Goal: Book appointment/travel/reservation

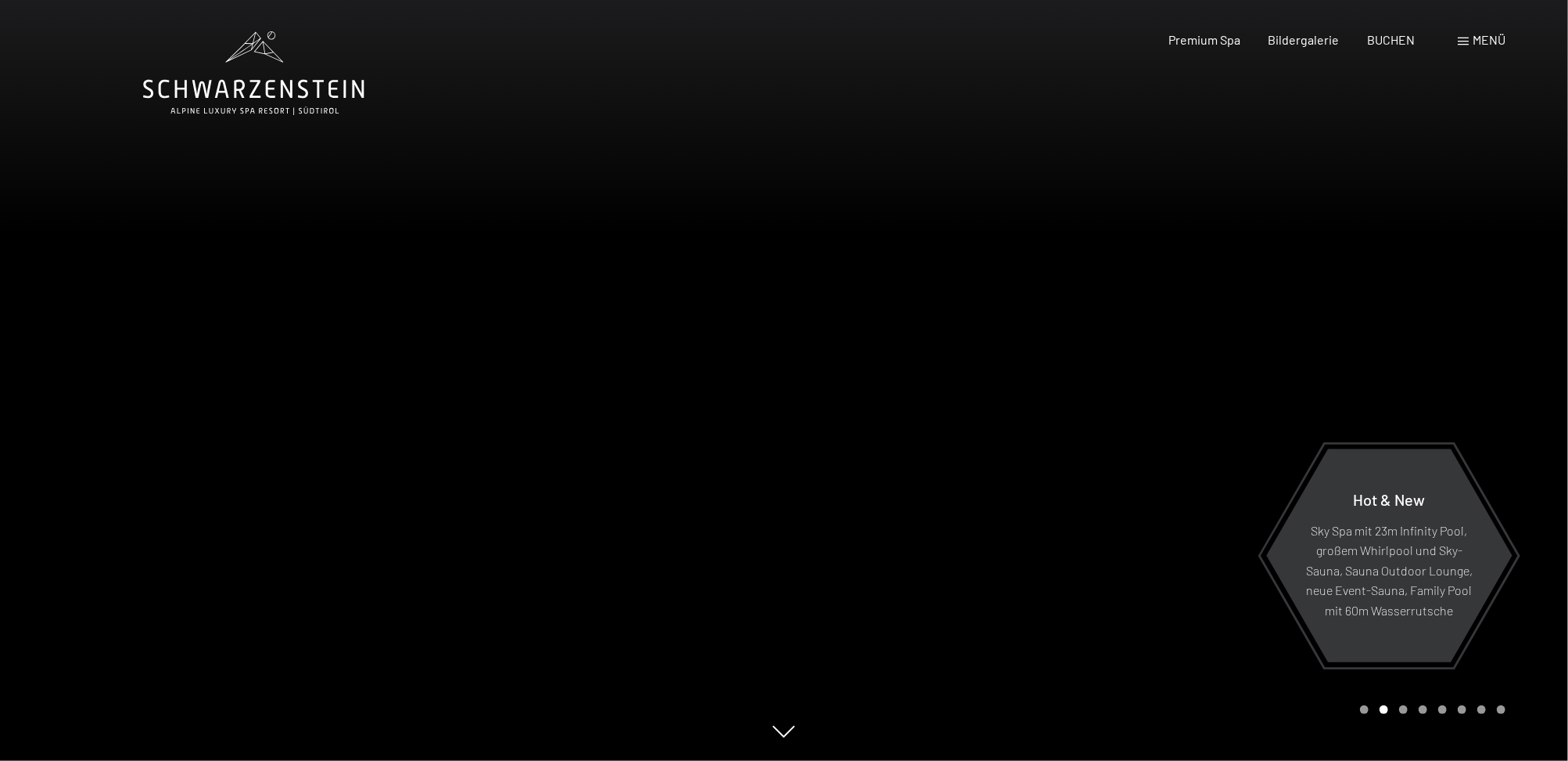
click at [1175, 357] on div at bounding box center [1176, 380] width 784 height 761
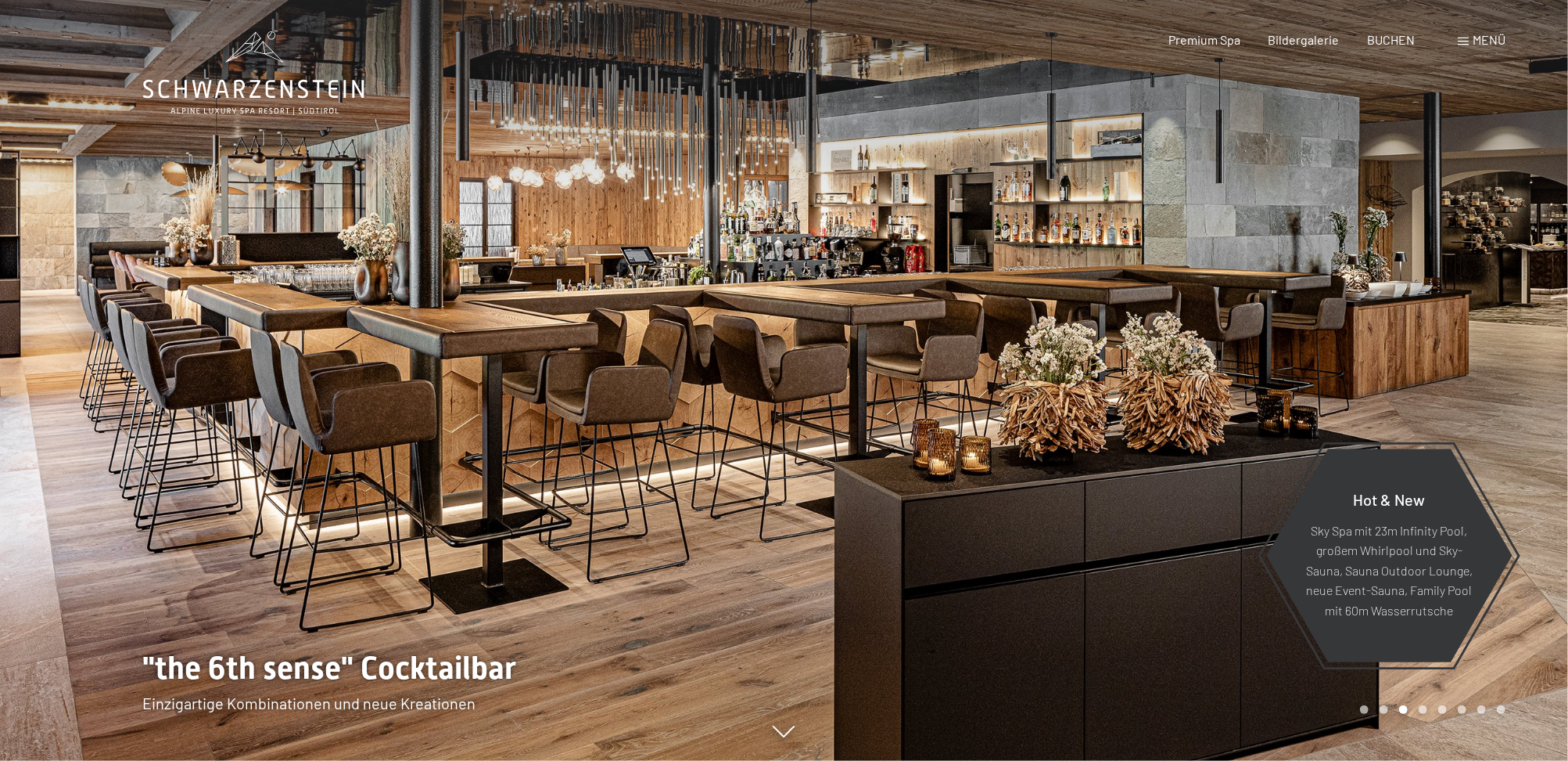
click at [1175, 357] on div at bounding box center [1176, 380] width 784 height 761
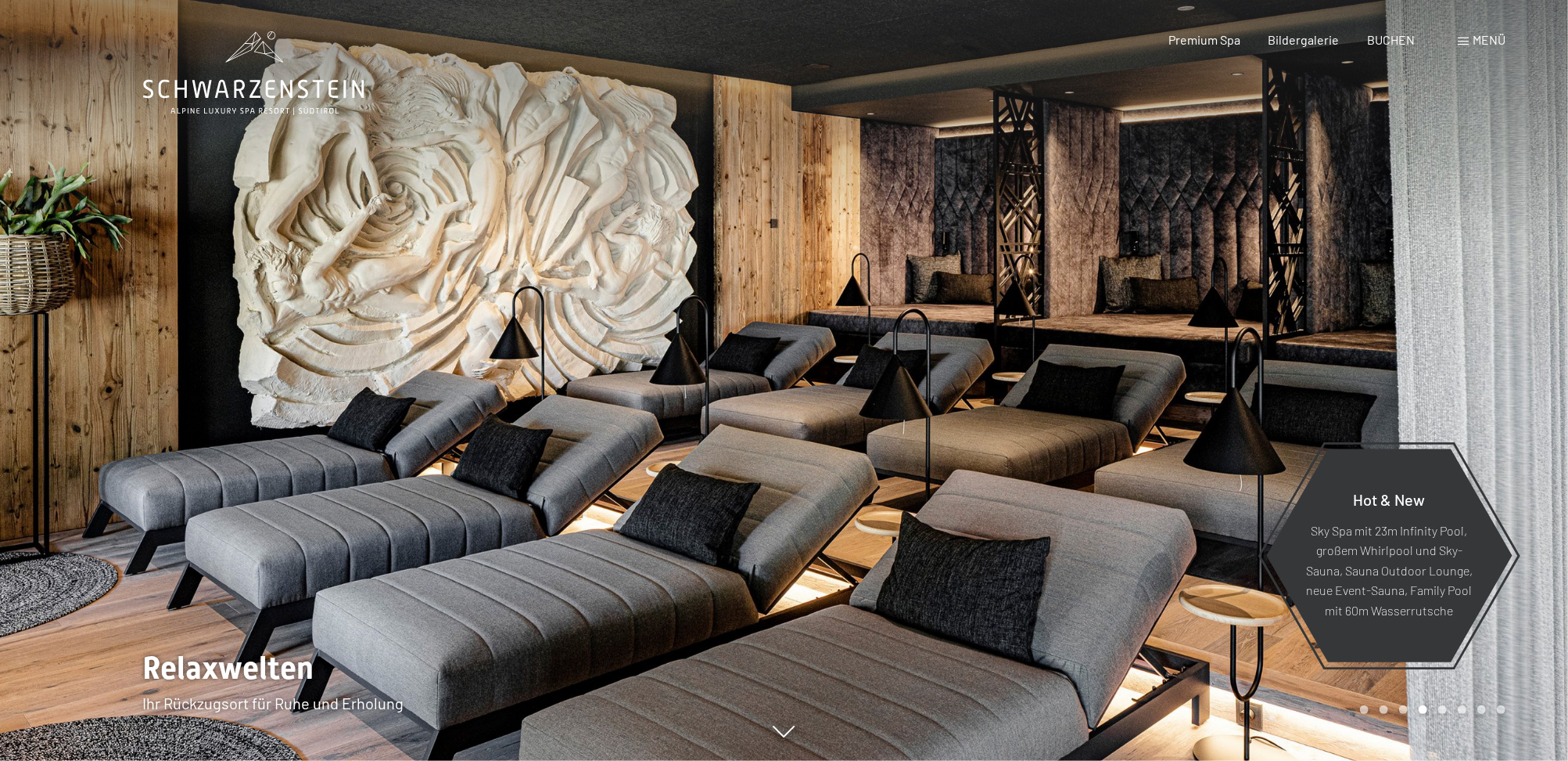
click at [1175, 357] on div at bounding box center [1176, 380] width 784 height 761
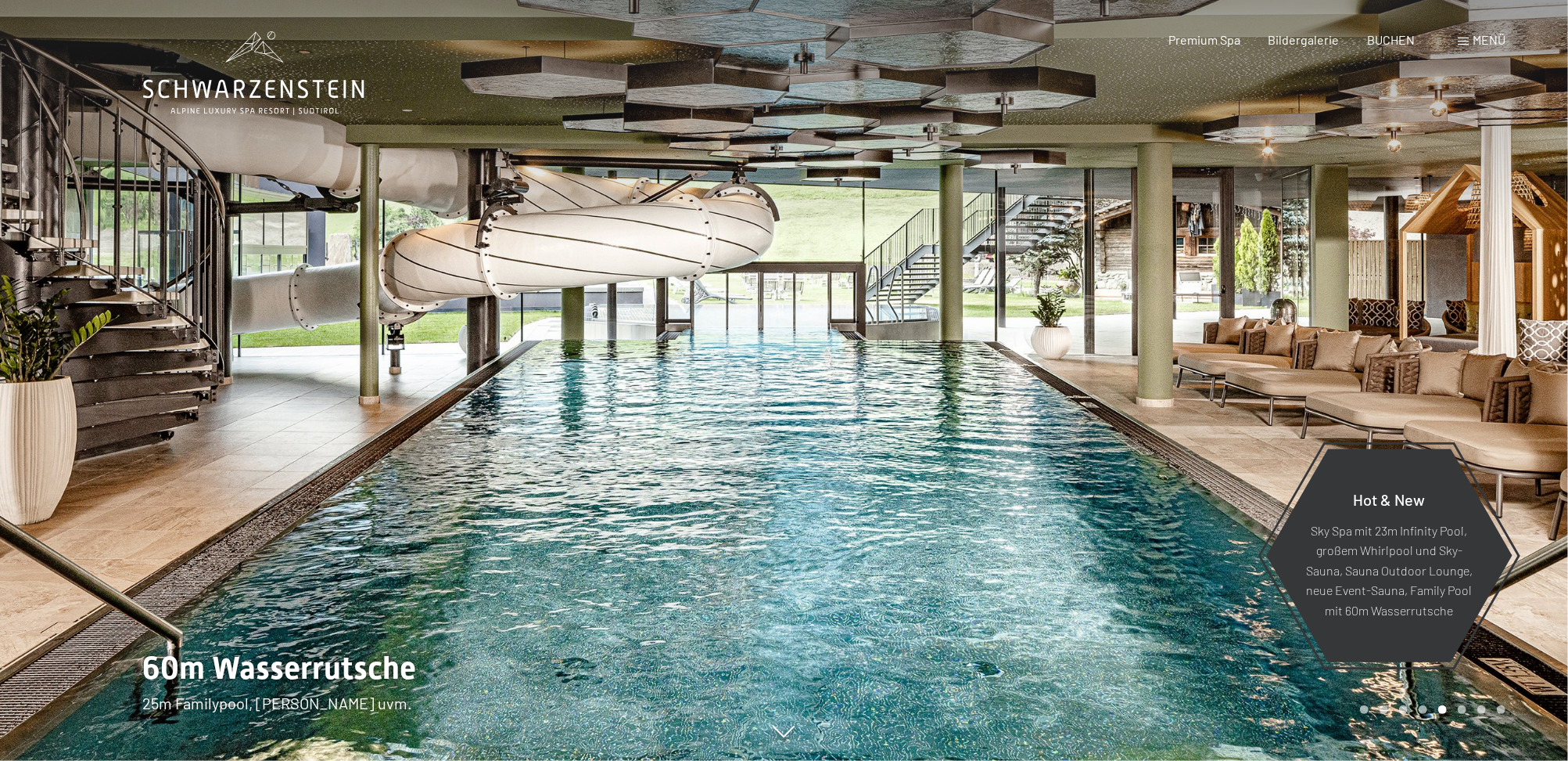
click at [99, 386] on div at bounding box center [392, 380] width 784 height 761
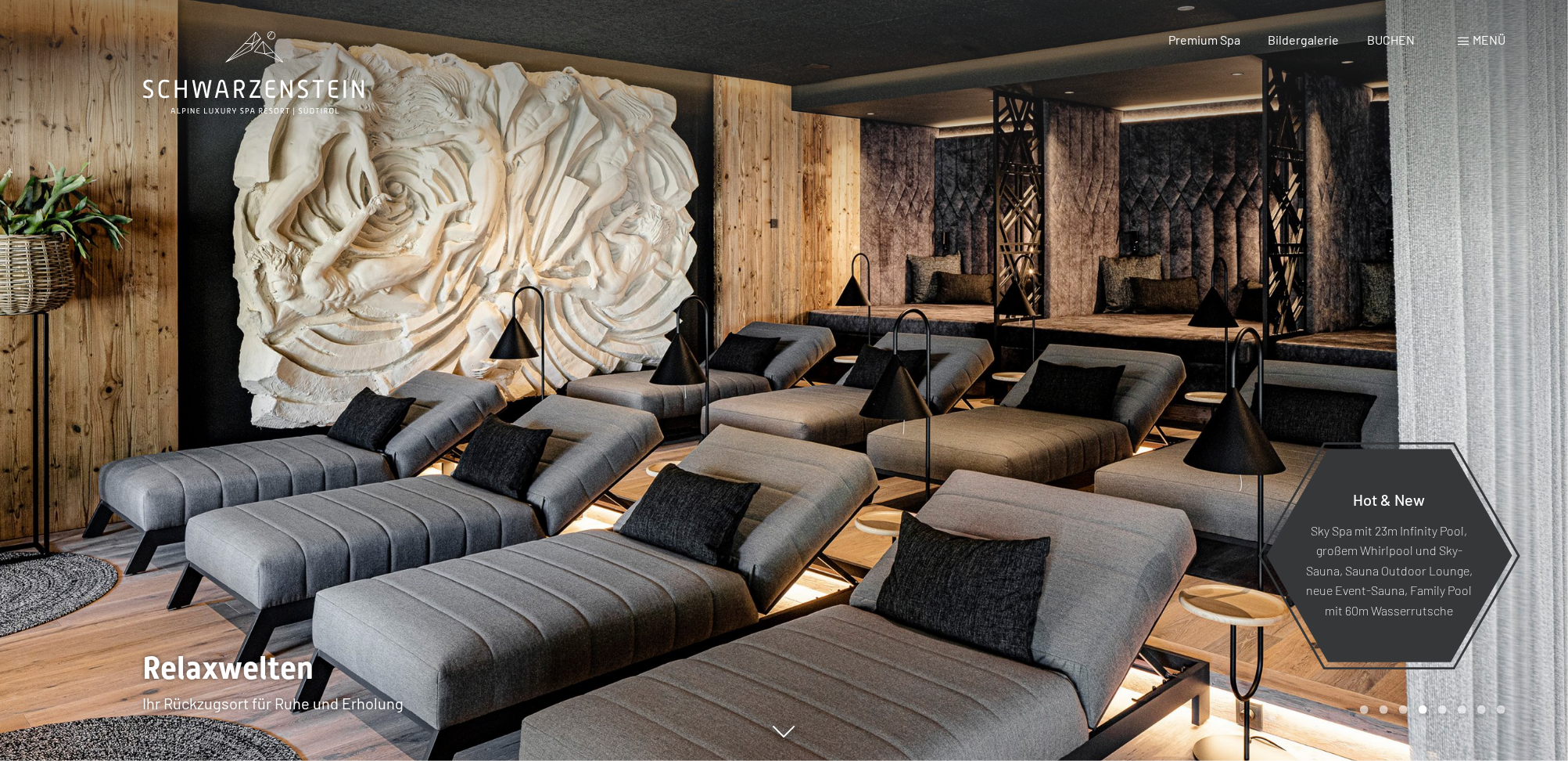
click at [99, 386] on div at bounding box center [392, 380] width 784 height 761
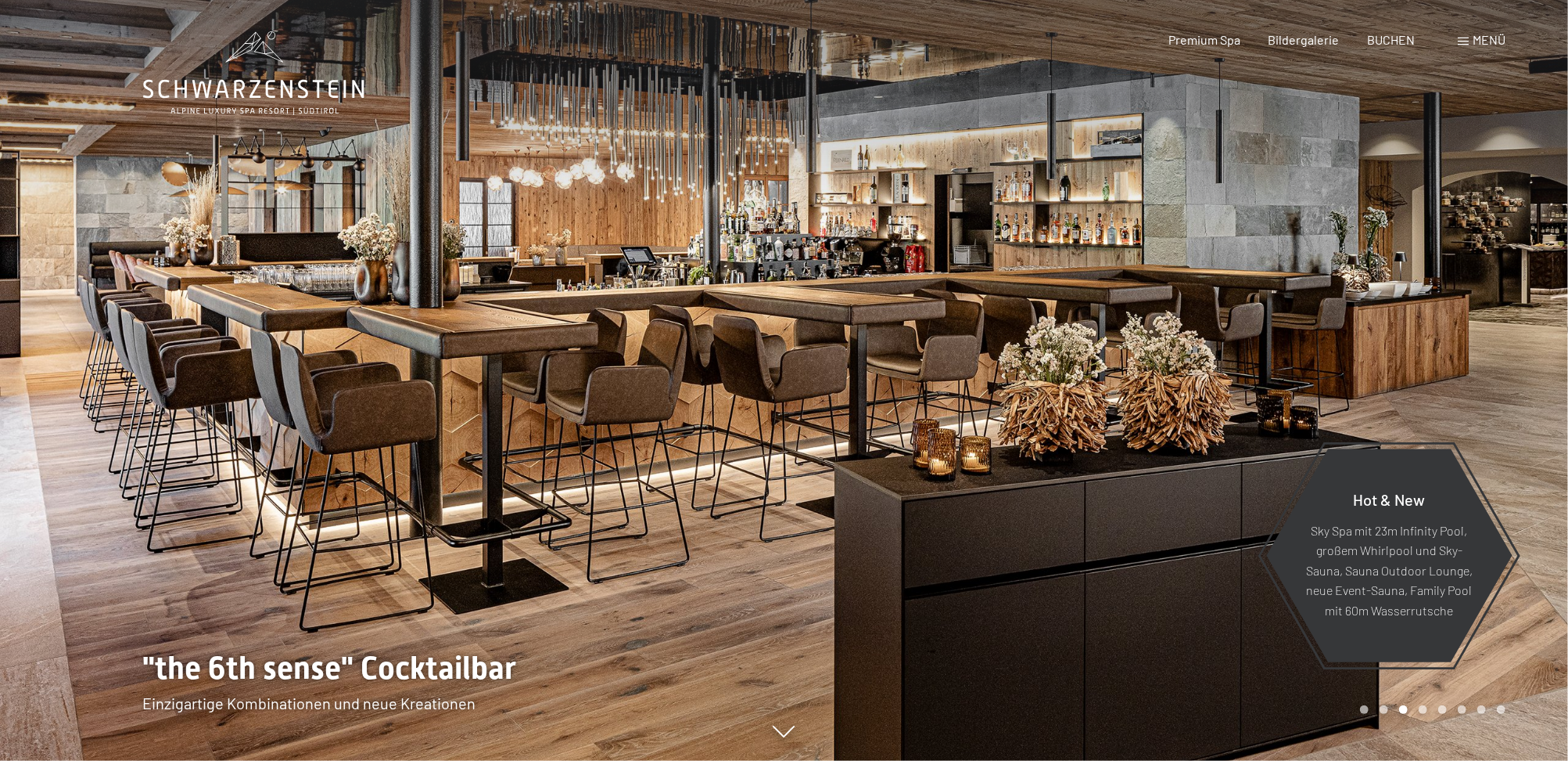
click at [99, 386] on div at bounding box center [392, 380] width 784 height 761
click at [1428, 363] on div at bounding box center [1176, 380] width 784 height 761
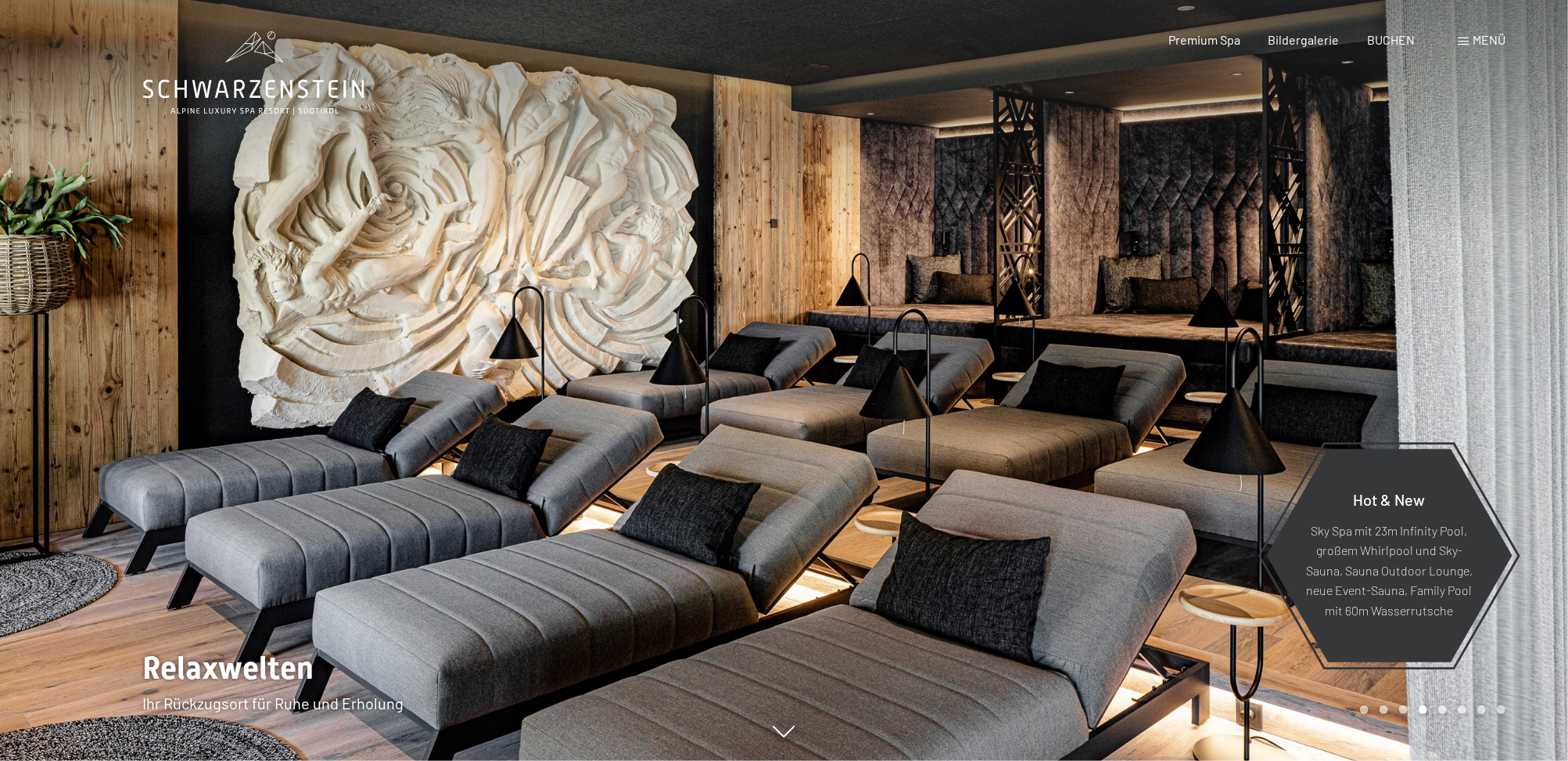
click at [1440, 358] on div at bounding box center [1176, 380] width 784 height 761
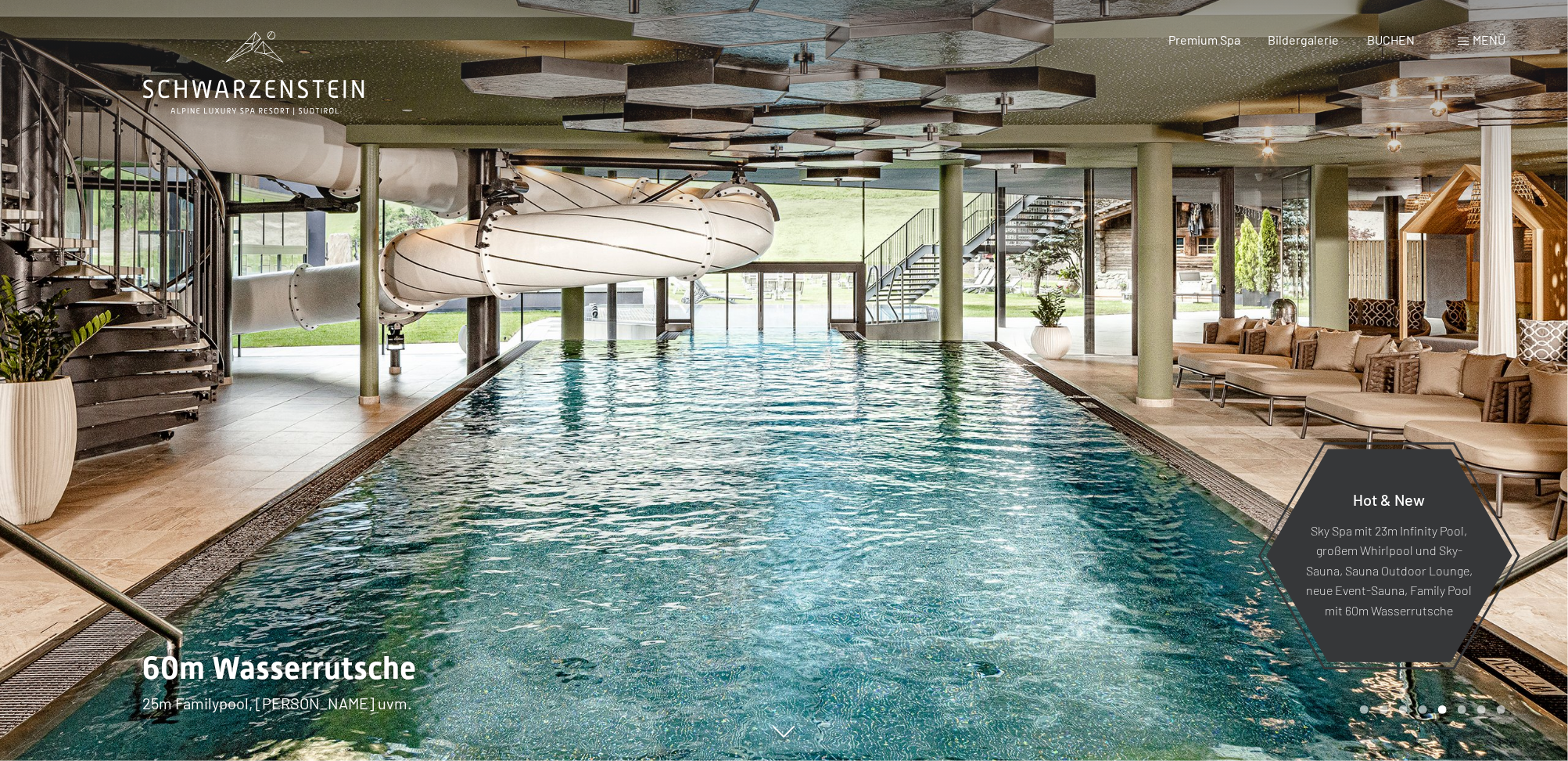
click at [1450, 357] on div at bounding box center [1176, 380] width 784 height 761
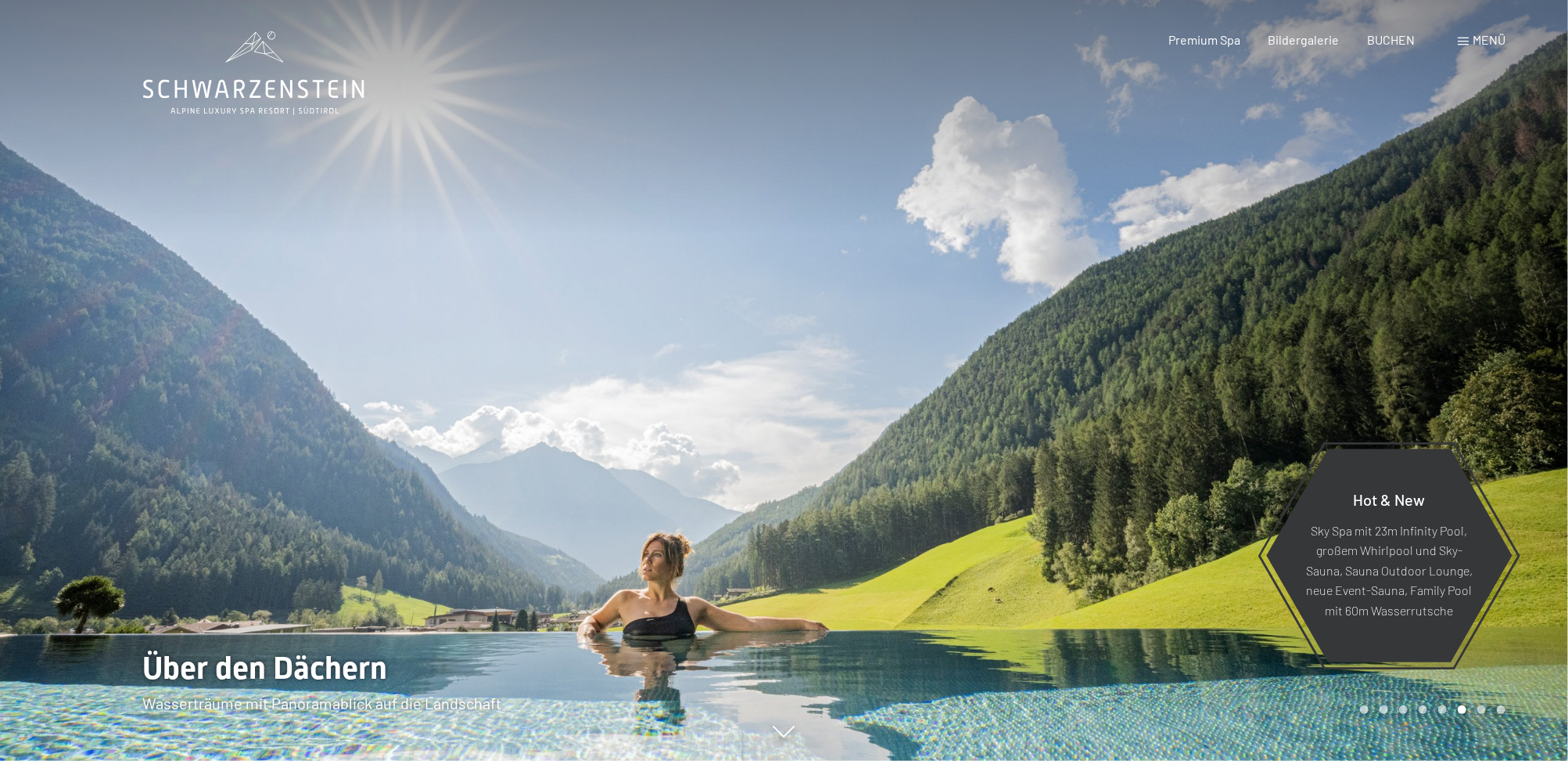
click at [1450, 356] on div at bounding box center [1176, 380] width 784 height 761
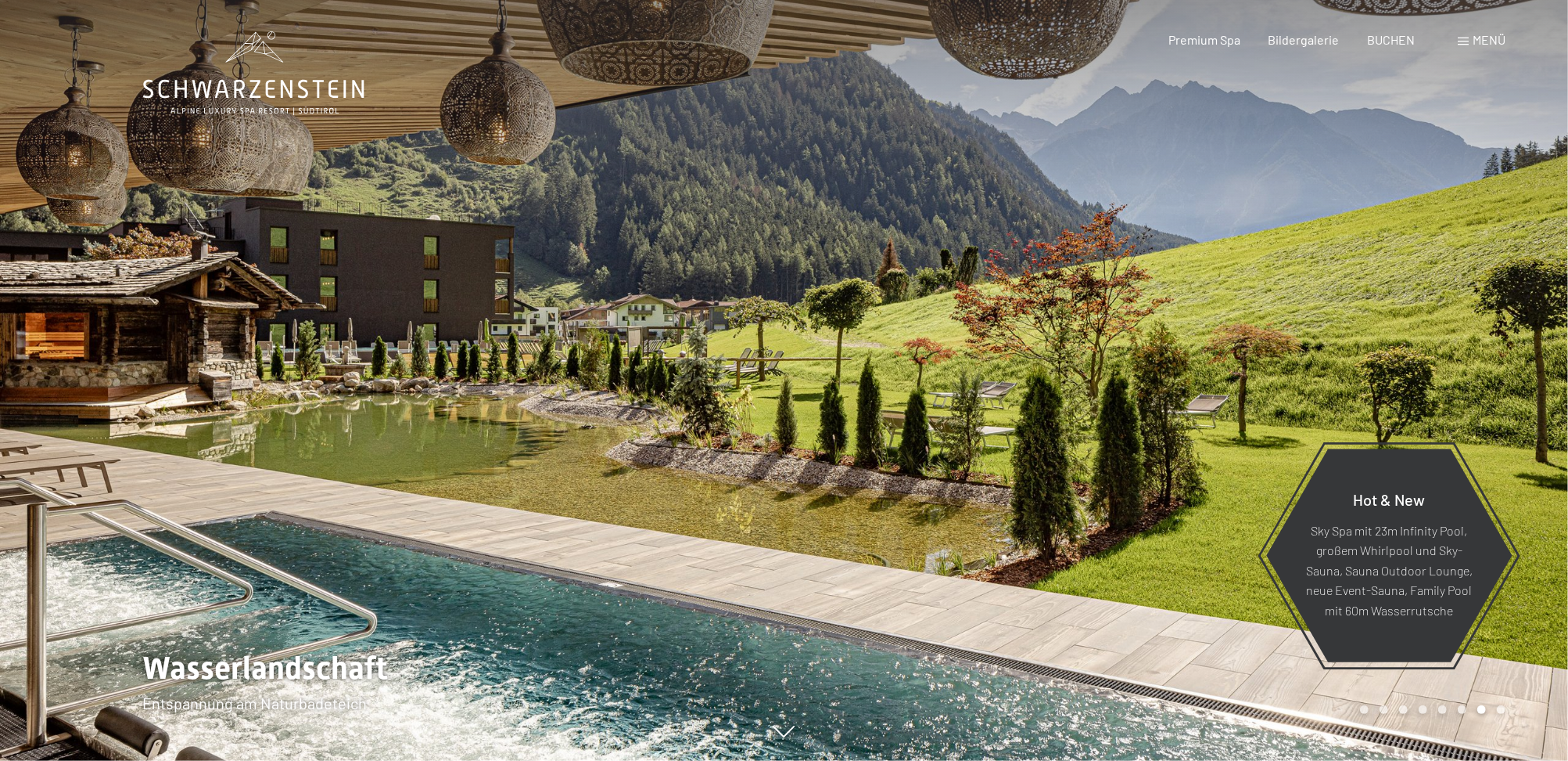
click at [1453, 351] on div at bounding box center [1176, 380] width 784 height 761
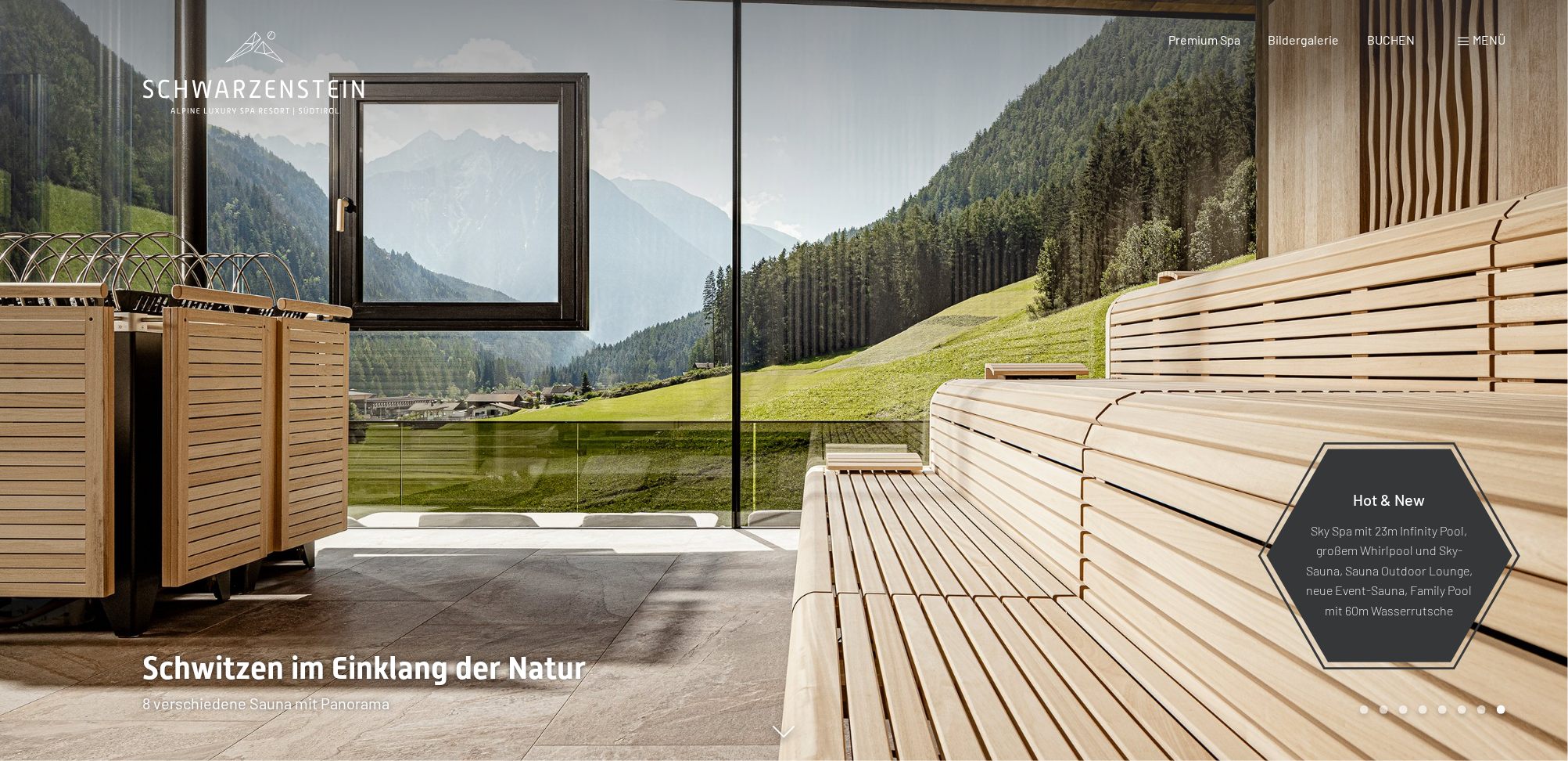
click at [1452, 335] on div at bounding box center [1176, 380] width 784 height 761
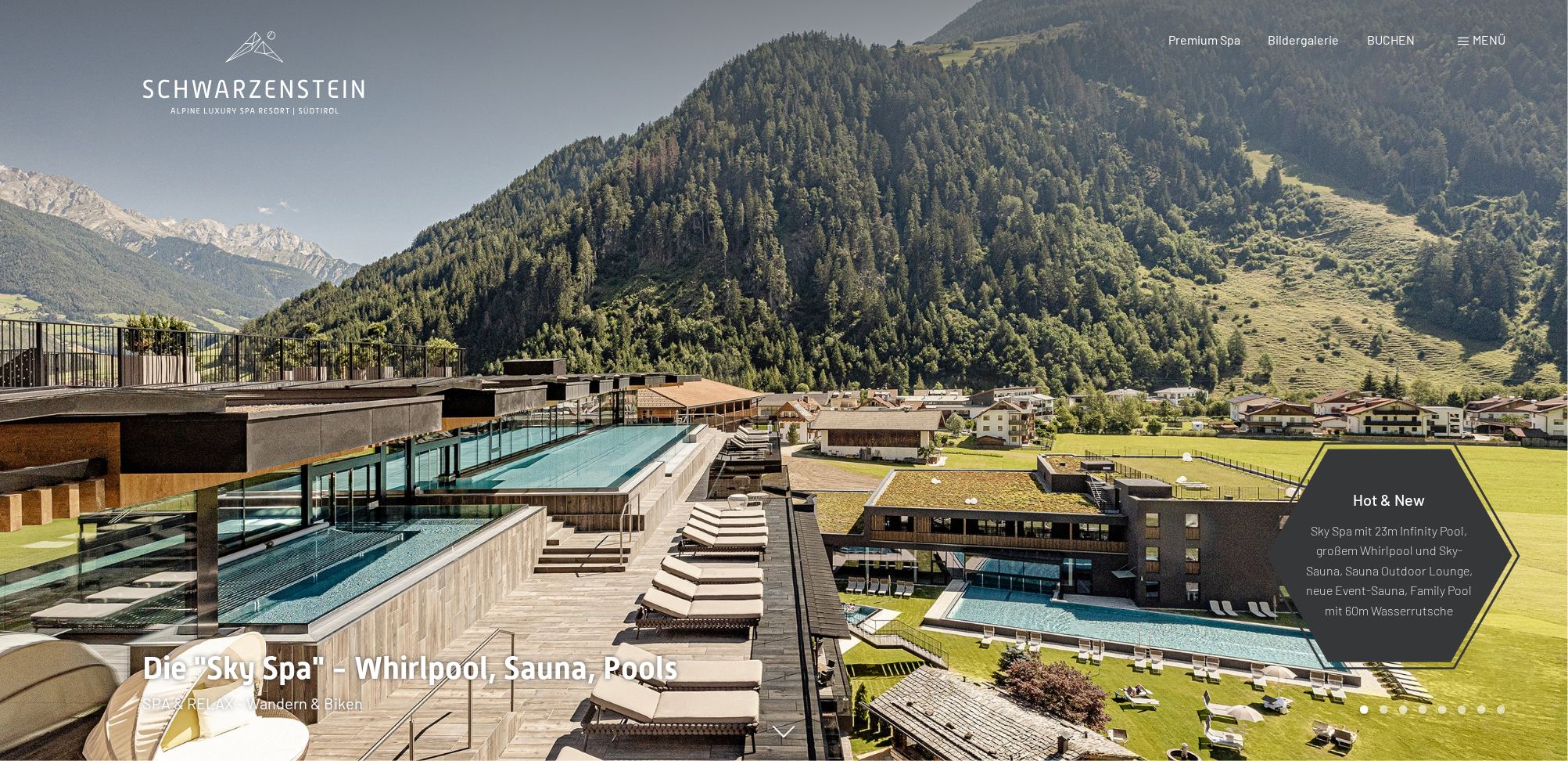
click at [1453, 333] on div at bounding box center [1176, 380] width 784 height 761
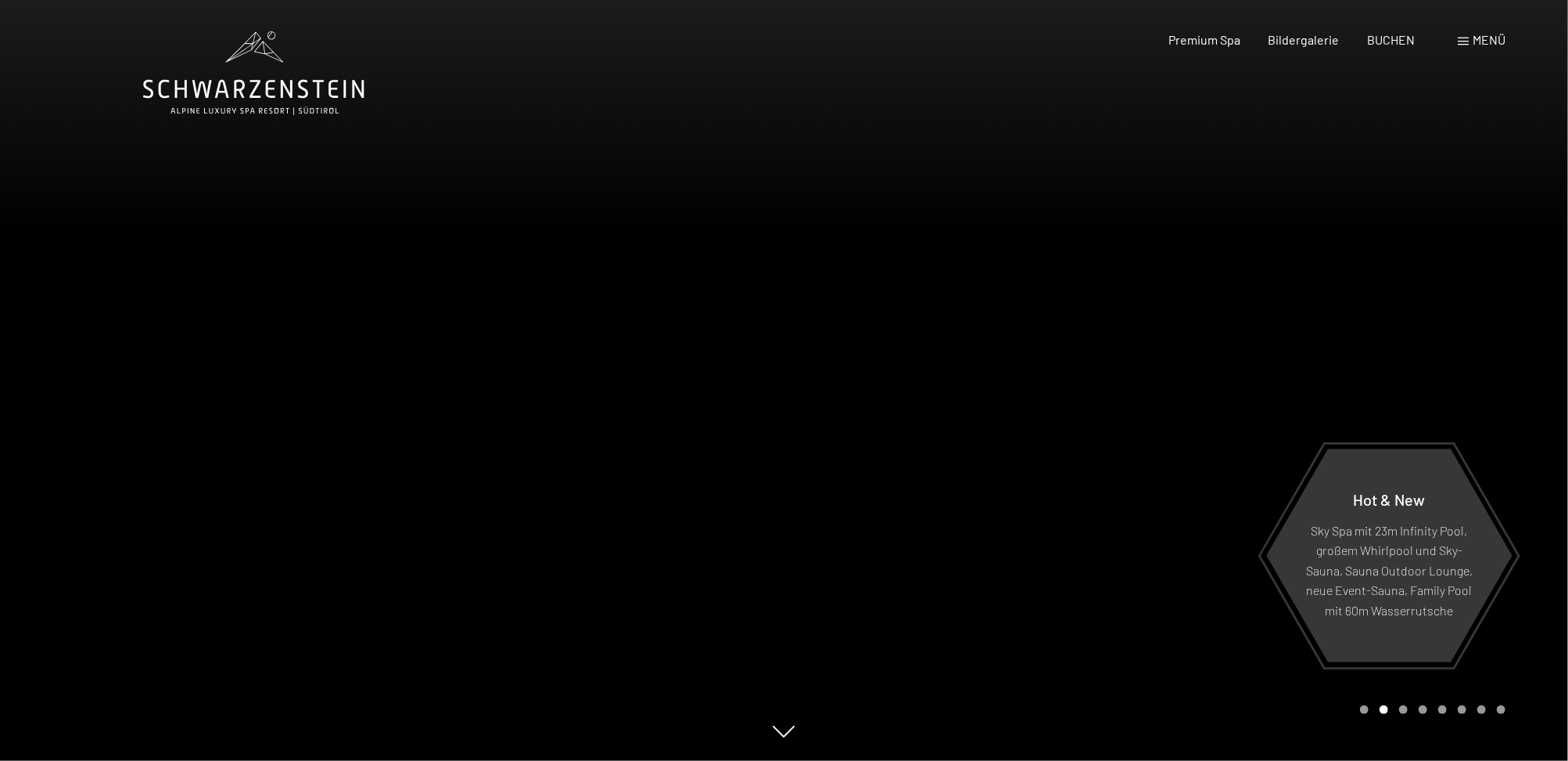
click at [1453, 333] on div at bounding box center [1176, 380] width 784 height 761
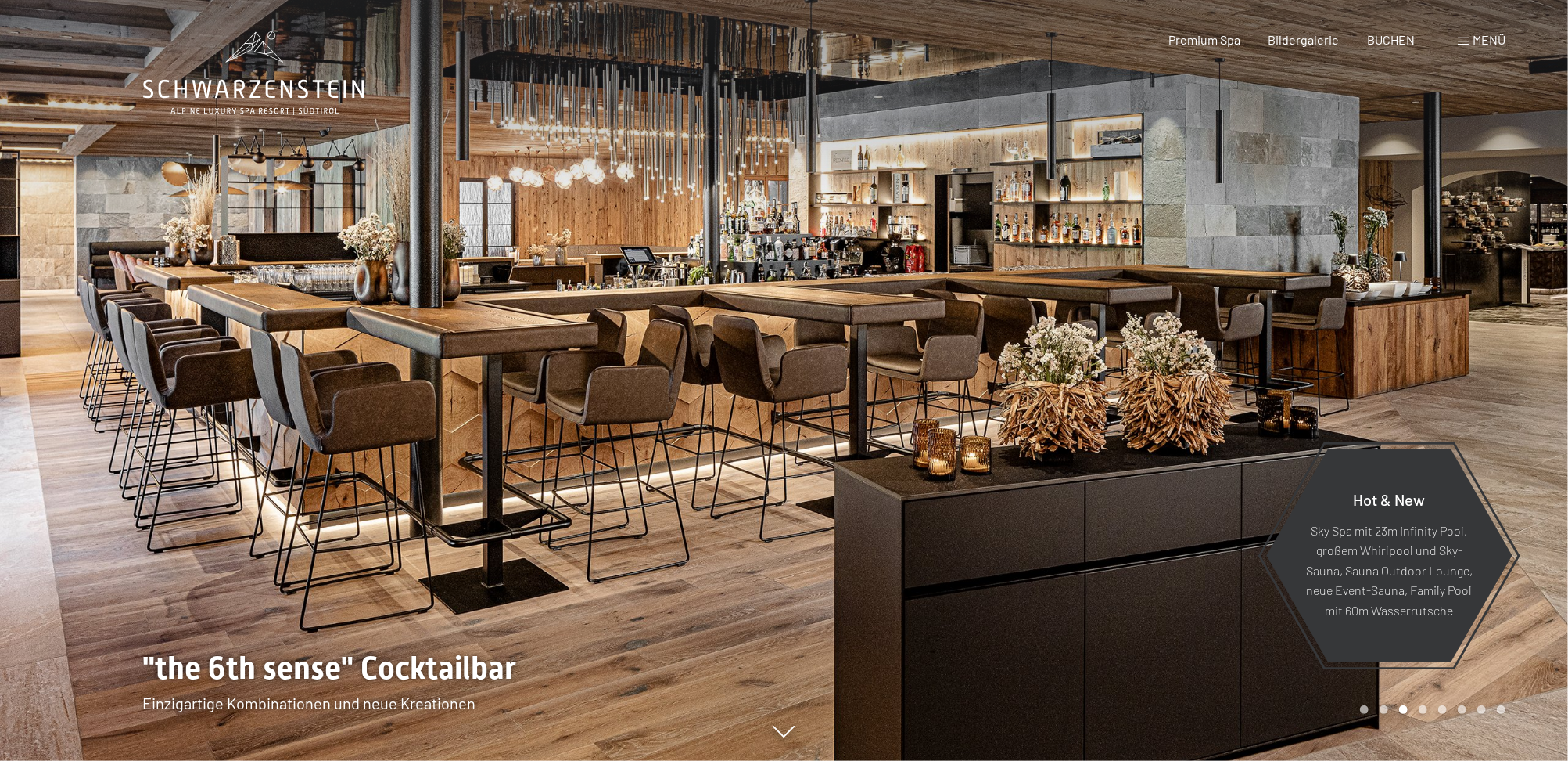
click at [1453, 333] on div at bounding box center [1176, 380] width 784 height 761
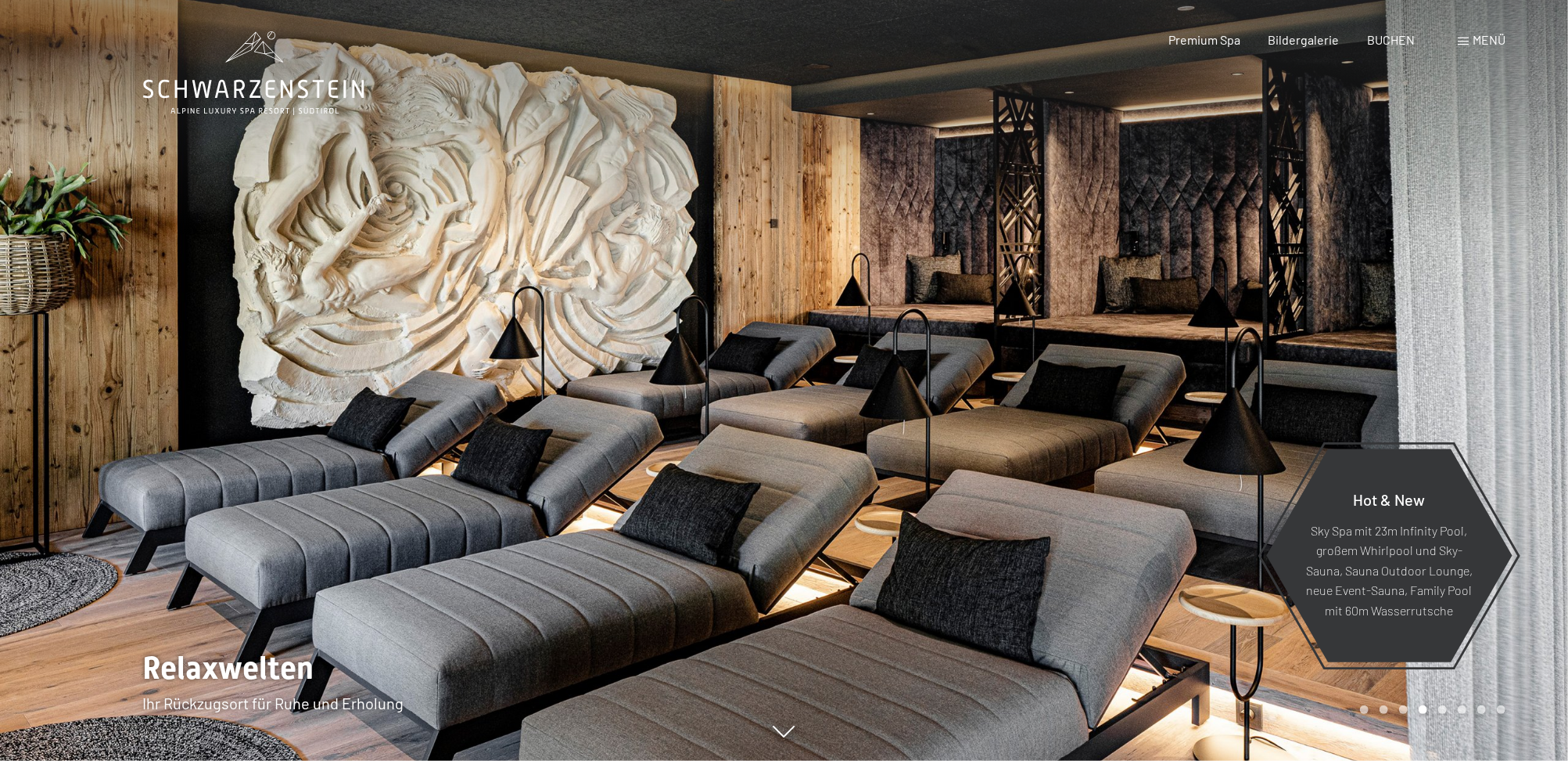
click at [1481, 41] on span "Menü" at bounding box center [1490, 39] width 33 height 15
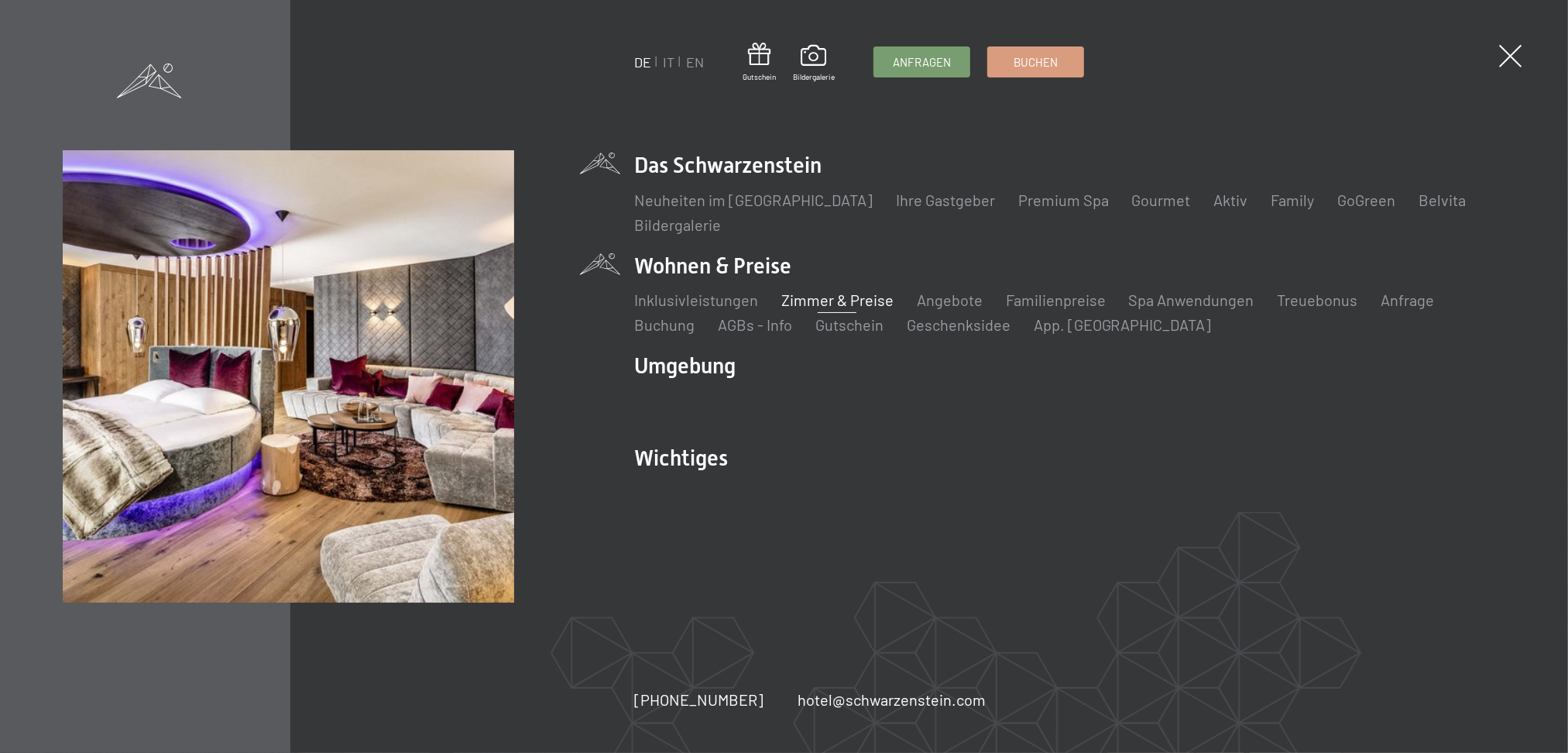
click at [856, 298] on link "Zimmer & Preise" at bounding box center [837, 299] width 112 height 18
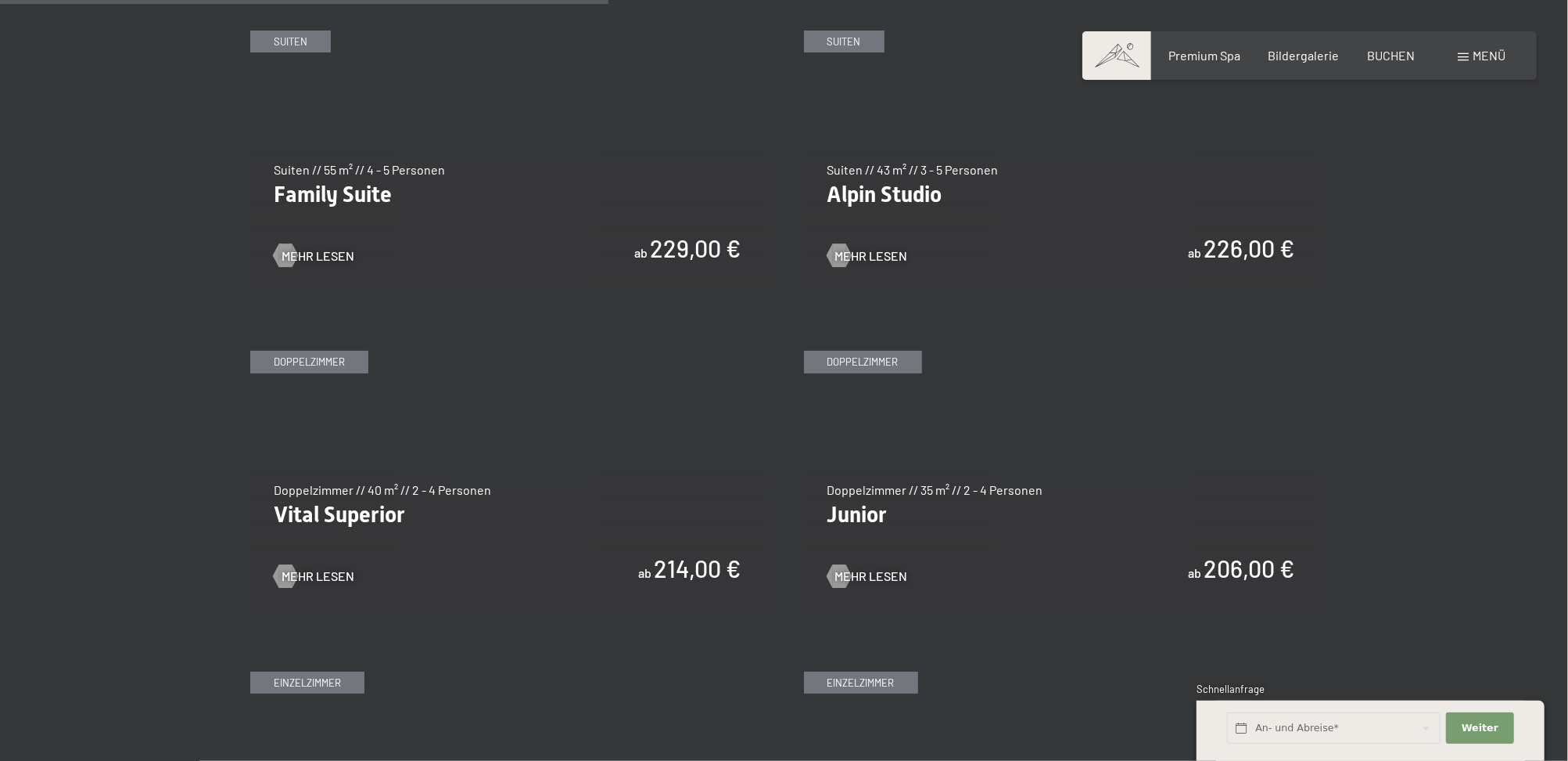
scroll to position [2086, 0]
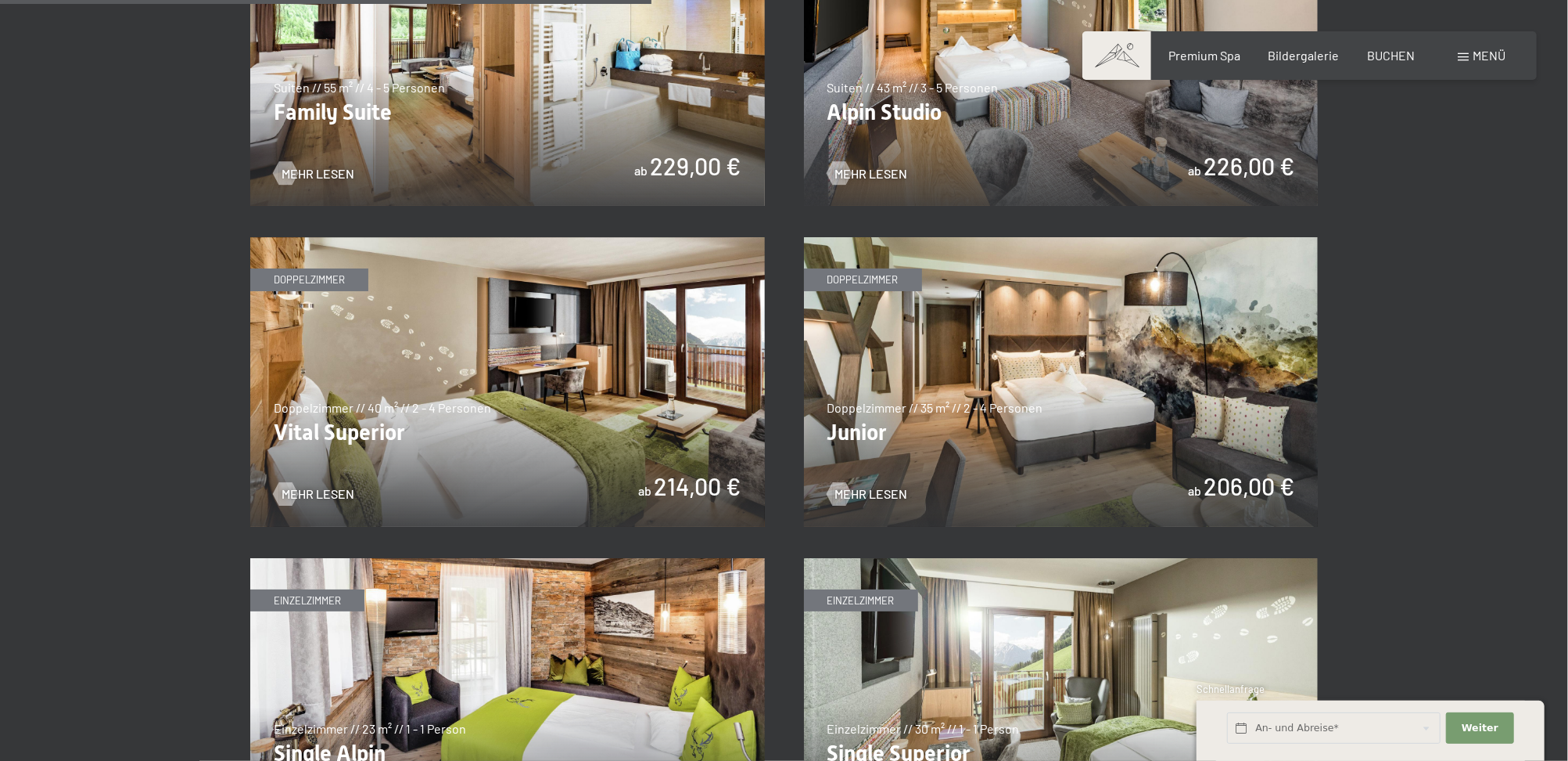
click at [515, 392] on img at bounding box center [508, 382] width 515 height 290
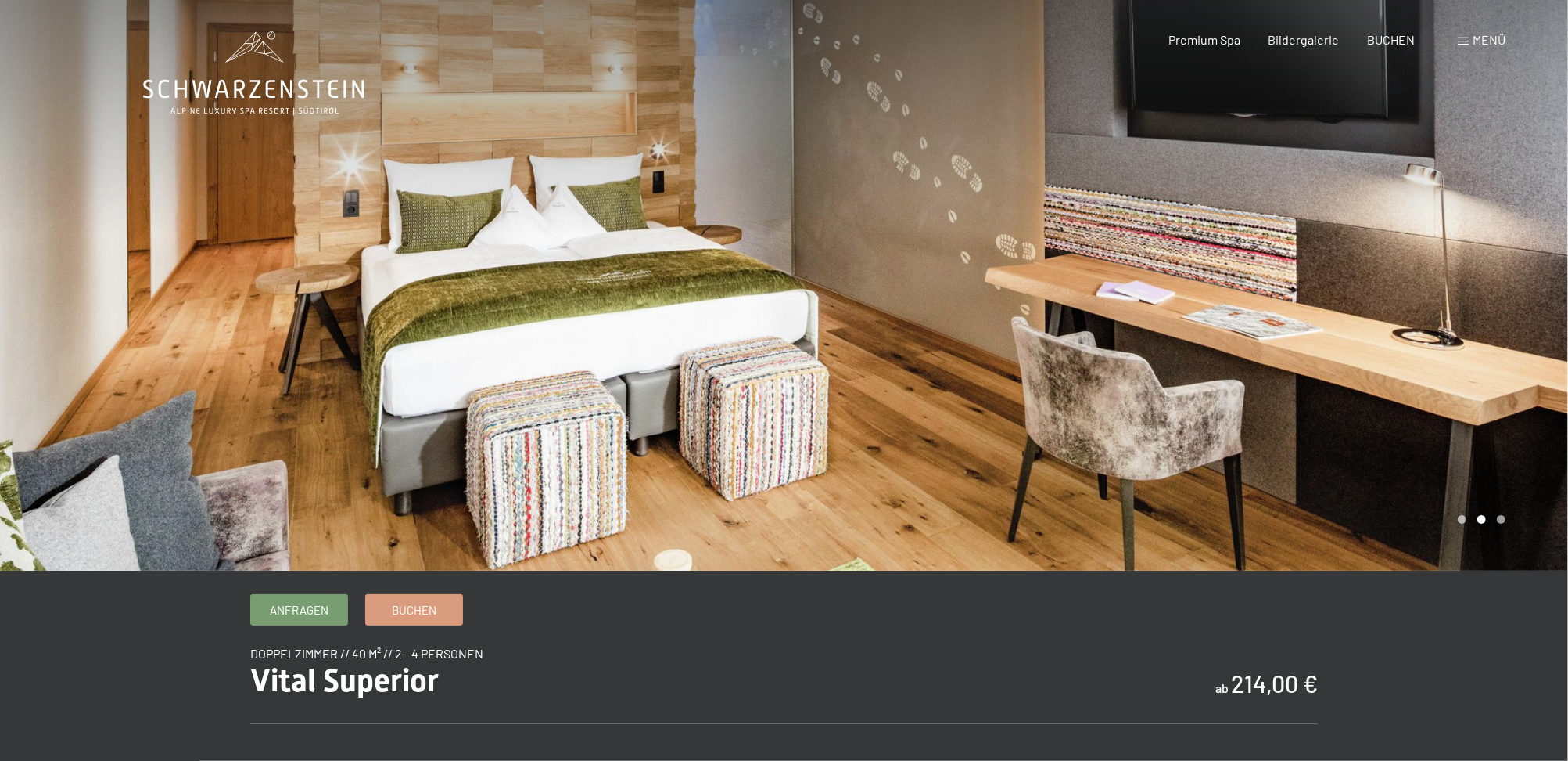
click at [1363, 322] on div at bounding box center [1176, 285] width 784 height 570
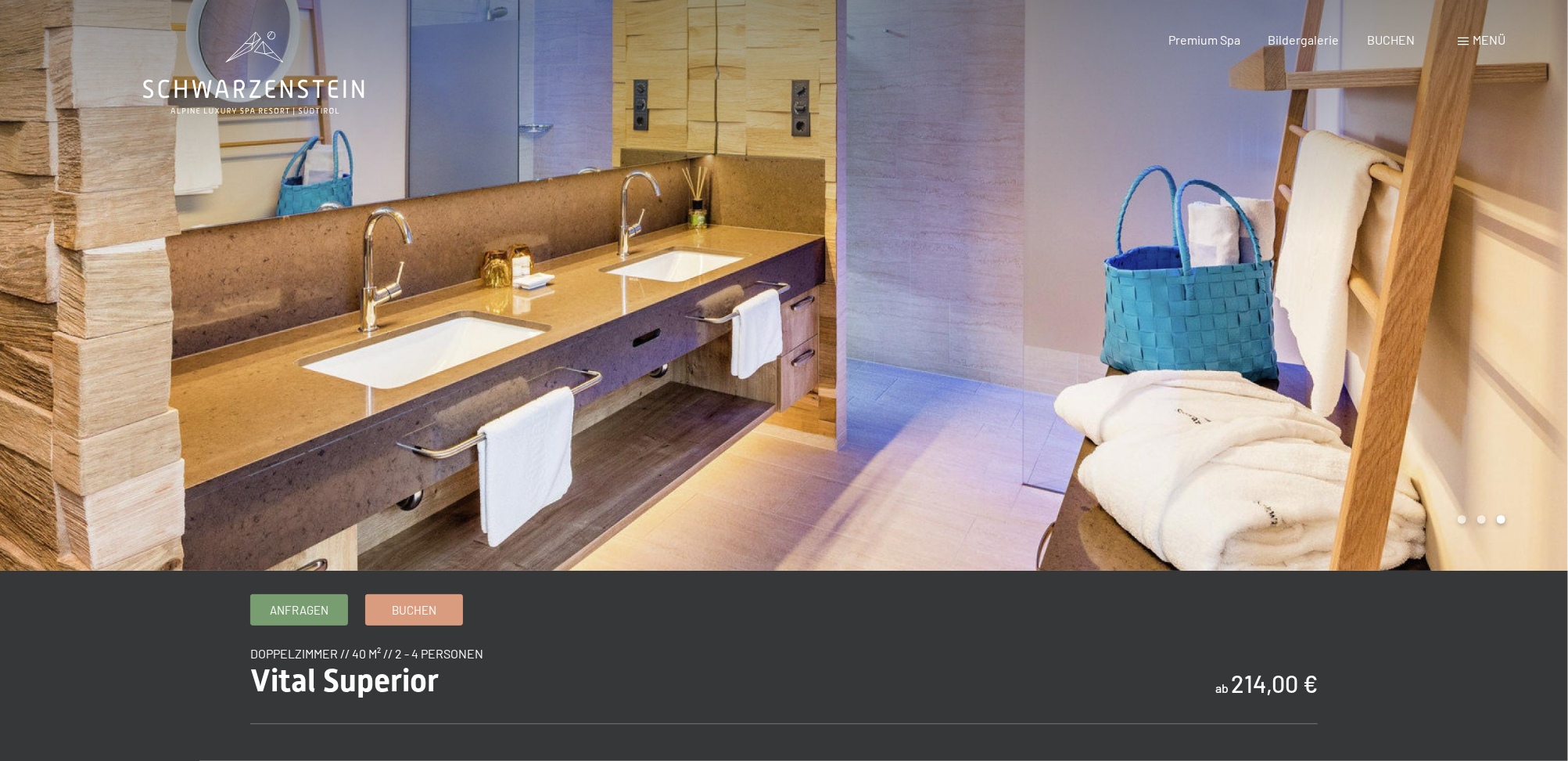
click at [1363, 322] on div at bounding box center [1176, 285] width 784 height 570
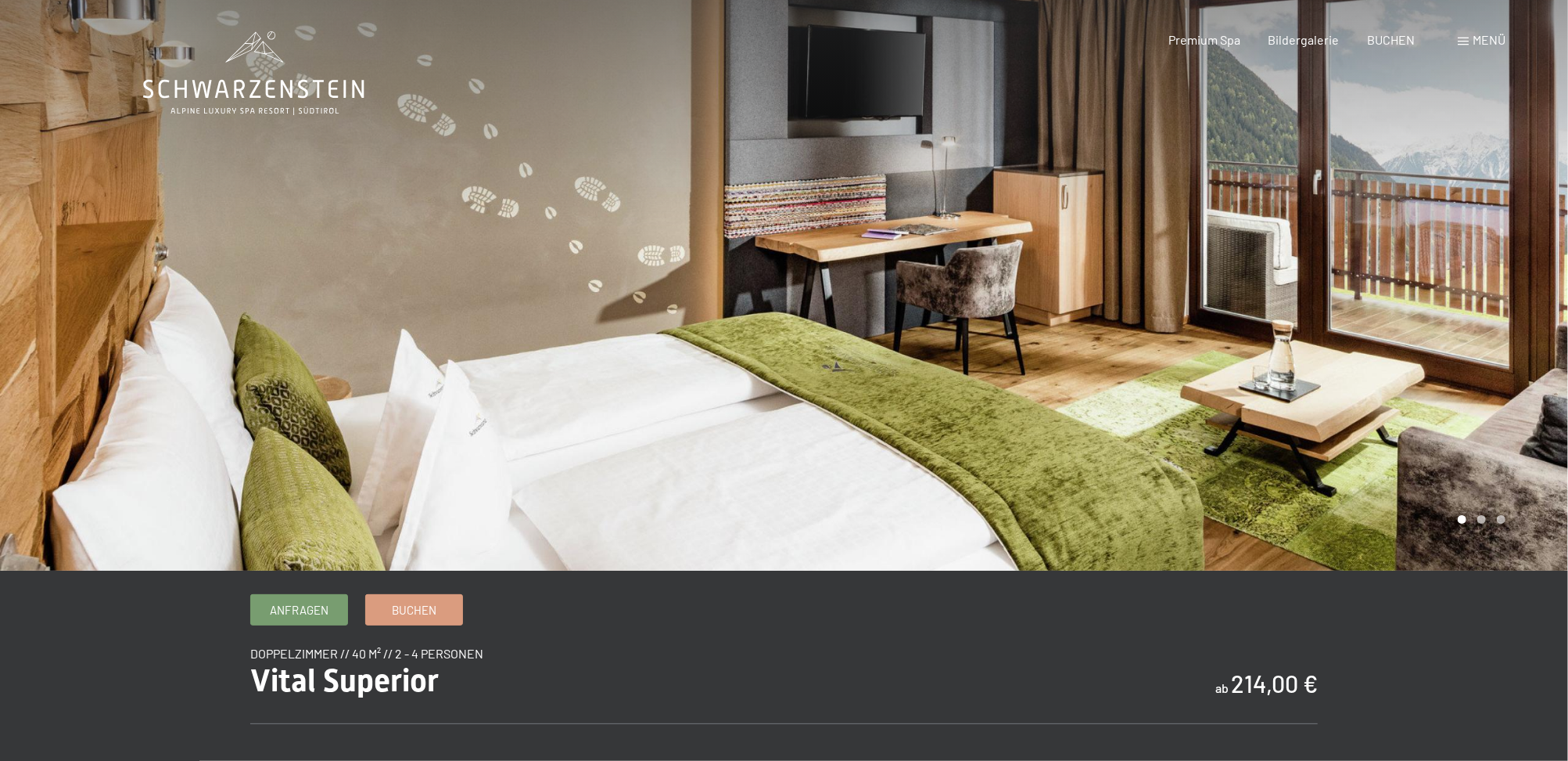
click at [1363, 322] on div at bounding box center [1176, 285] width 784 height 570
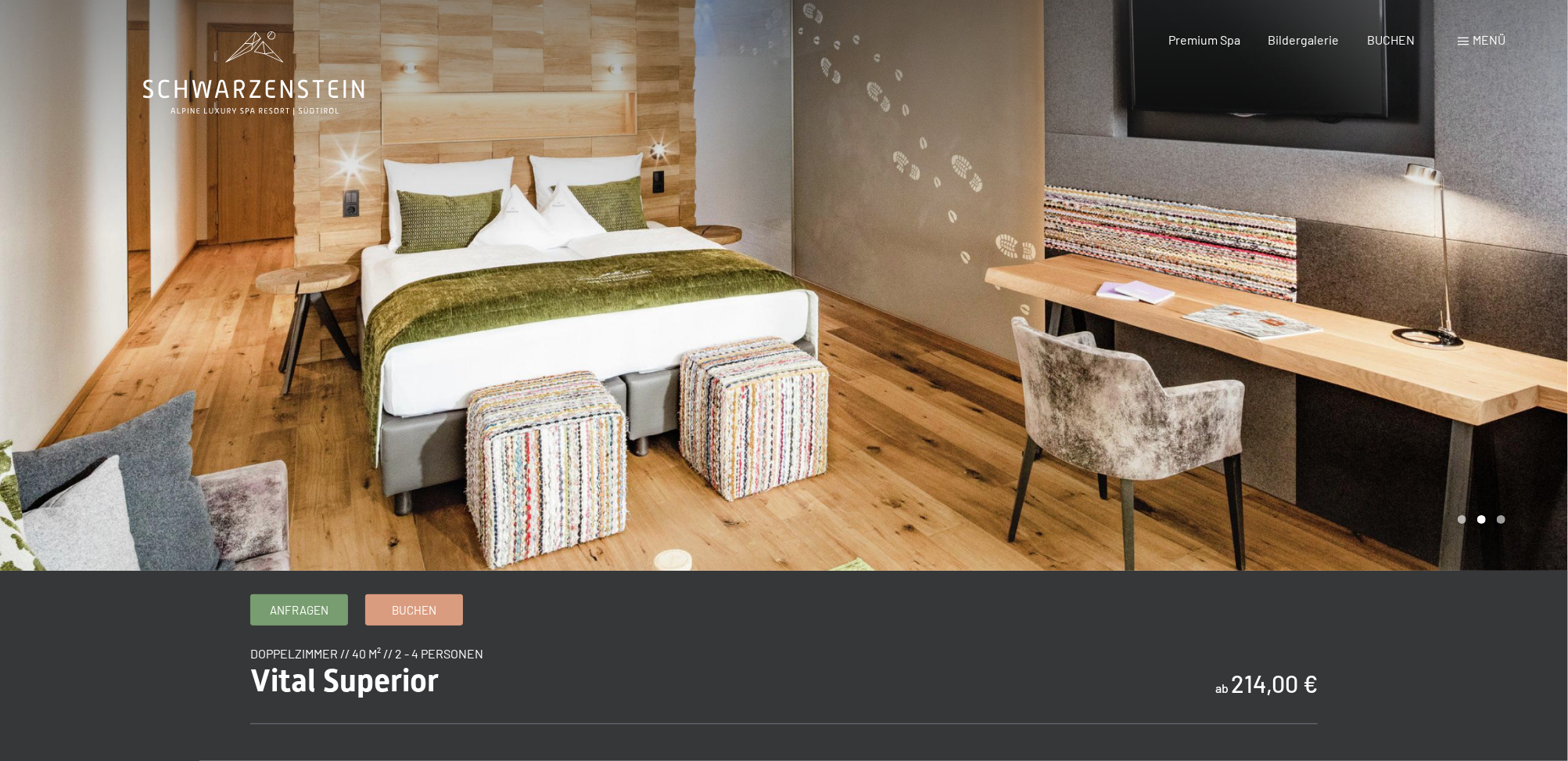
click at [1363, 322] on div at bounding box center [1176, 285] width 784 height 570
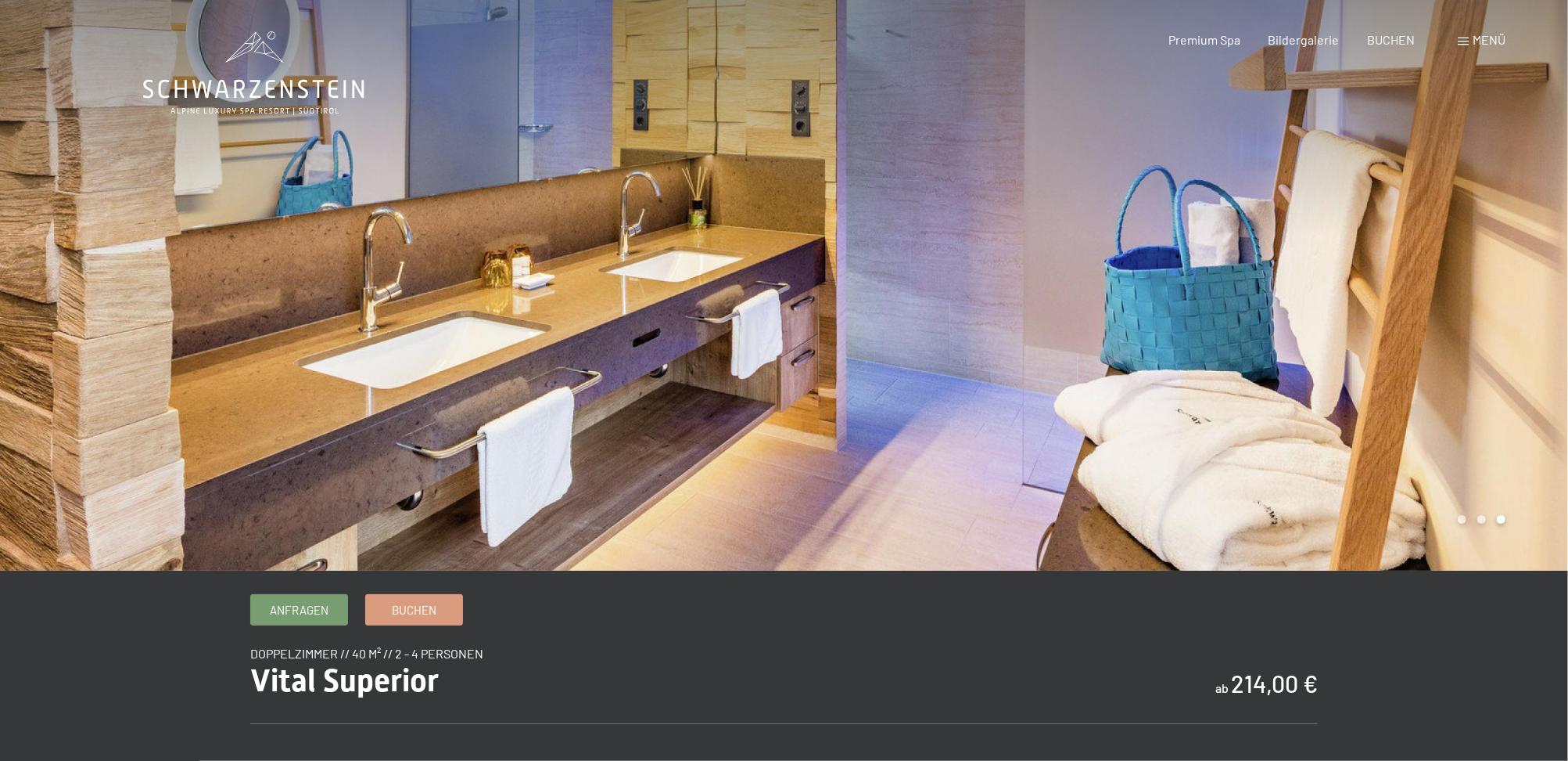
click at [1363, 322] on div at bounding box center [1176, 285] width 784 height 570
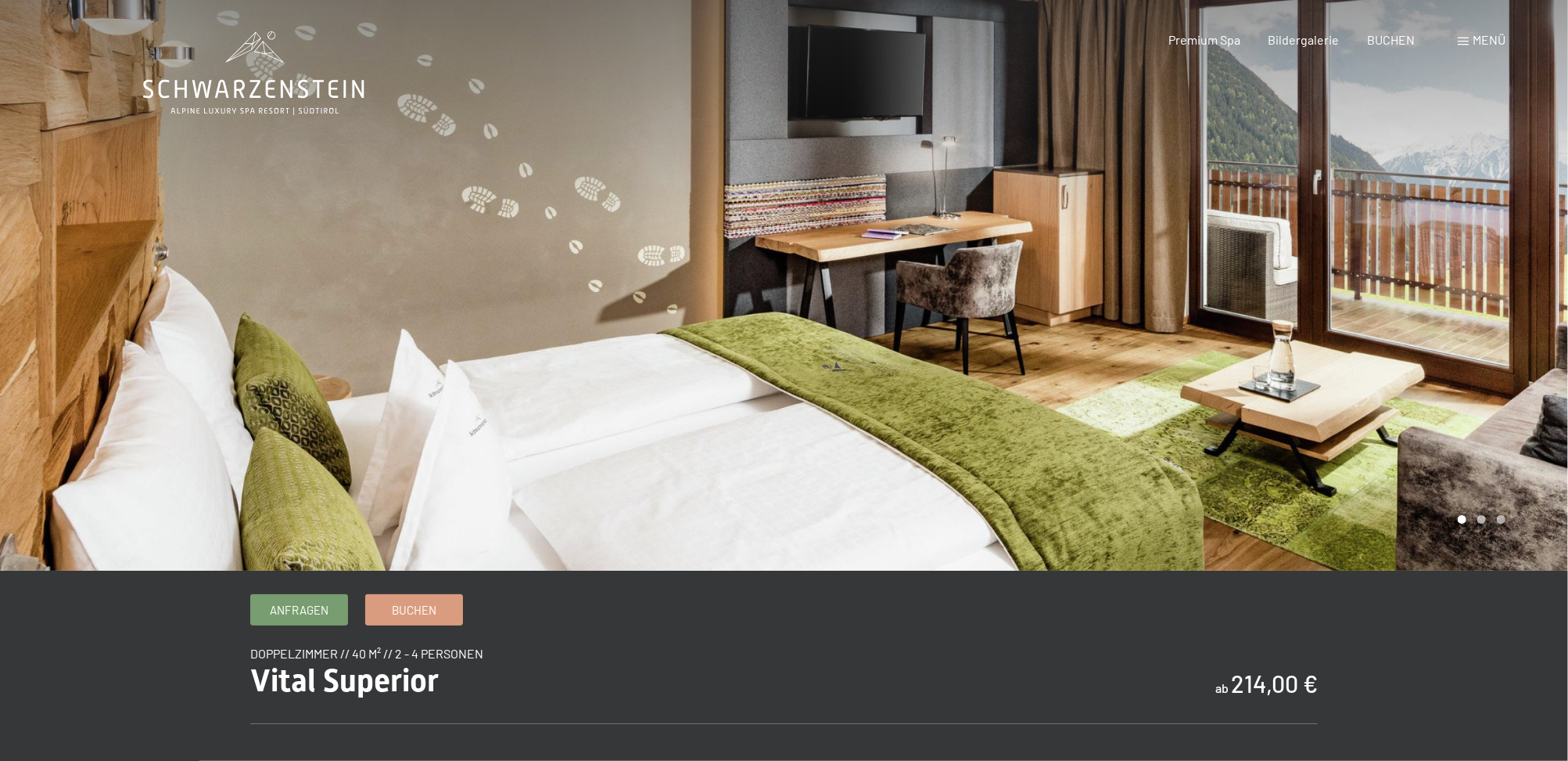
click at [1363, 322] on div at bounding box center [1176, 285] width 784 height 570
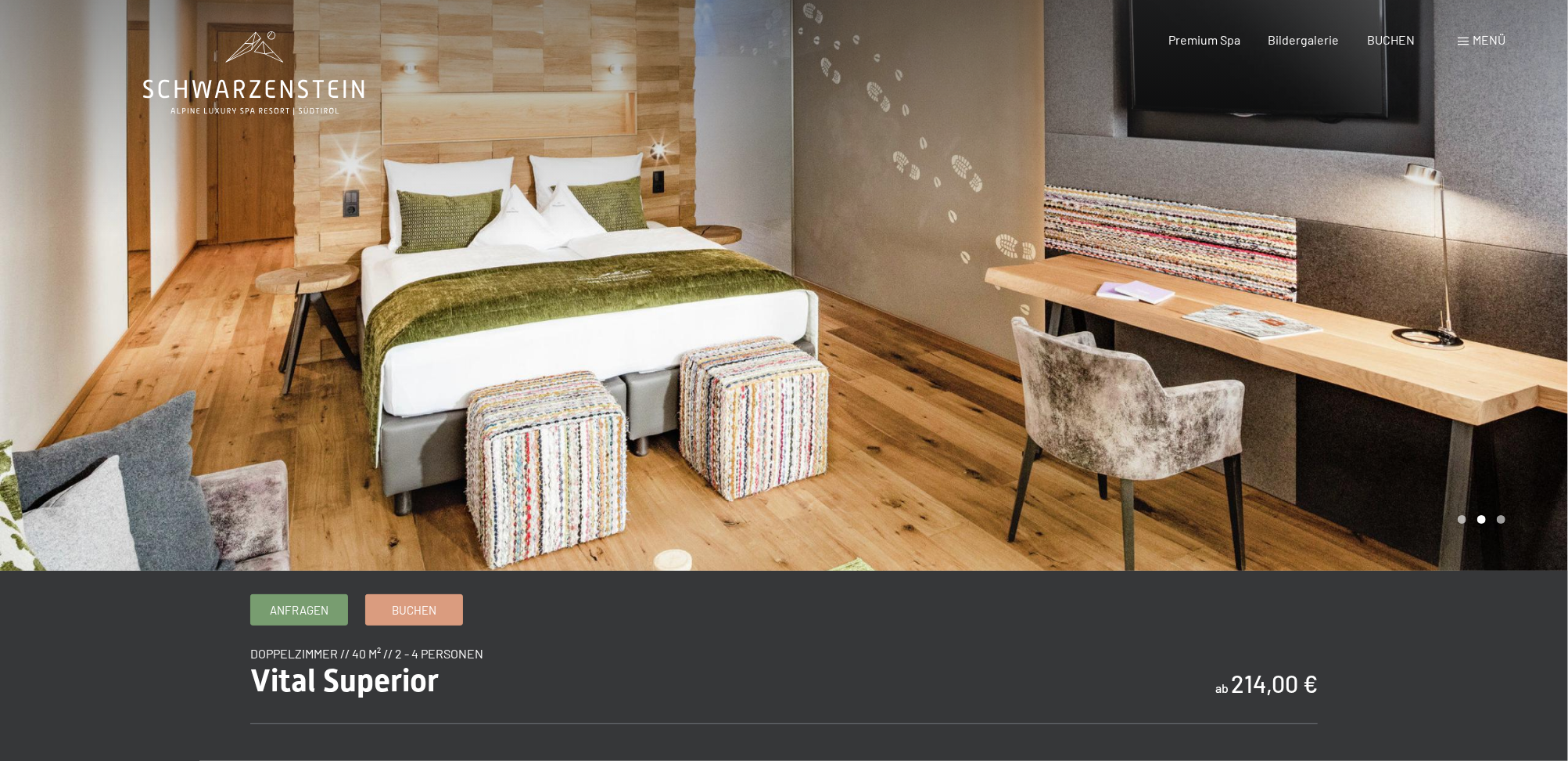
click at [1379, 355] on div at bounding box center [1176, 285] width 784 height 570
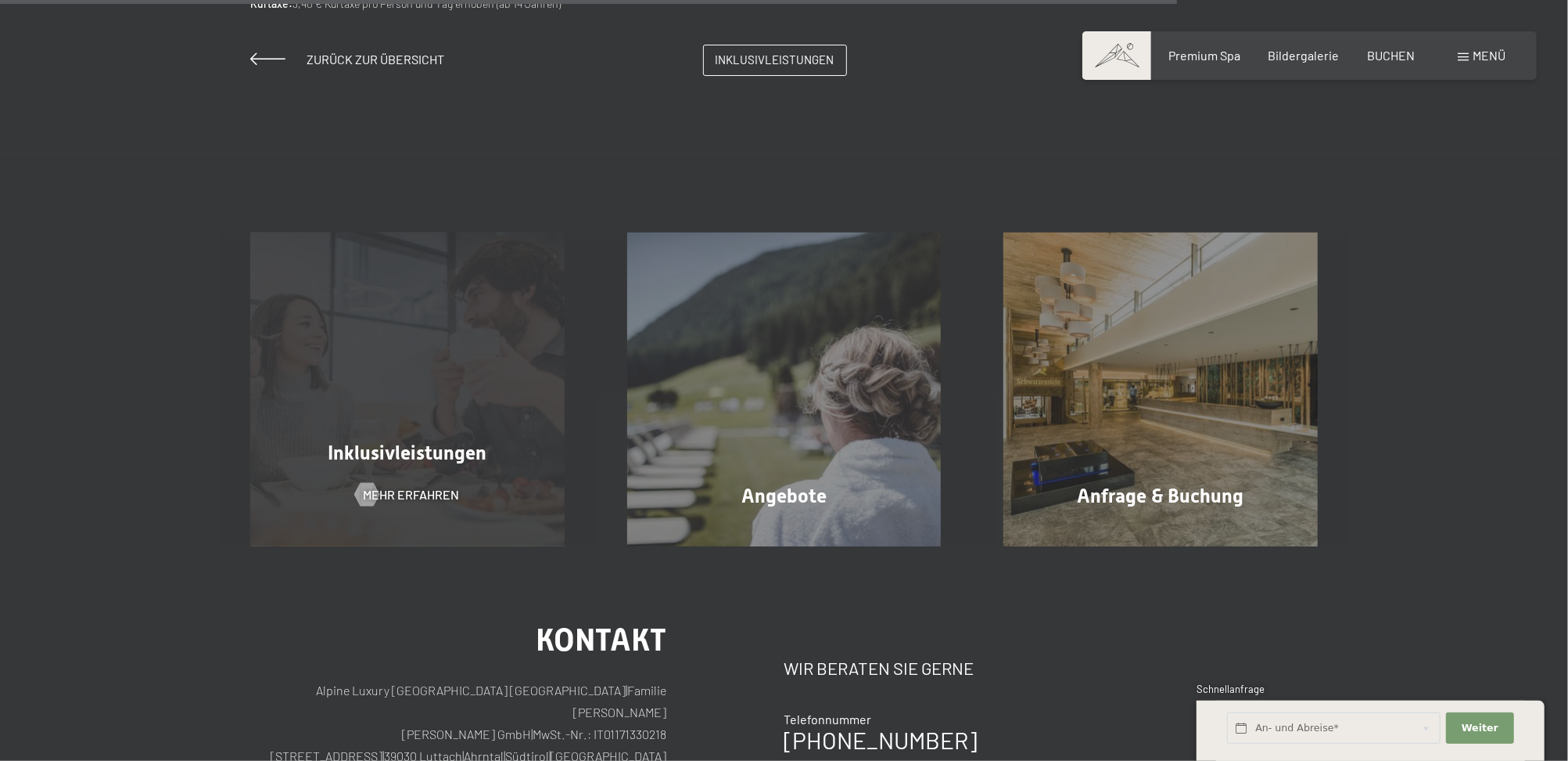
scroll to position [1669, 0]
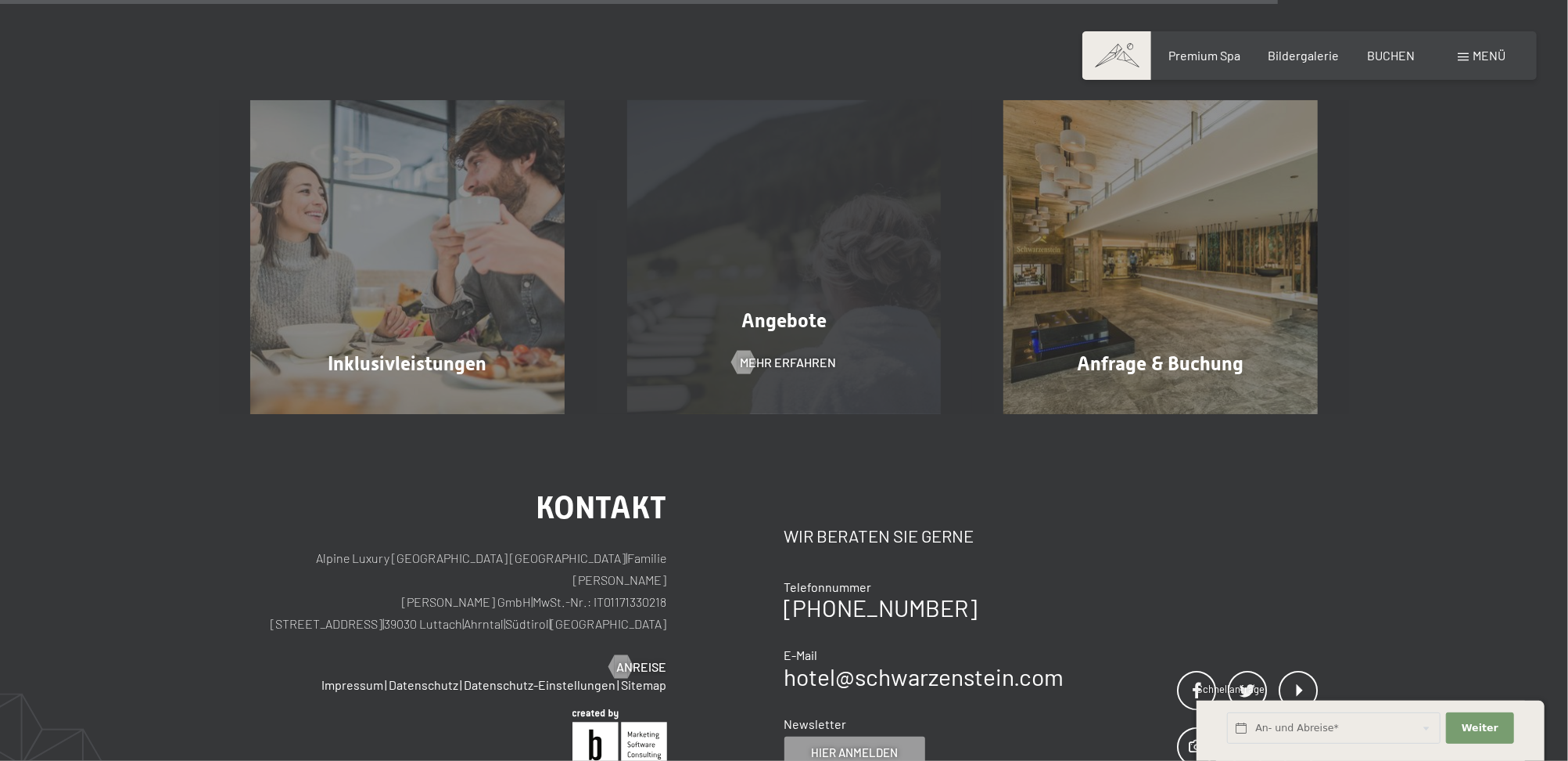
click at [811, 313] on span "Angebote" at bounding box center [783, 320] width 85 height 23
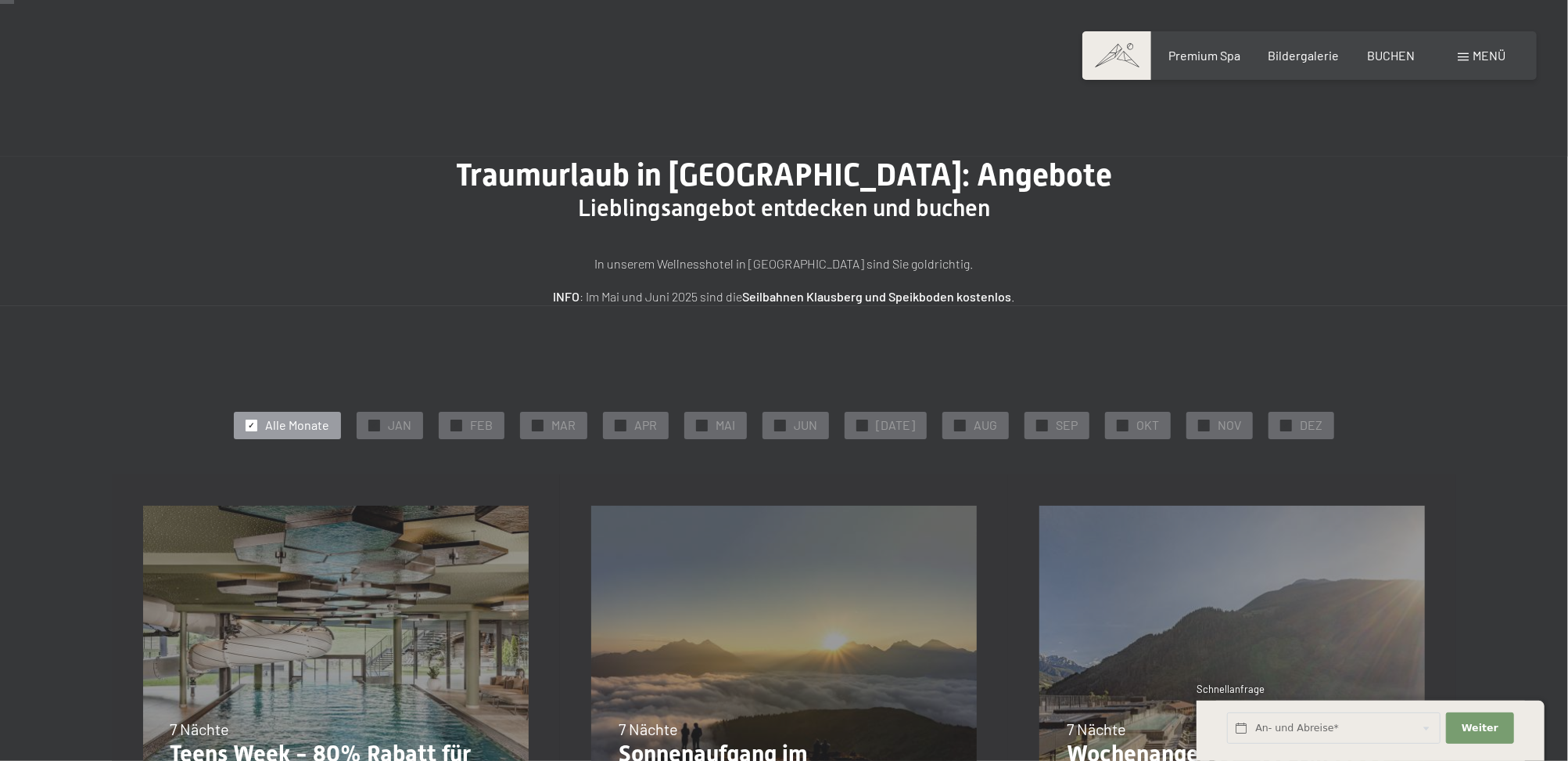
scroll to position [209, 0]
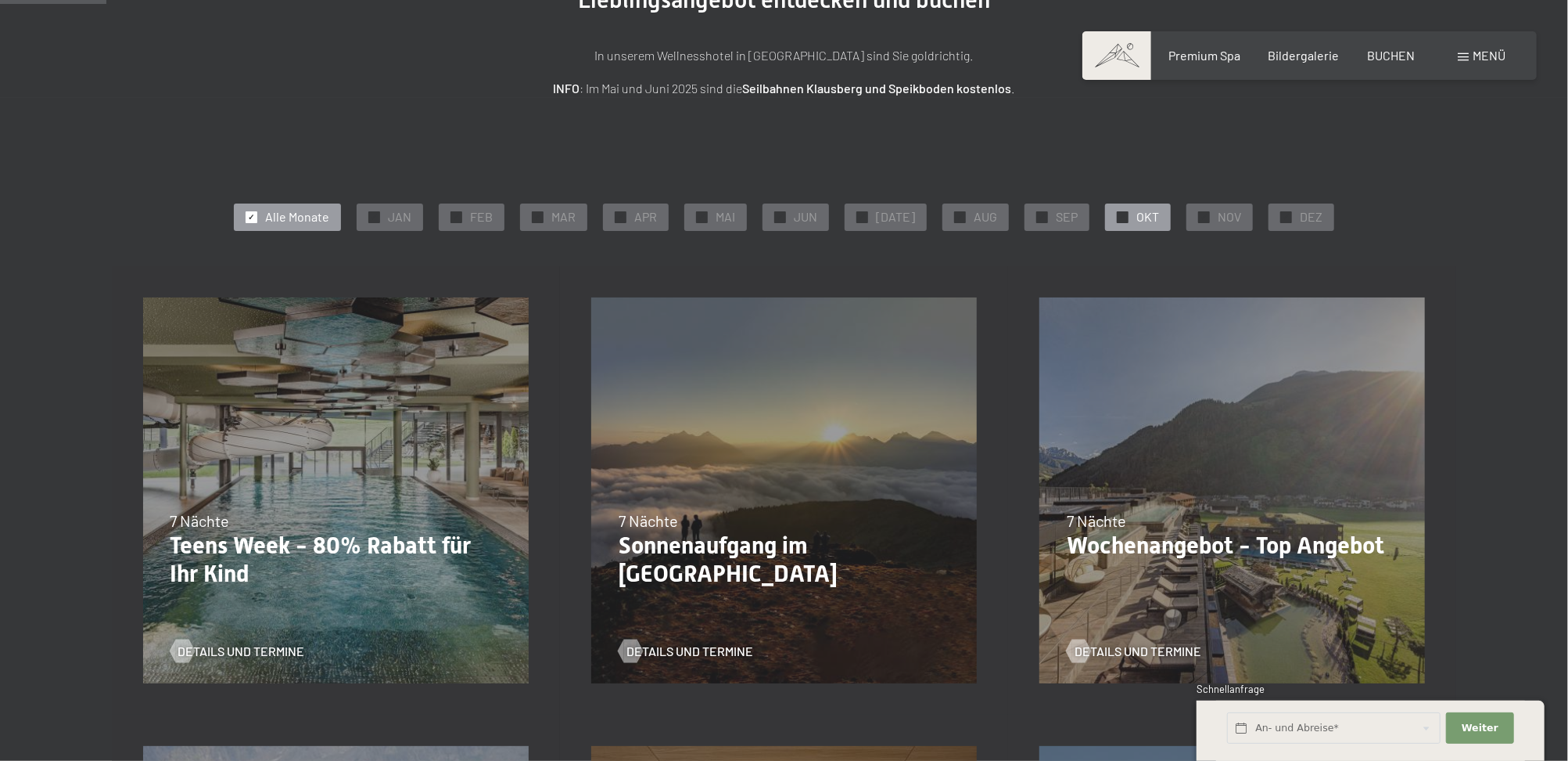
click at [1136, 210] on span "OKT" at bounding box center [1147, 217] width 23 height 18
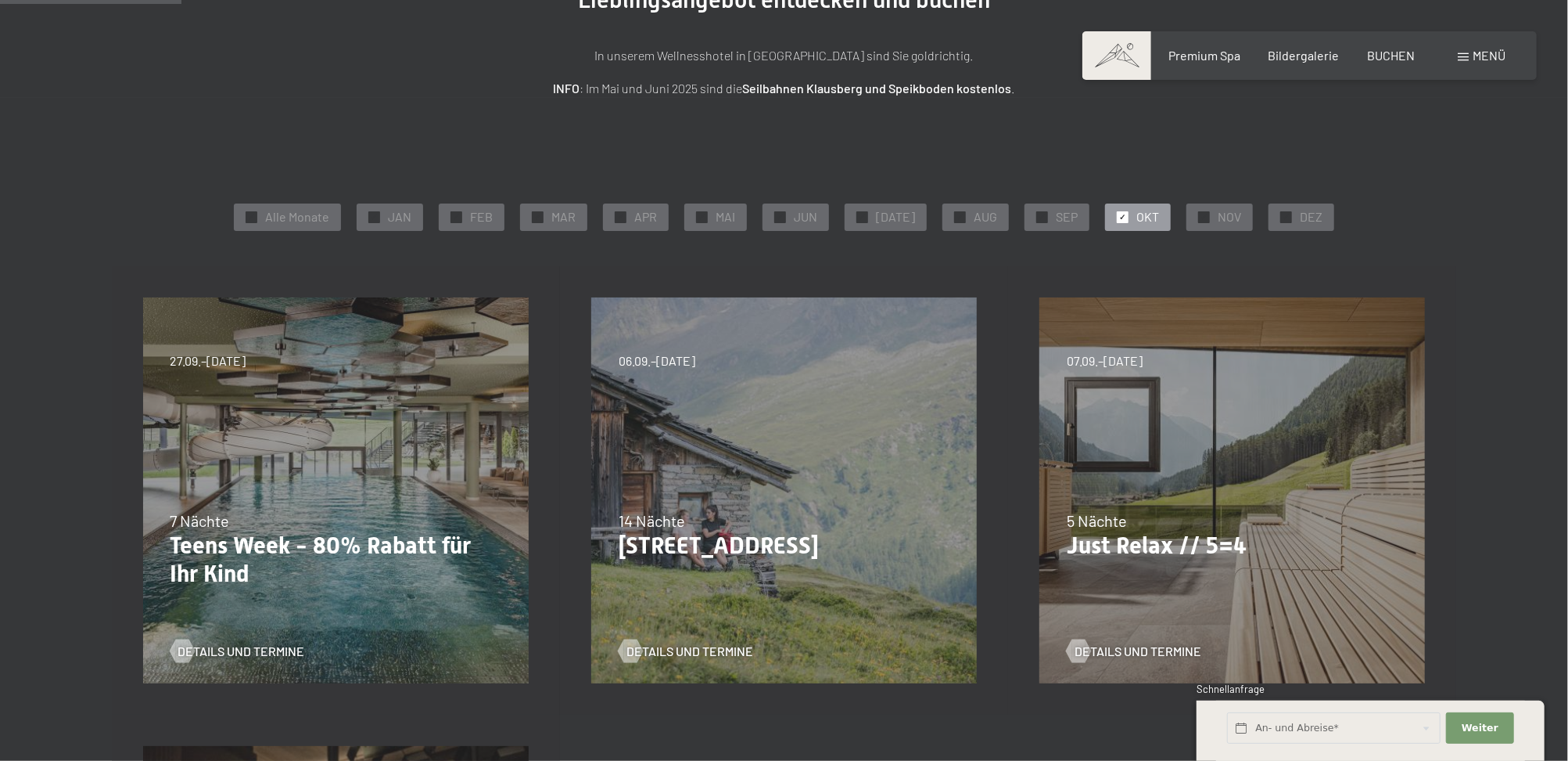
click at [1236, 473] on div "07.09.–03.10.2025 21.12.–26.12.2025 11.01.–23.01.2026 08.03.–27.03.2026 08.11.–…" at bounding box center [1232, 491] width 448 height 449
click at [1105, 642] on span "Details und Termine" at bounding box center [1153, 651] width 126 height 18
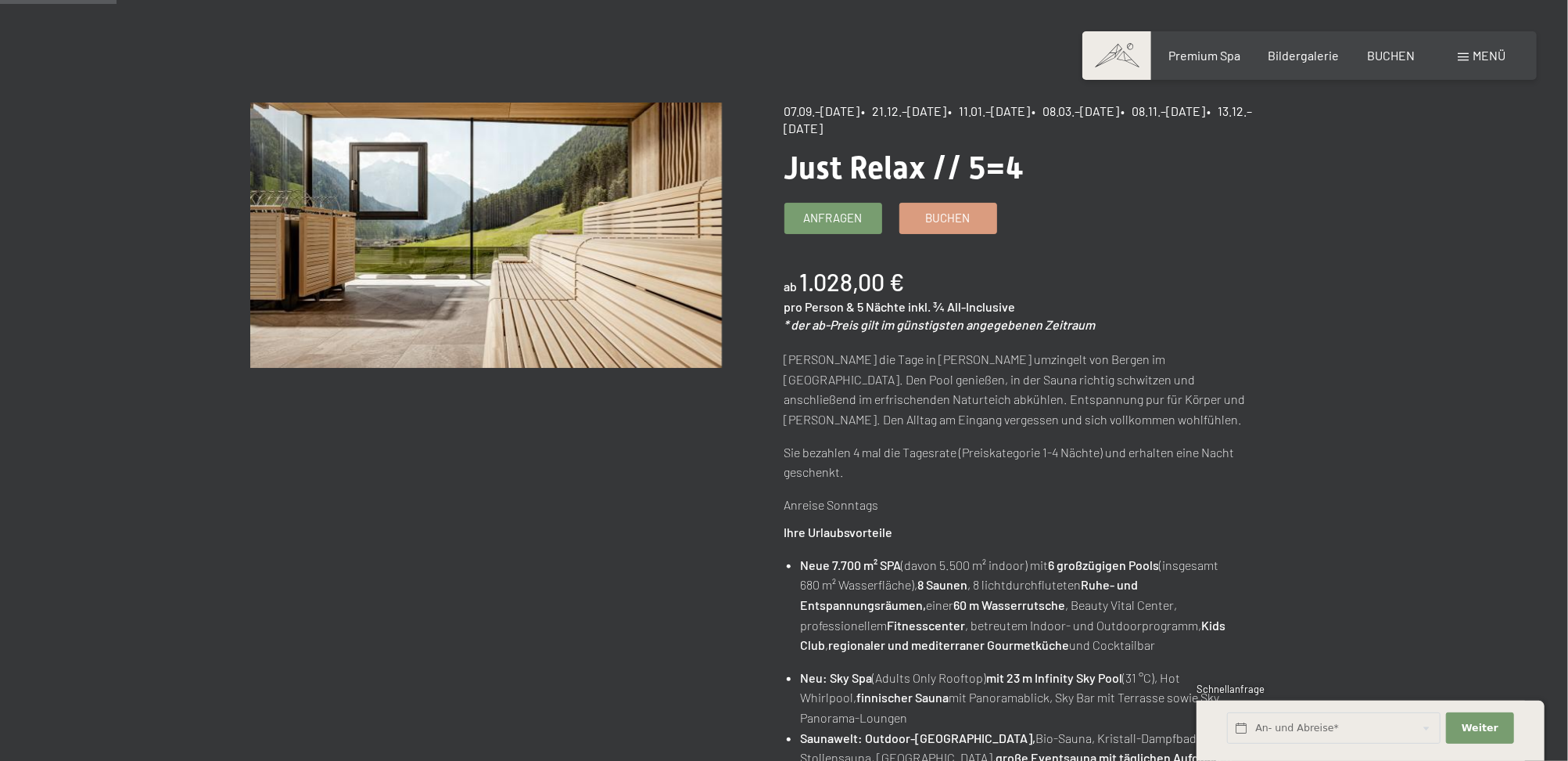
scroll to position [138, 0]
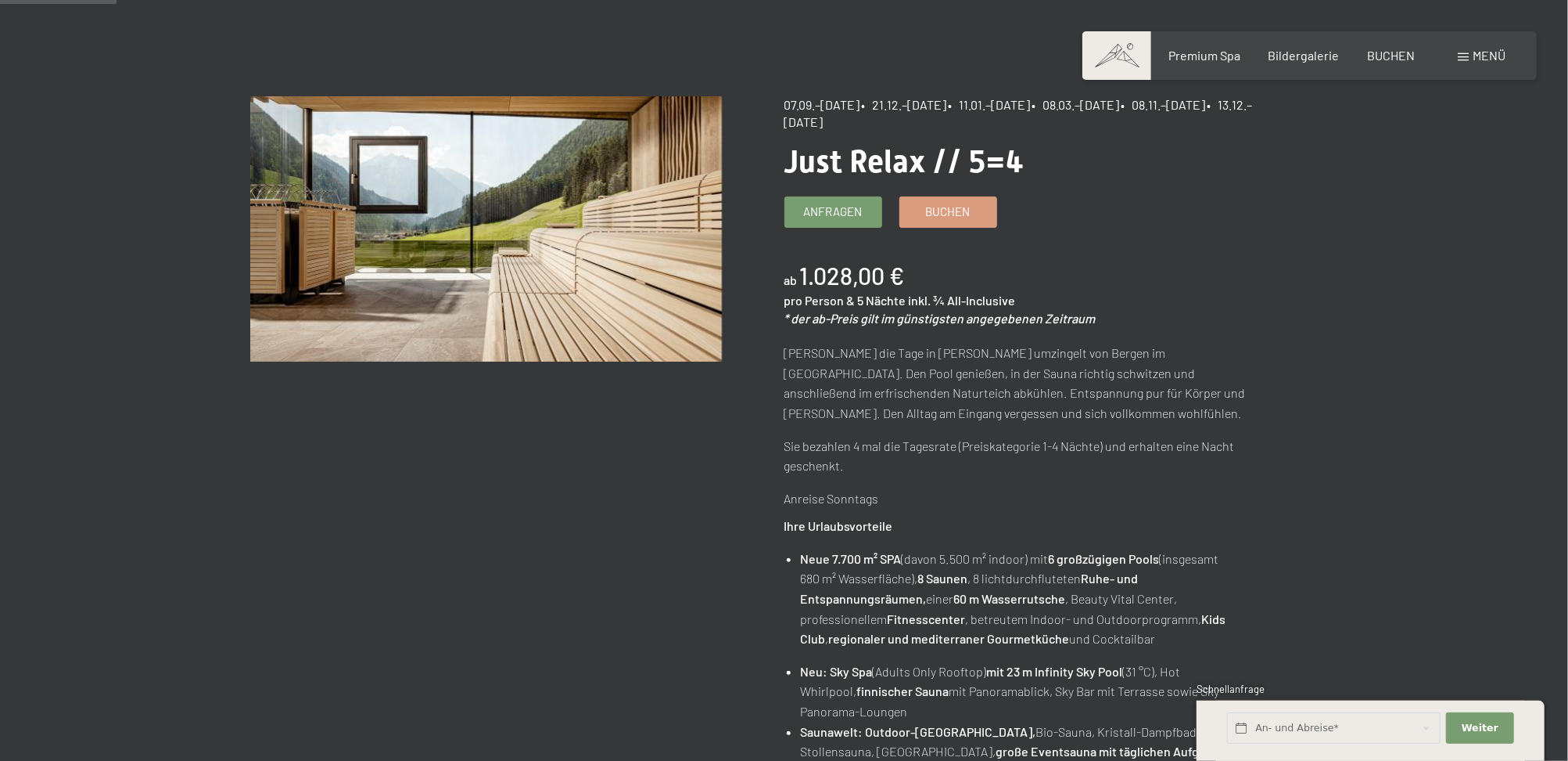
click at [833, 102] on span "07.09.–[DATE]" at bounding box center [822, 104] width 76 height 15
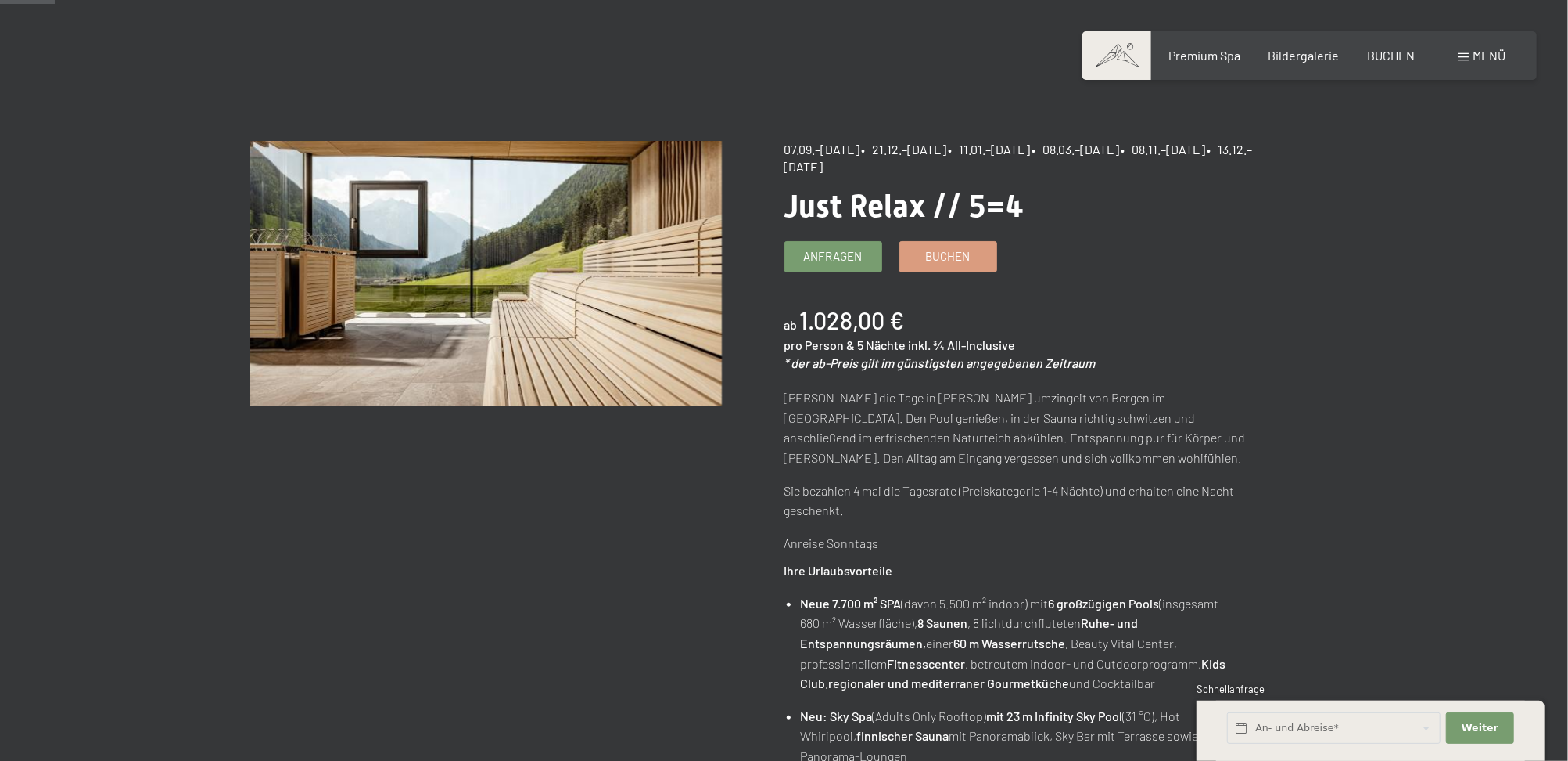
scroll to position [0, 0]
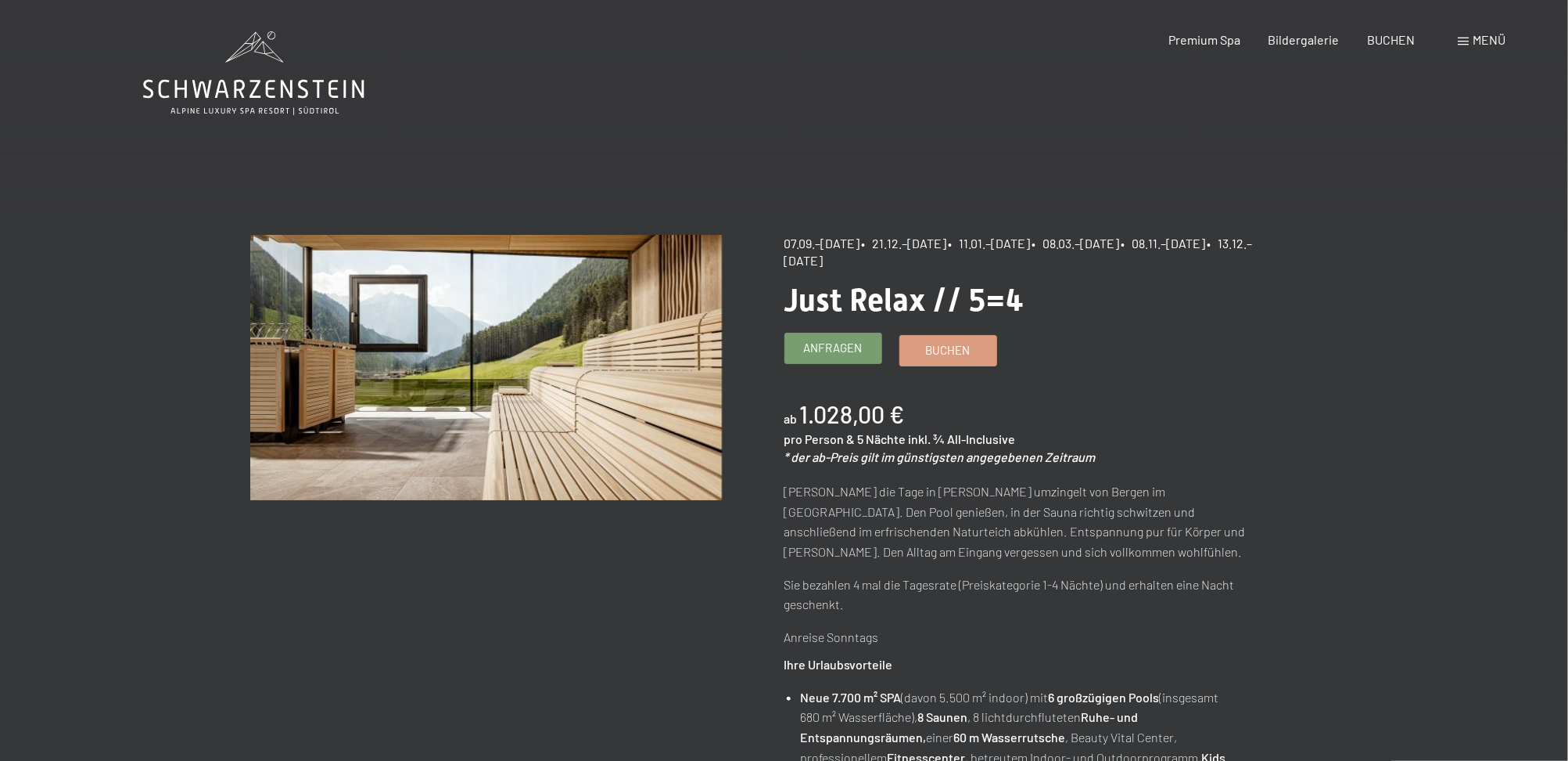
click at [831, 345] on span "Anfragen" at bounding box center [833, 348] width 59 height 17
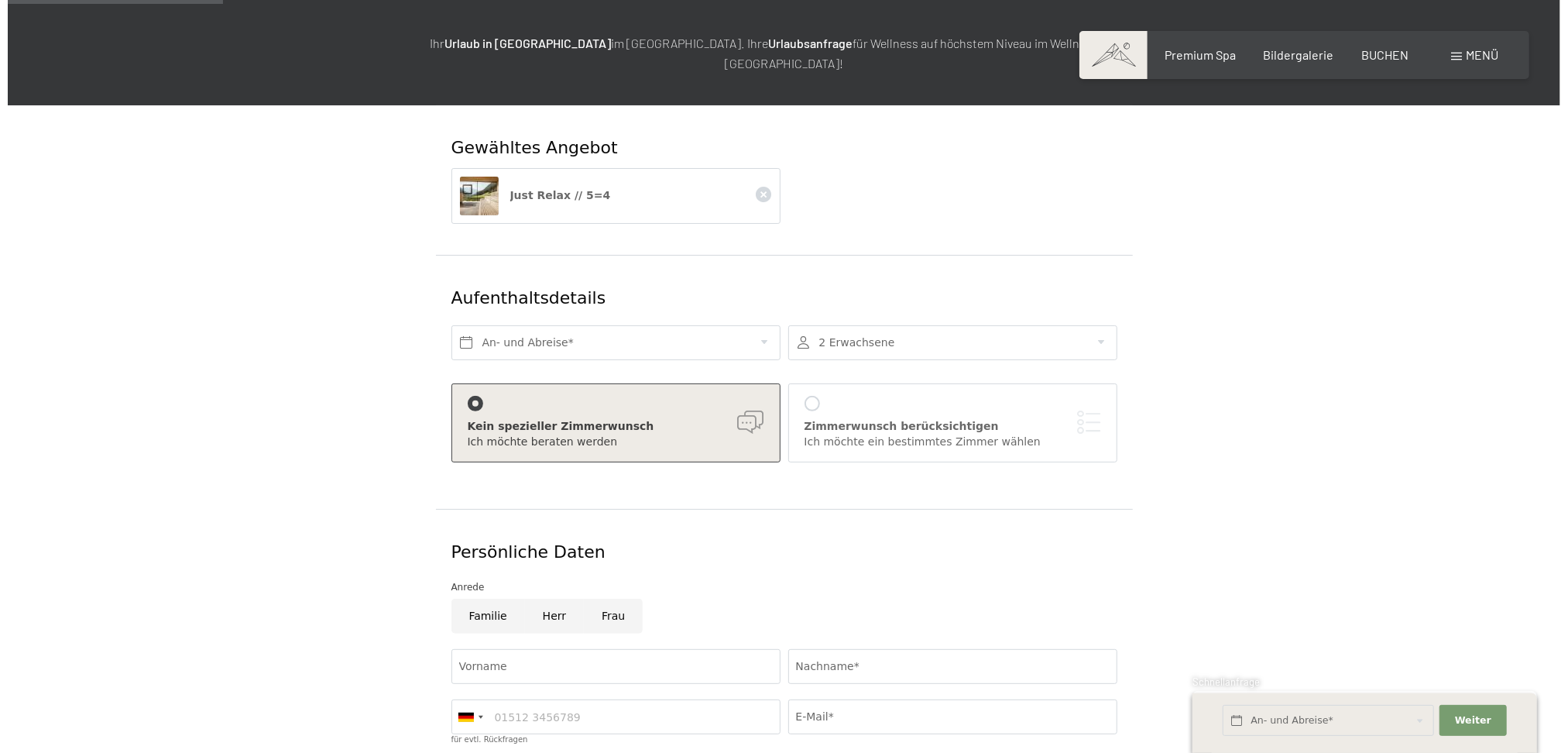
scroll to position [206, 0]
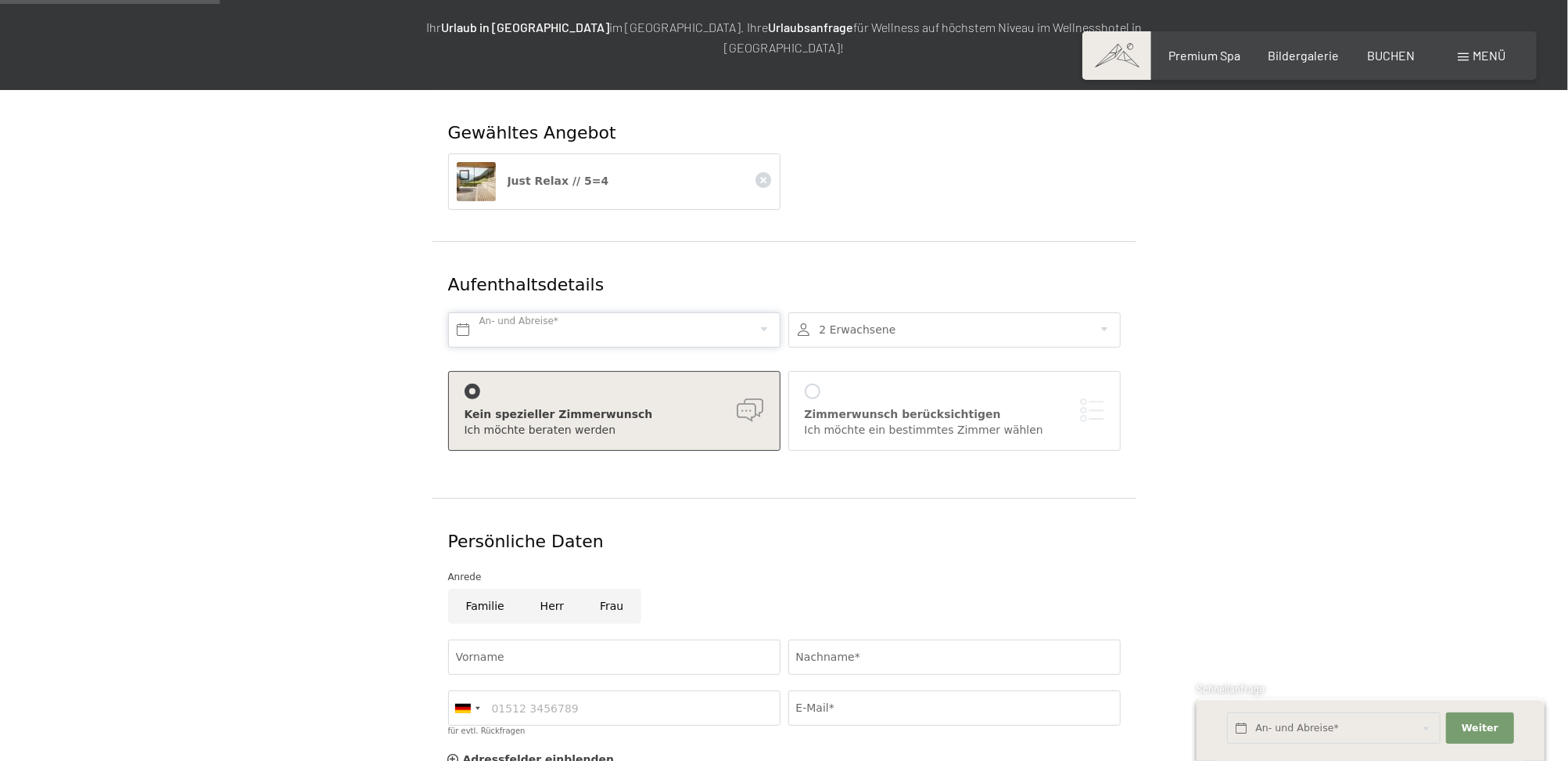
click at [492, 312] on input "text" at bounding box center [615, 330] width 333 height 35
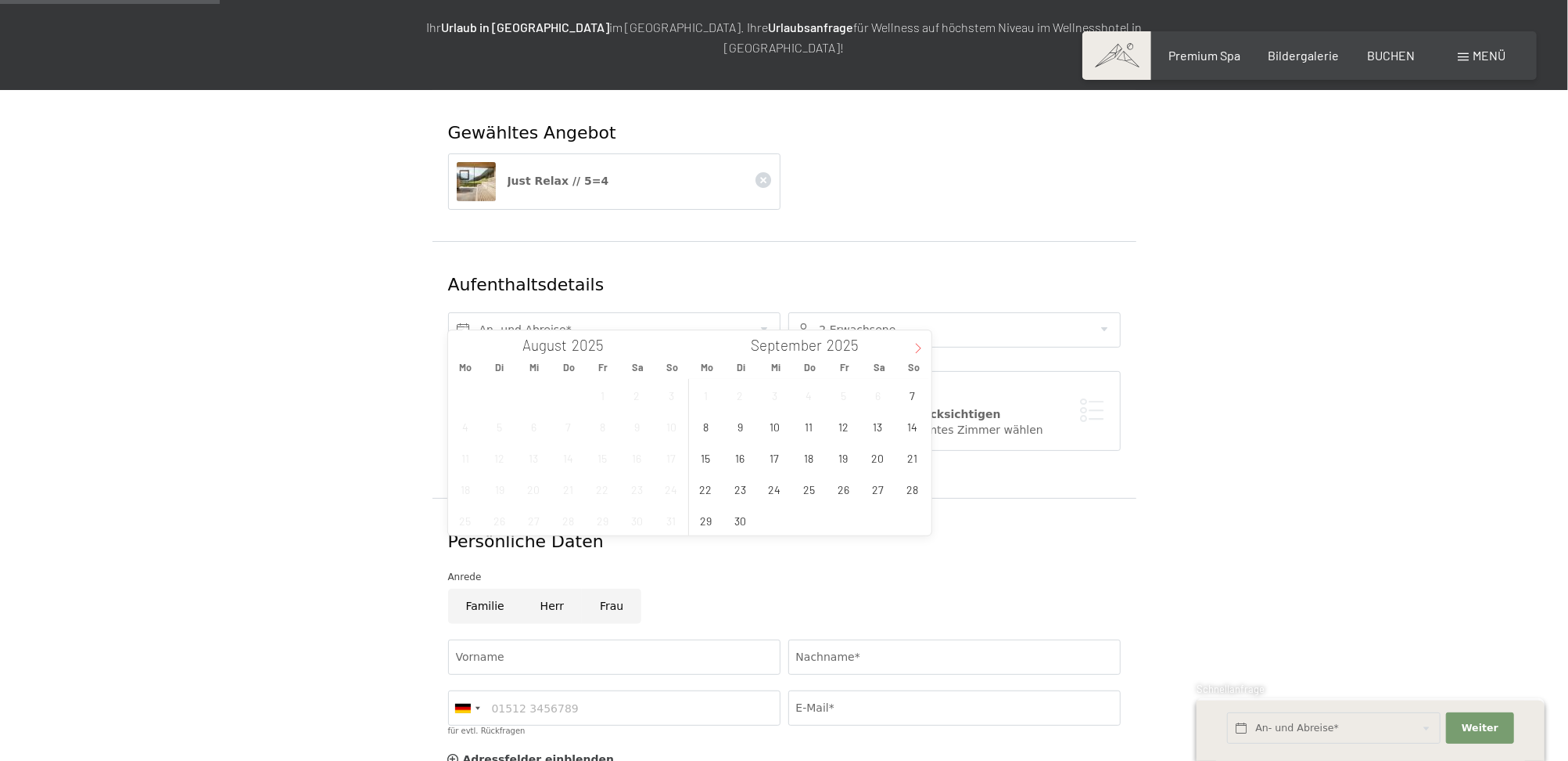
click at [916, 349] on icon at bounding box center [917, 348] width 11 height 11
click at [673, 493] on span "28" at bounding box center [670, 488] width 30 height 30
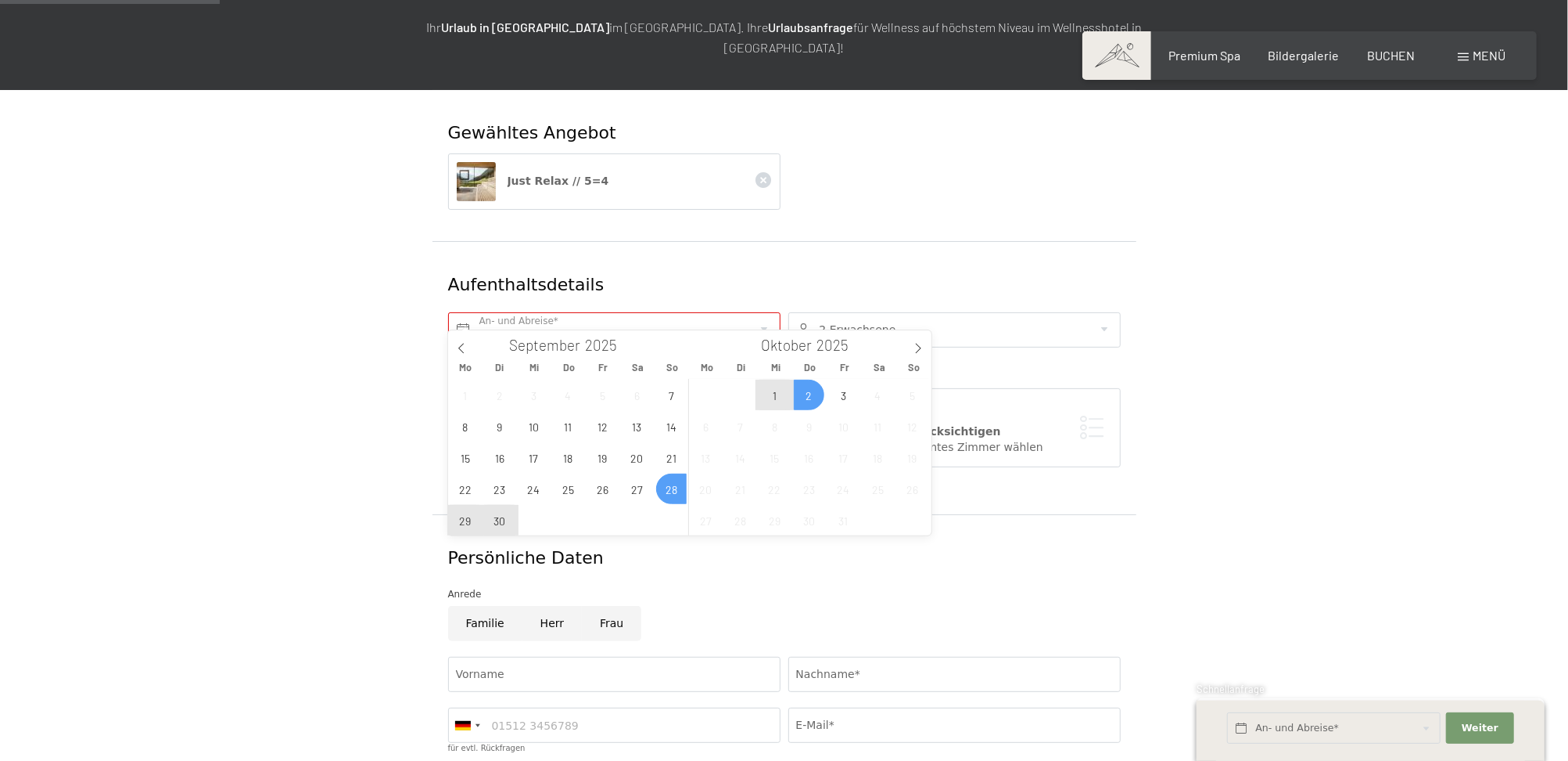
click at [807, 392] on span "2" at bounding box center [808, 395] width 30 height 30
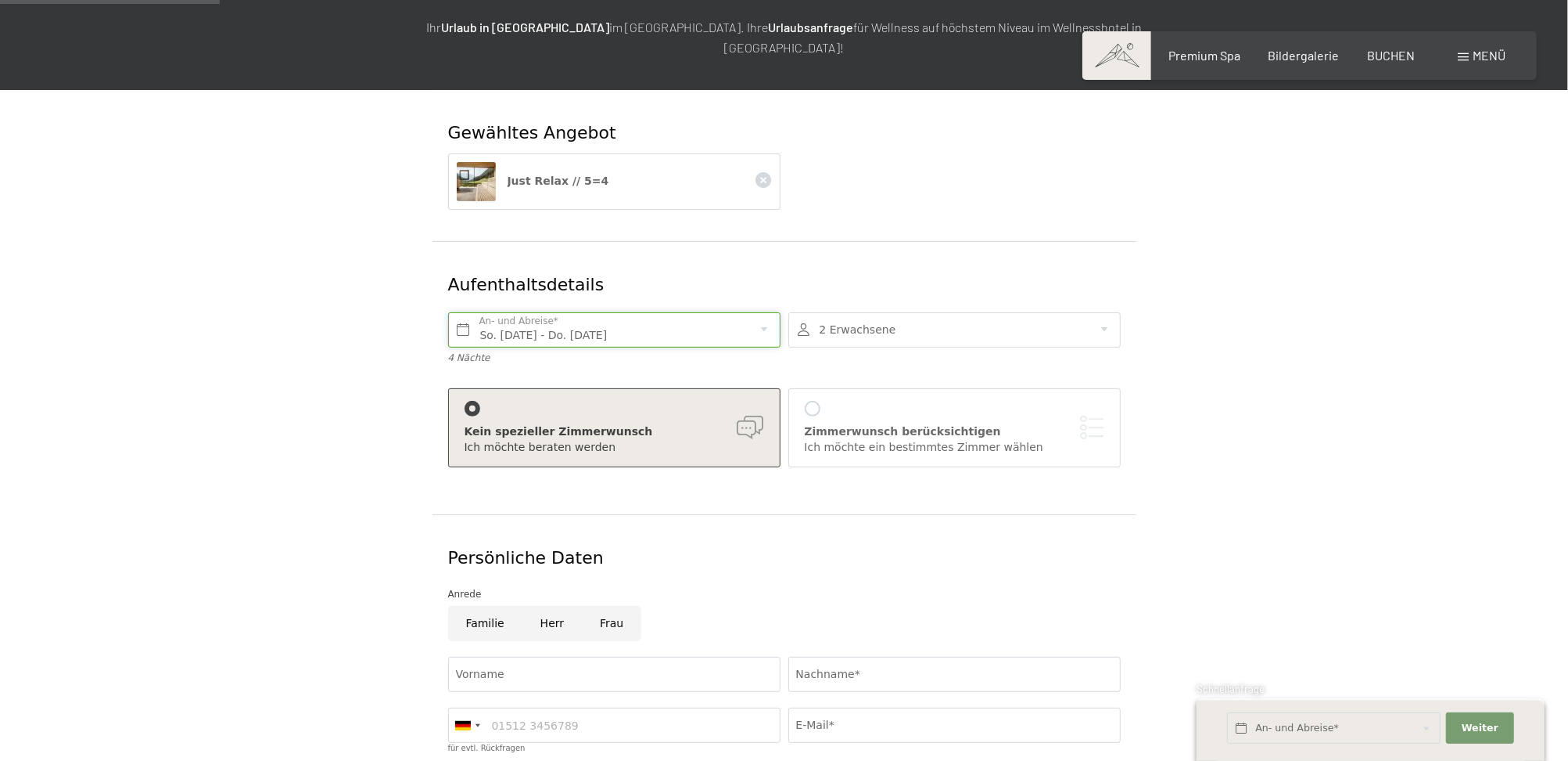
click at [659, 313] on input "So. 28.09.2025 - Do. 02.10.2025" at bounding box center [615, 330] width 333 height 35
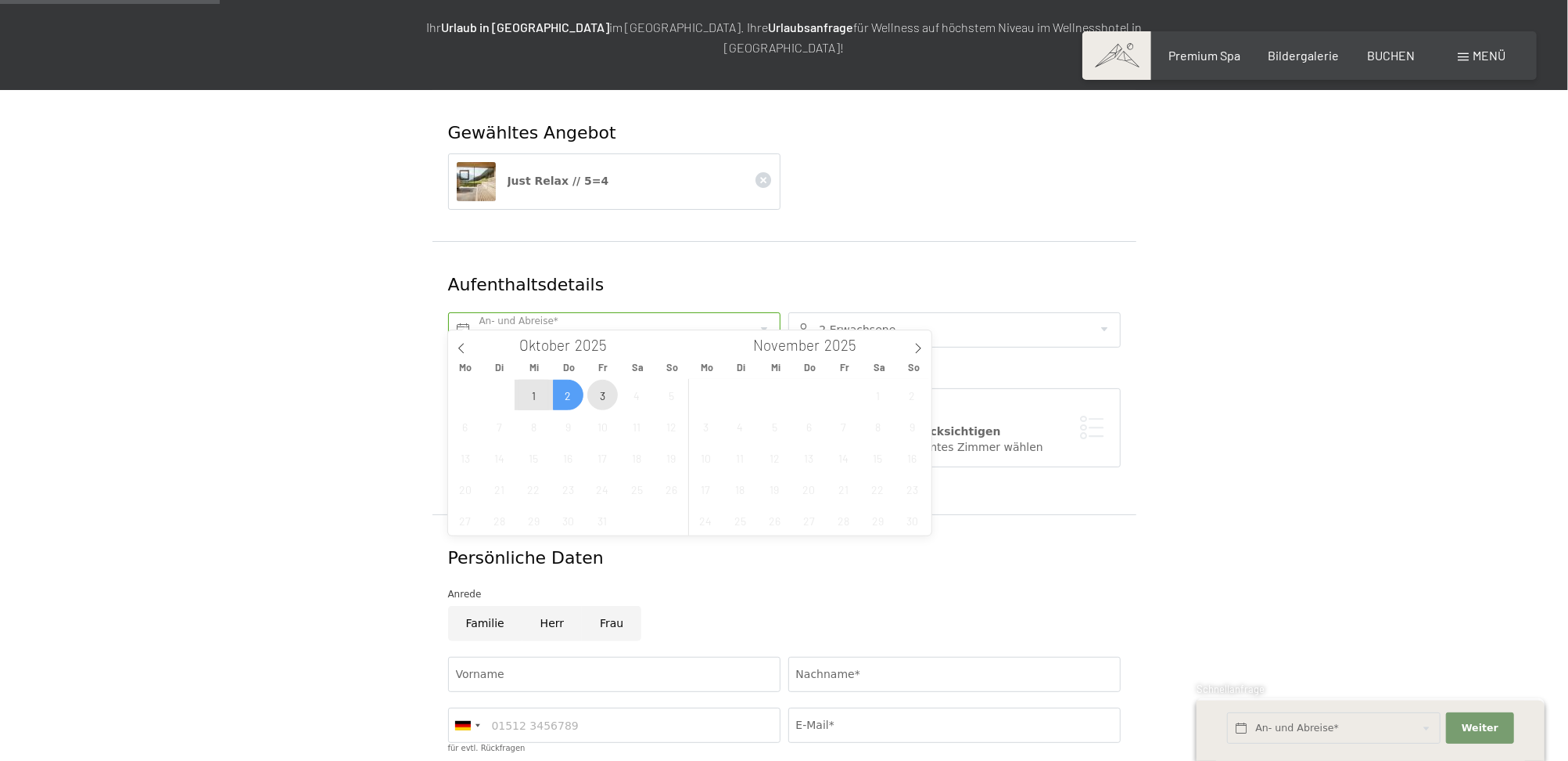
click at [605, 396] on span "3" at bounding box center [602, 395] width 30 height 30
click at [469, 312] on input "Fr. 03.10.2025" at bounding box center [615, 330] width 333 height 35
click at [461, 346] on icon at bounding box center [461, 348] width 11 height 11
click at [671, 485] on span "28" at bounding box center [670, 488] width 30 height 30
type input "So. 28.09.2025 - Fr. 03.10.2025"
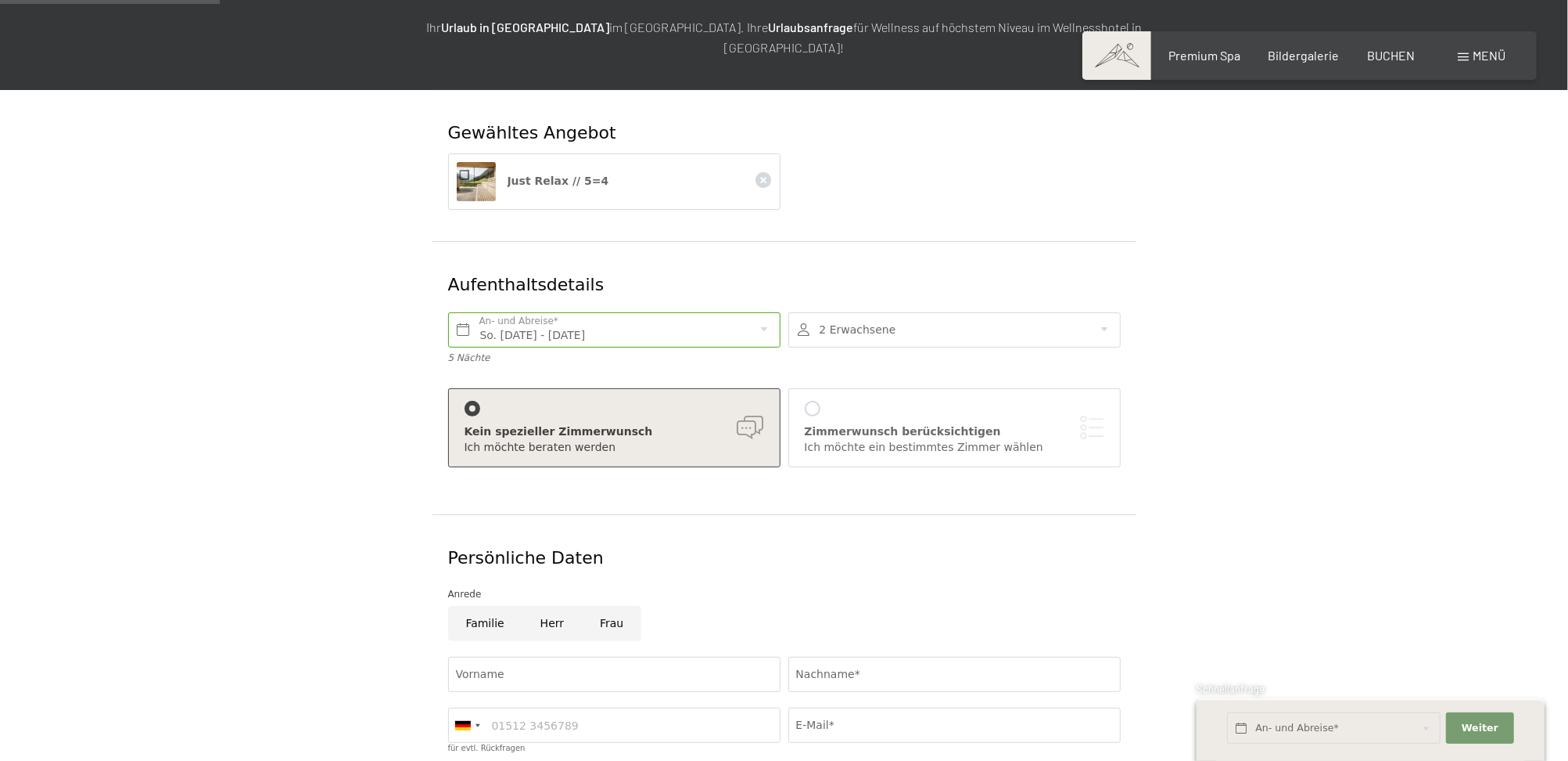
click at [818, 401] on div at bounding box center [812, 408] width 16 height 16
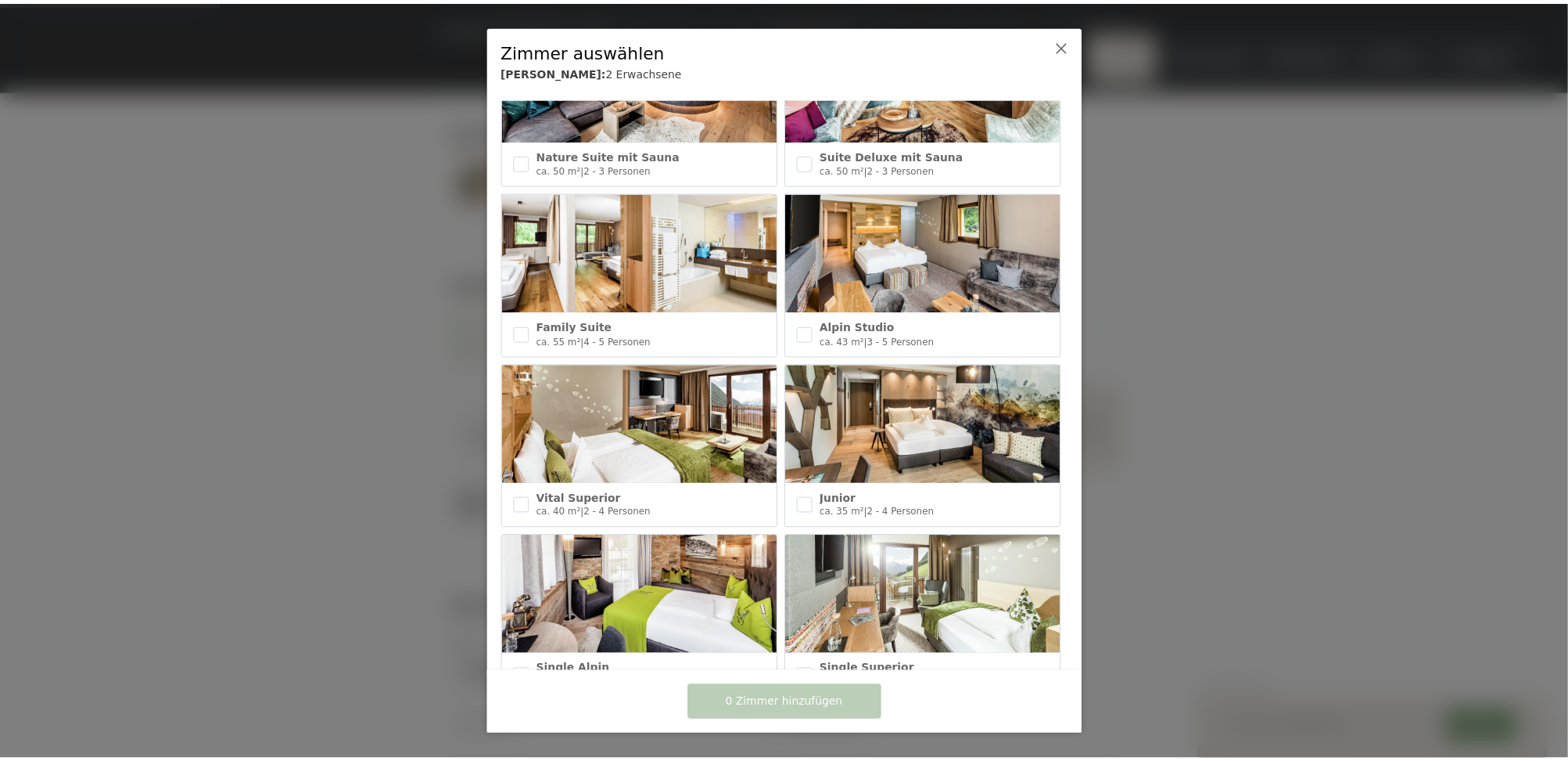
scroll to position [487, 0]
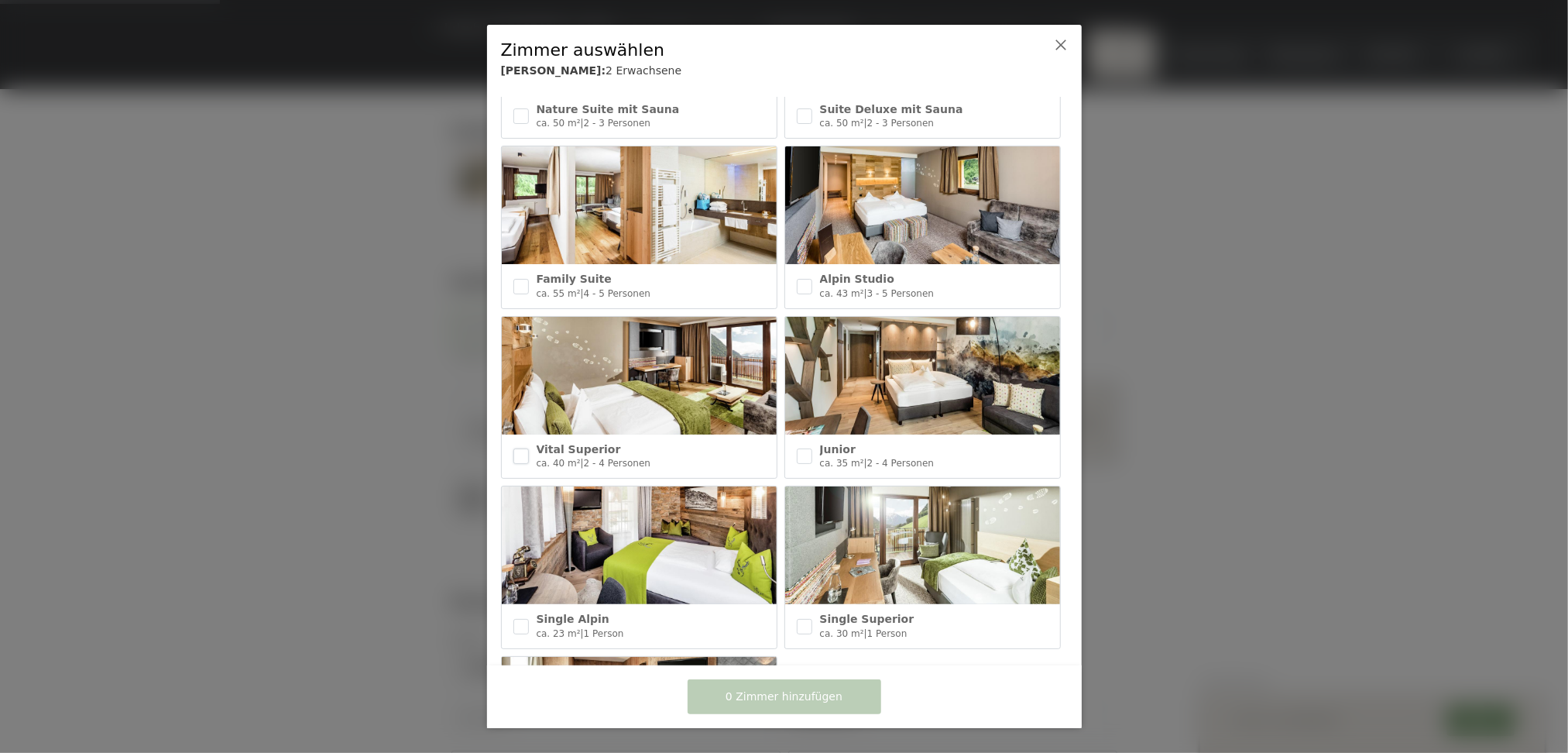
click at [523, 449] on input "checkbox" at bounding box center [521, 456] width 16 height 16
checkbox input "true"
click at [815, 694] on span "1 Zimmer hinzufügen" at bounding box center [784, 697] width 117 height 16
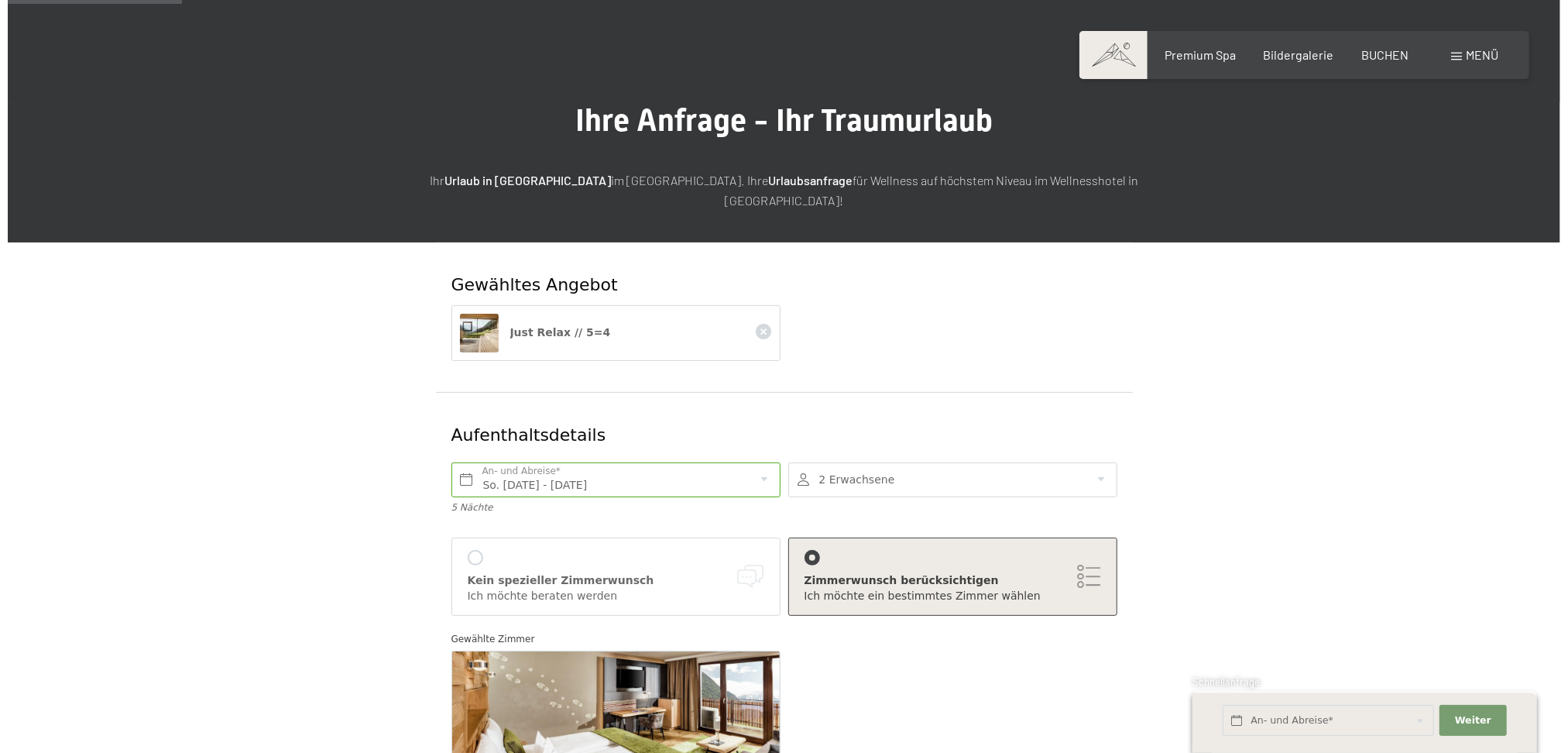
scroll to position [0, 0]
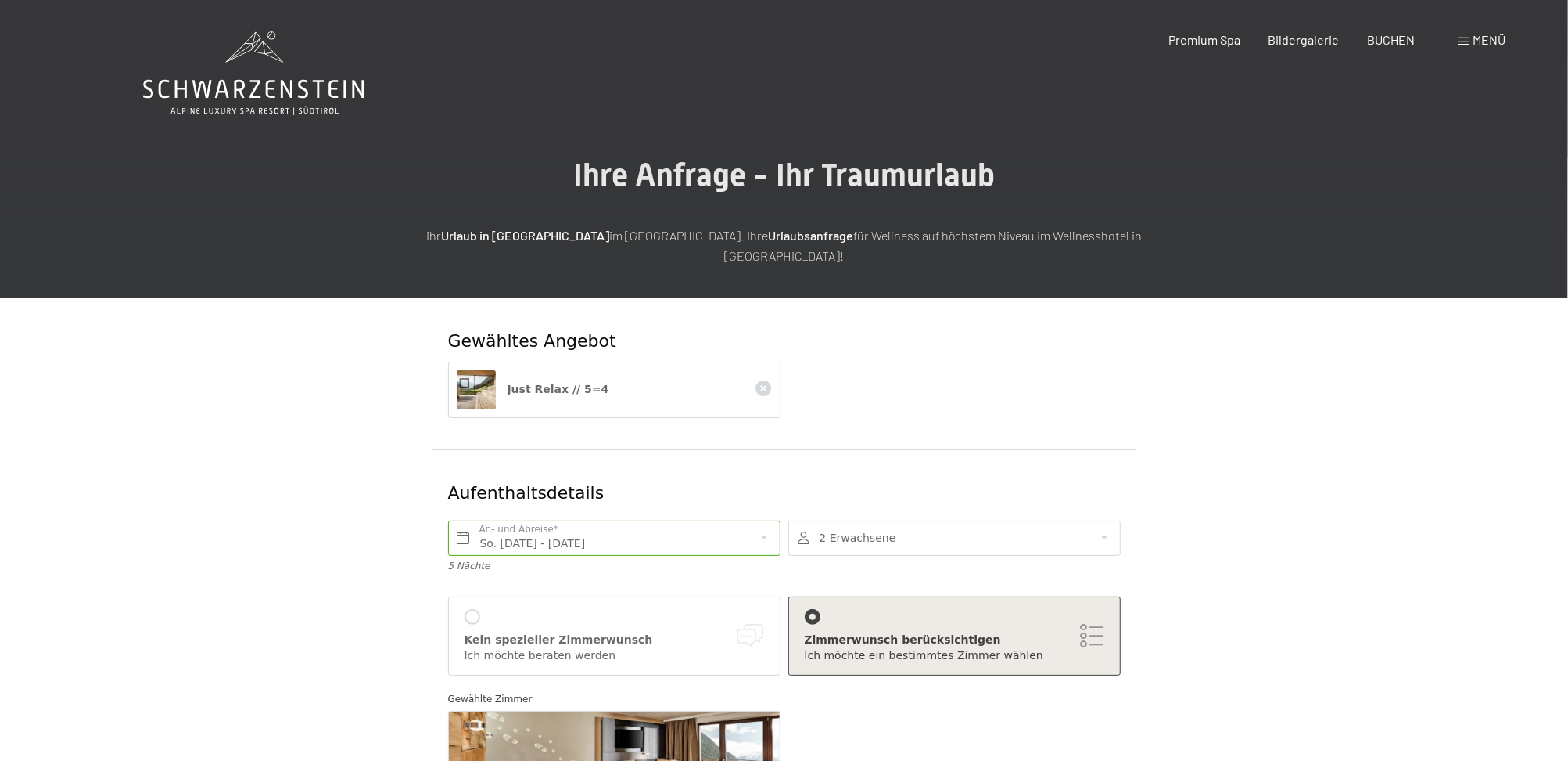
click at [1471, 33] on div "Menü" at bounding box center [1481, 40] width 48 height 18
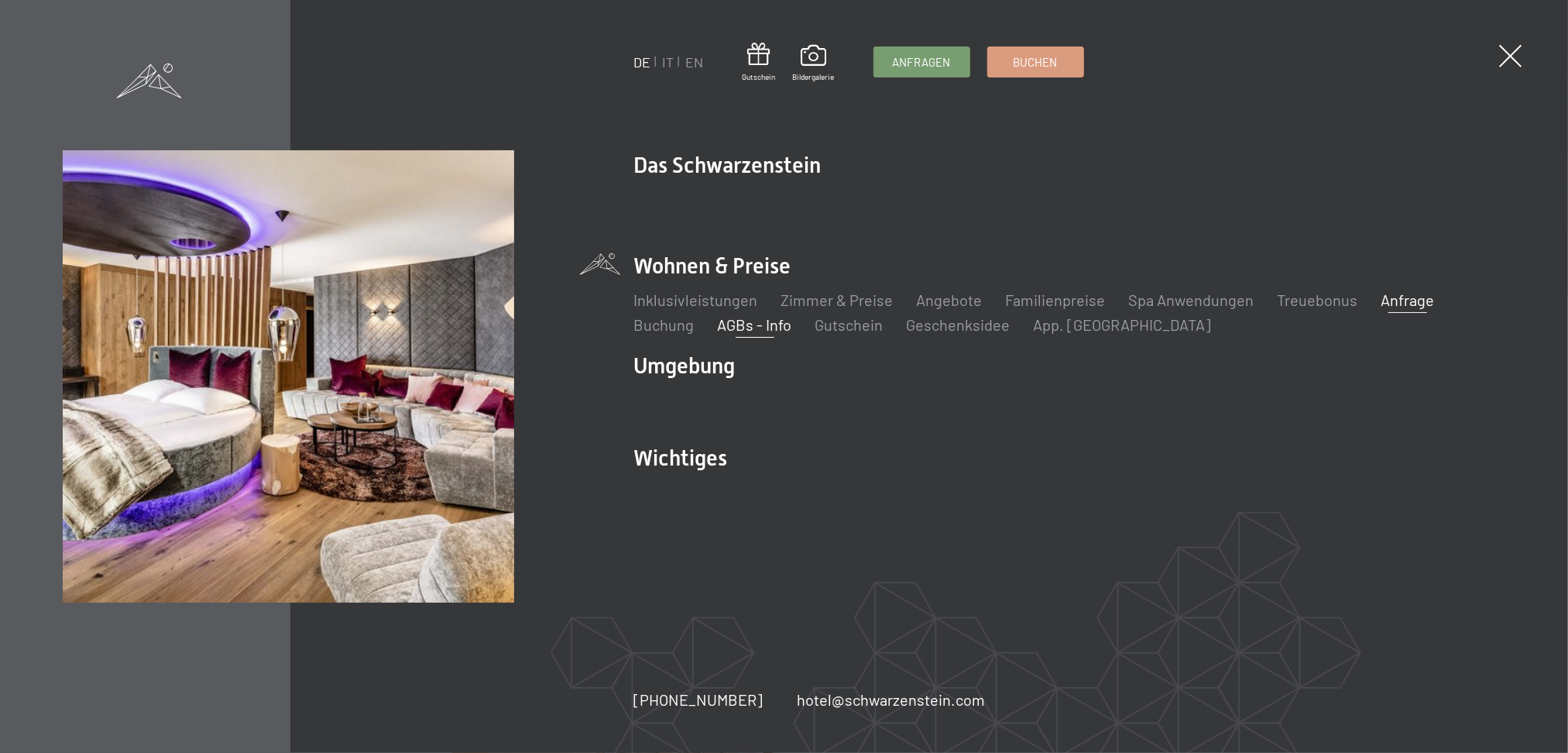
click at [757, 321] on link "AGBs - Info" at bounding box center [755, 324] width 75 height 18
click at [720, 298] on link "Inklusivleistungen" at bounding box center [696, 299] width 124 height 18
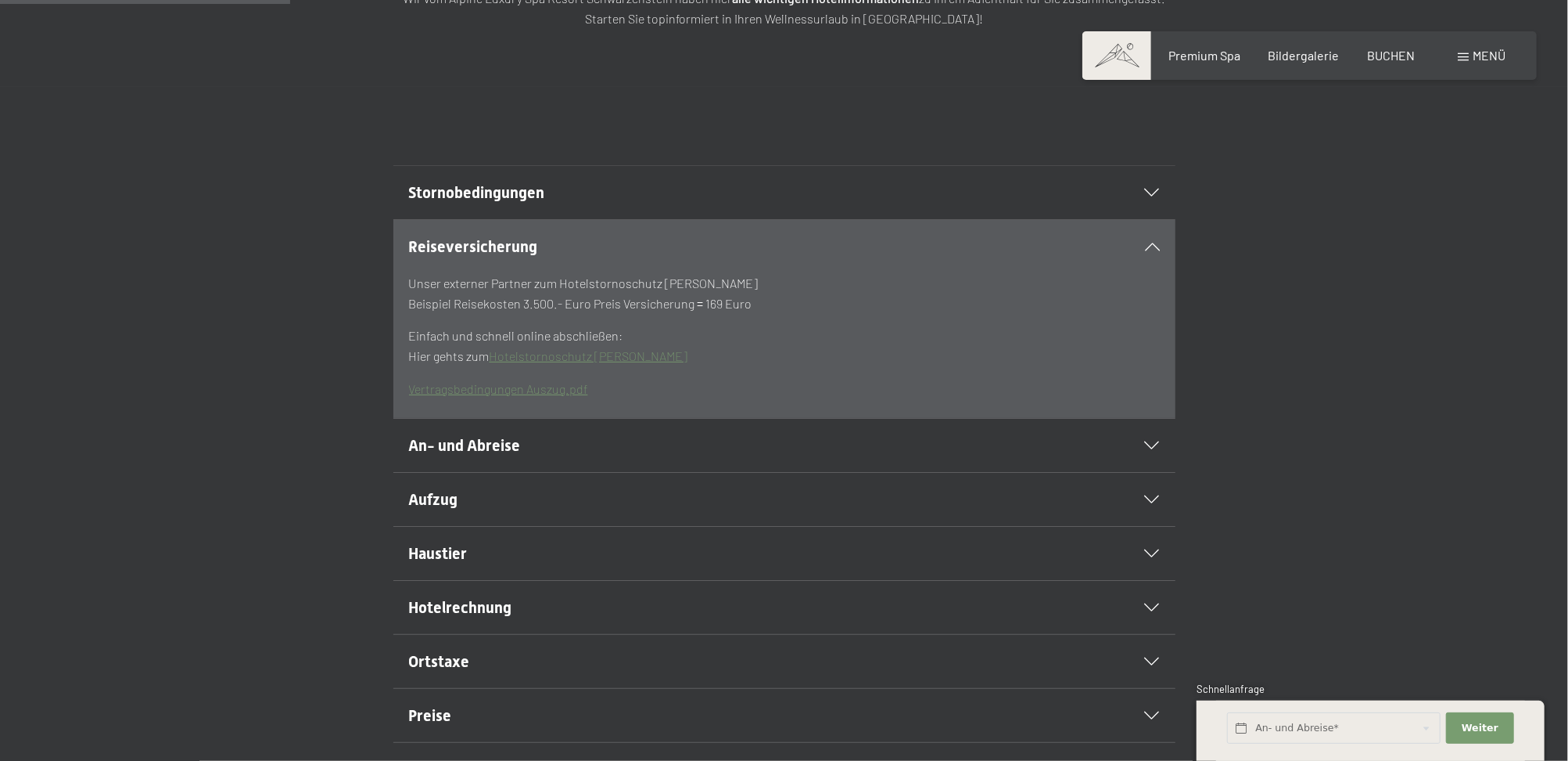
scroll to position [348, 0]
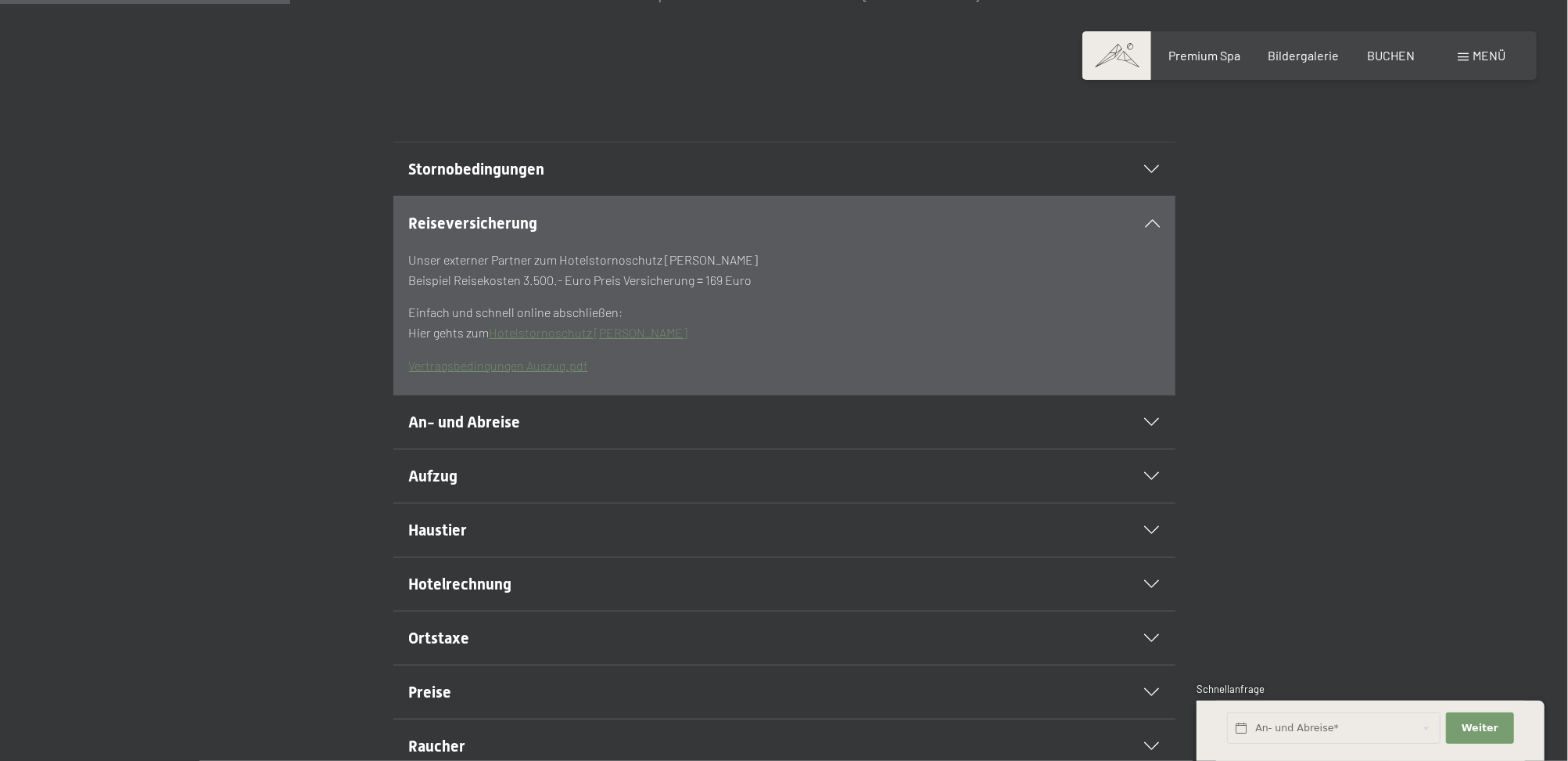
click at [1158, 173] on icon at bounding box center [1152, 169] width 15 height 8
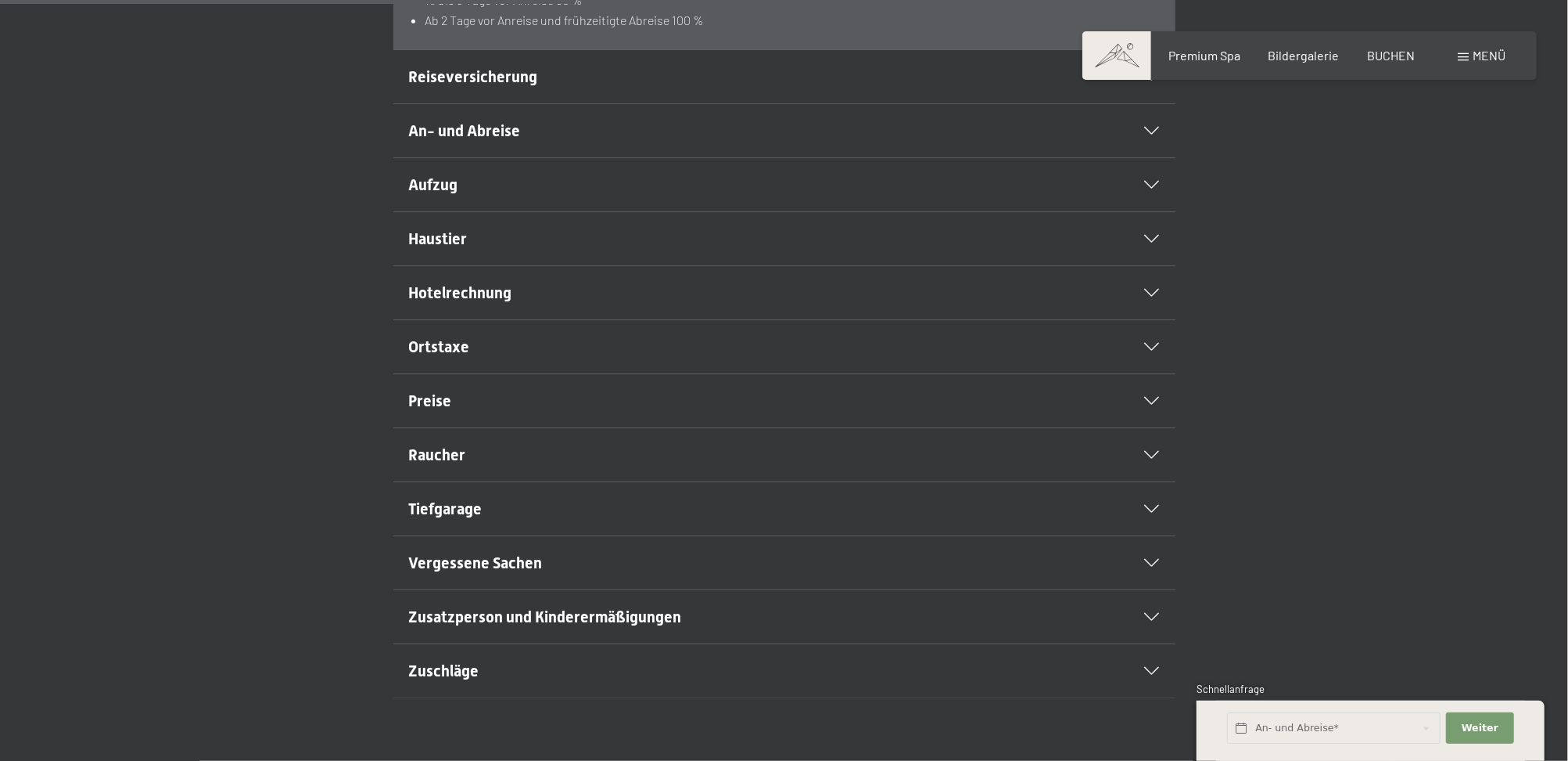
scroll to position [834, 0]
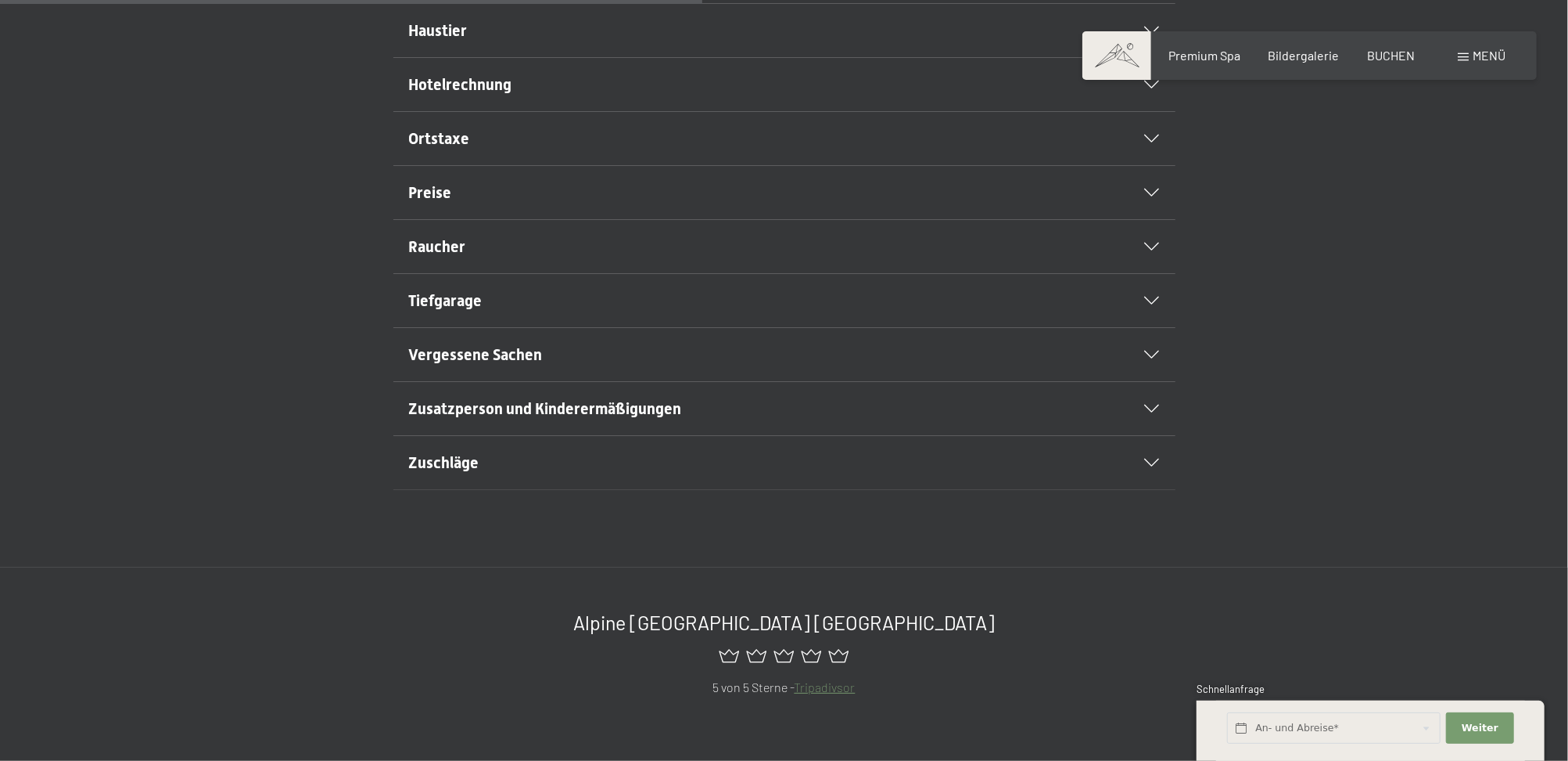
click at [1156, 142] on icon at bounding box center [1152, 138] width 15 height 8
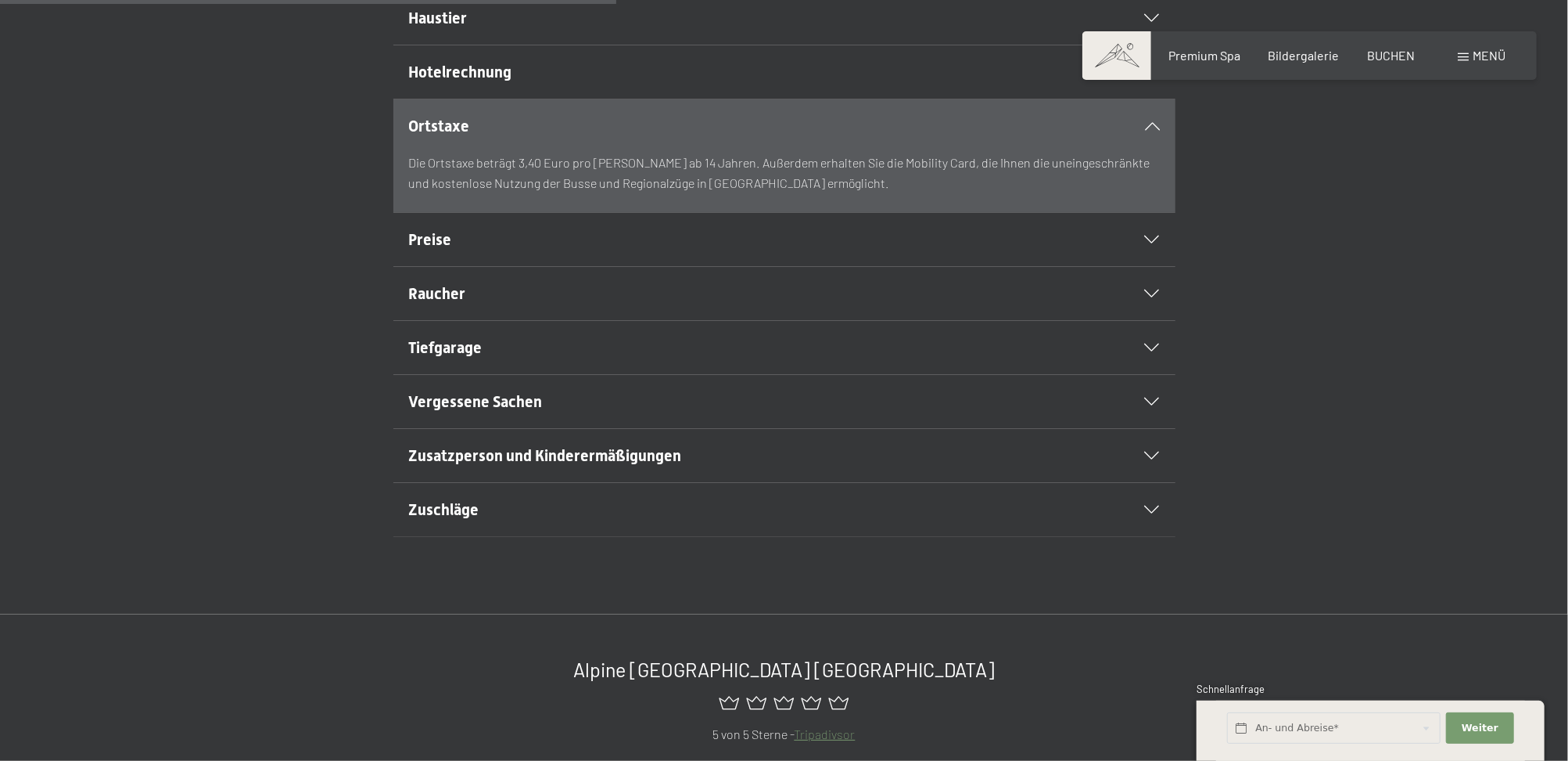
scroll to position [703, 0]
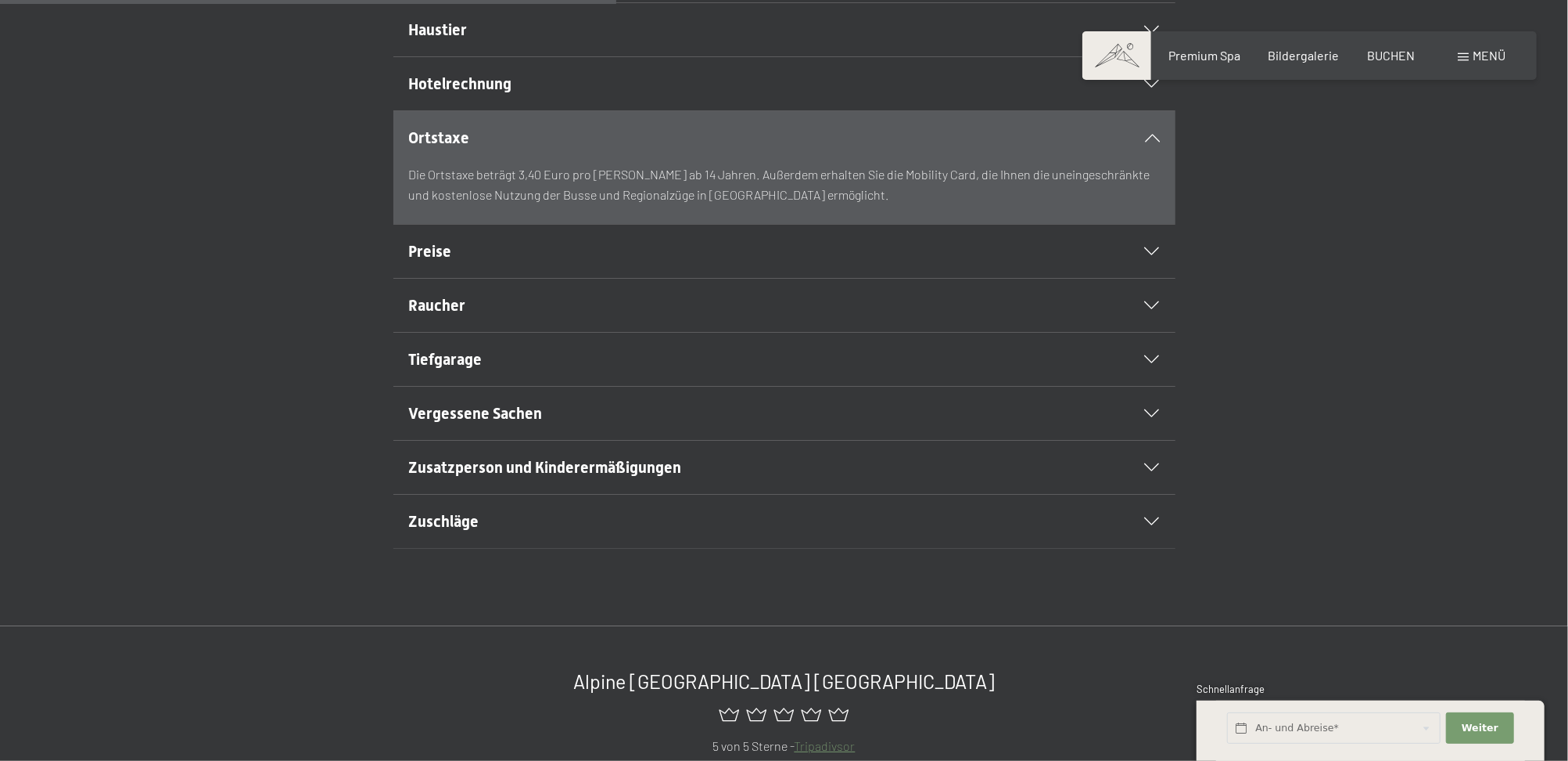
click at [1153, 278] on div "Preise" at bounding box center [784, 251] width 751 height 53
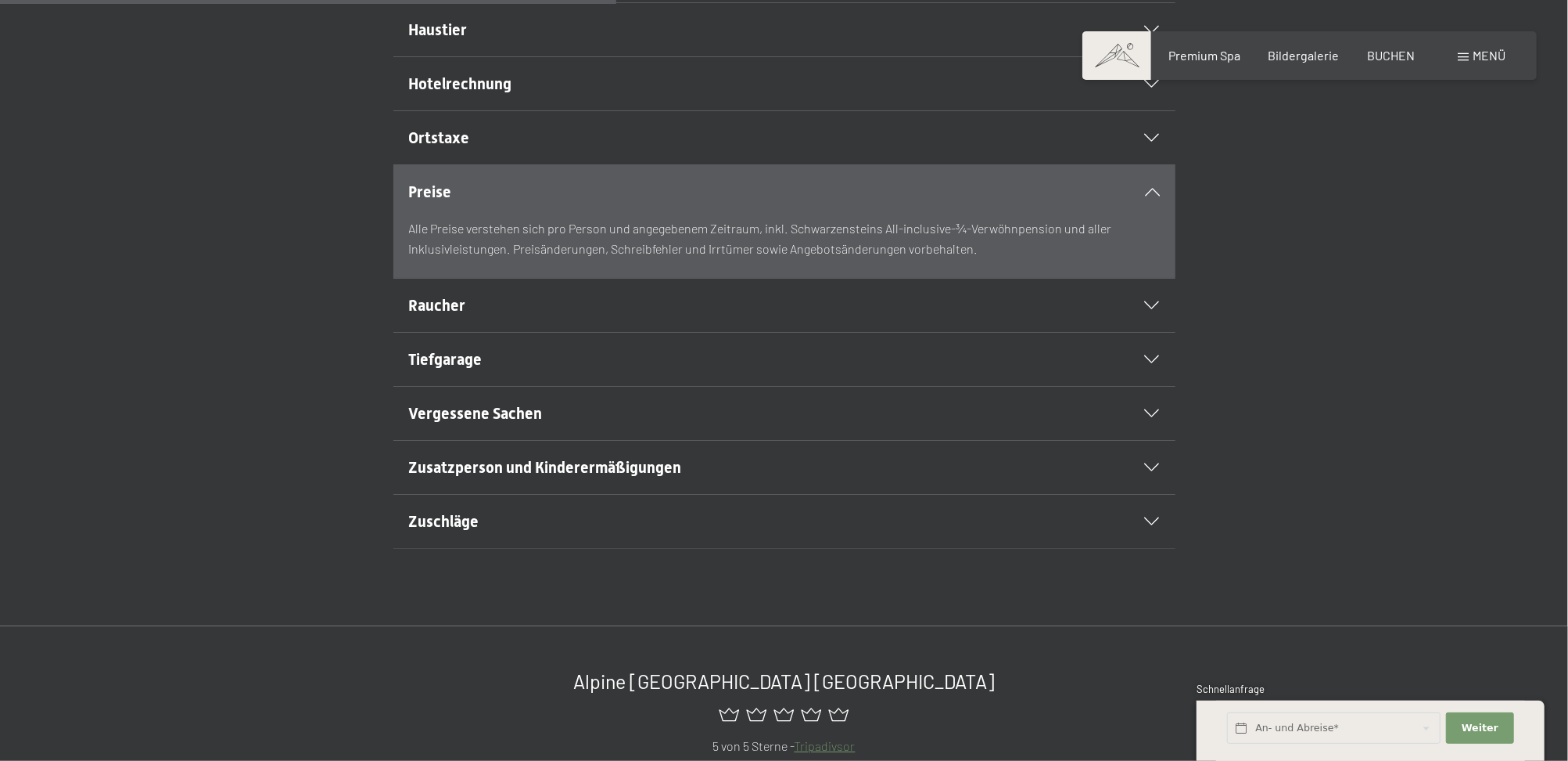
click at [1146, 309] on icon at bounding box center [1152, 306] width 15 height 8
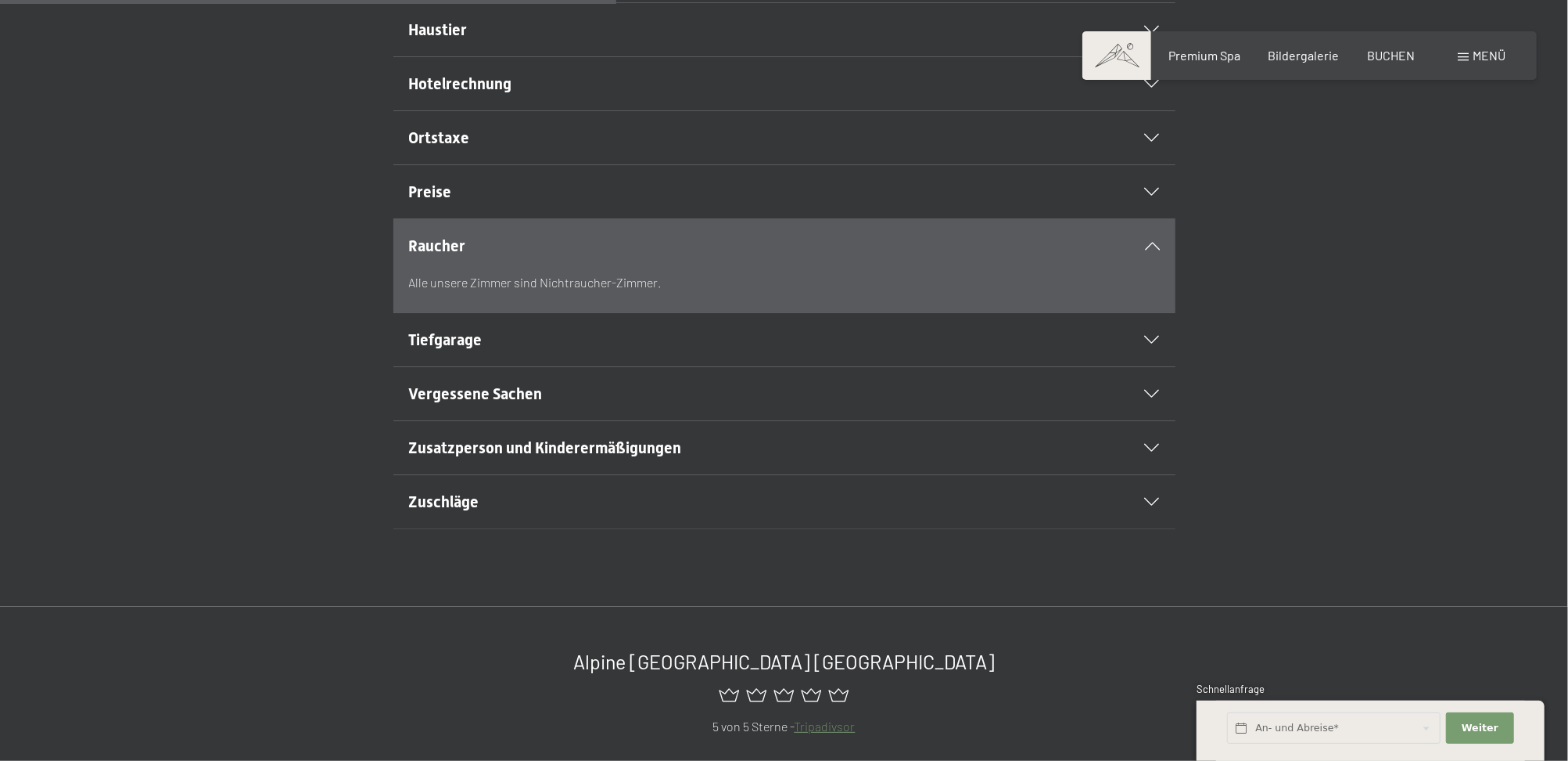
click at [1152, 344] on icon at bounding box center [1152, 340] width 15 height 8
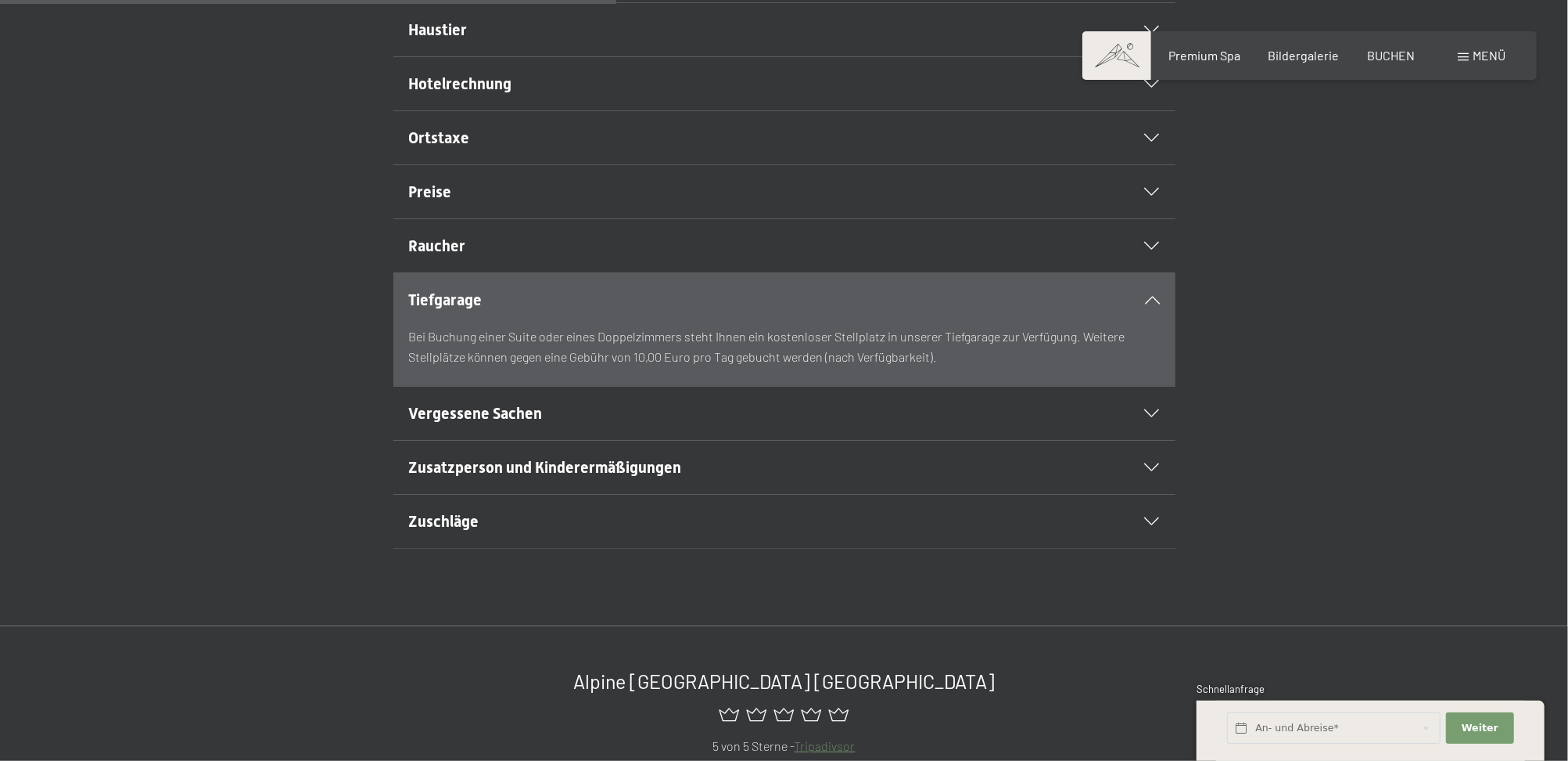
click at [1154, 417] on icon at bounding box center [1152, 413] width 15 height 8
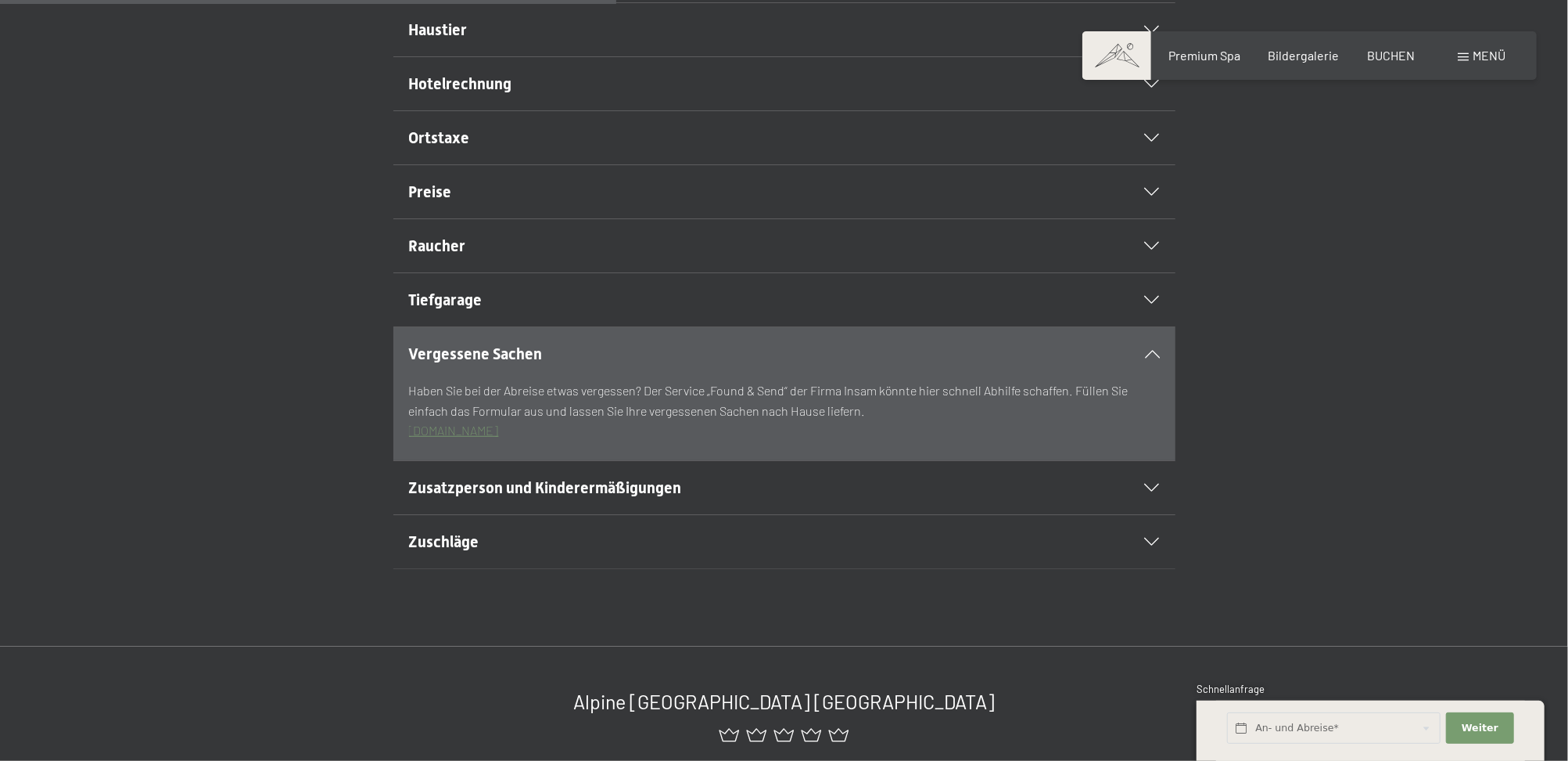
click at [1145, 492] on icon at bounding box center [1152, 488] width 15 height 8
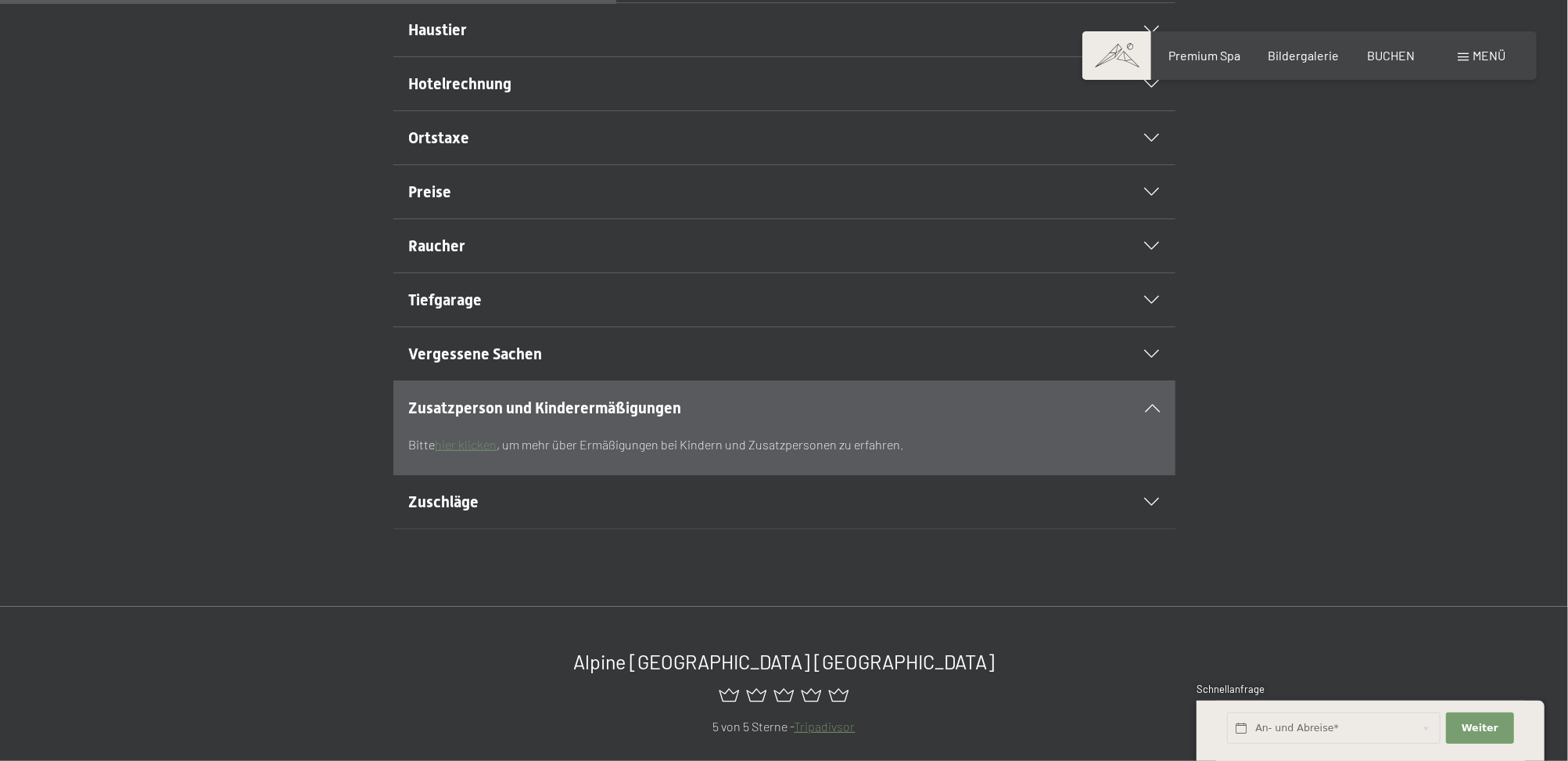
click at [1156, 528] on div "Zuschläge" at bounding box center [784, 501] width 751 height 53
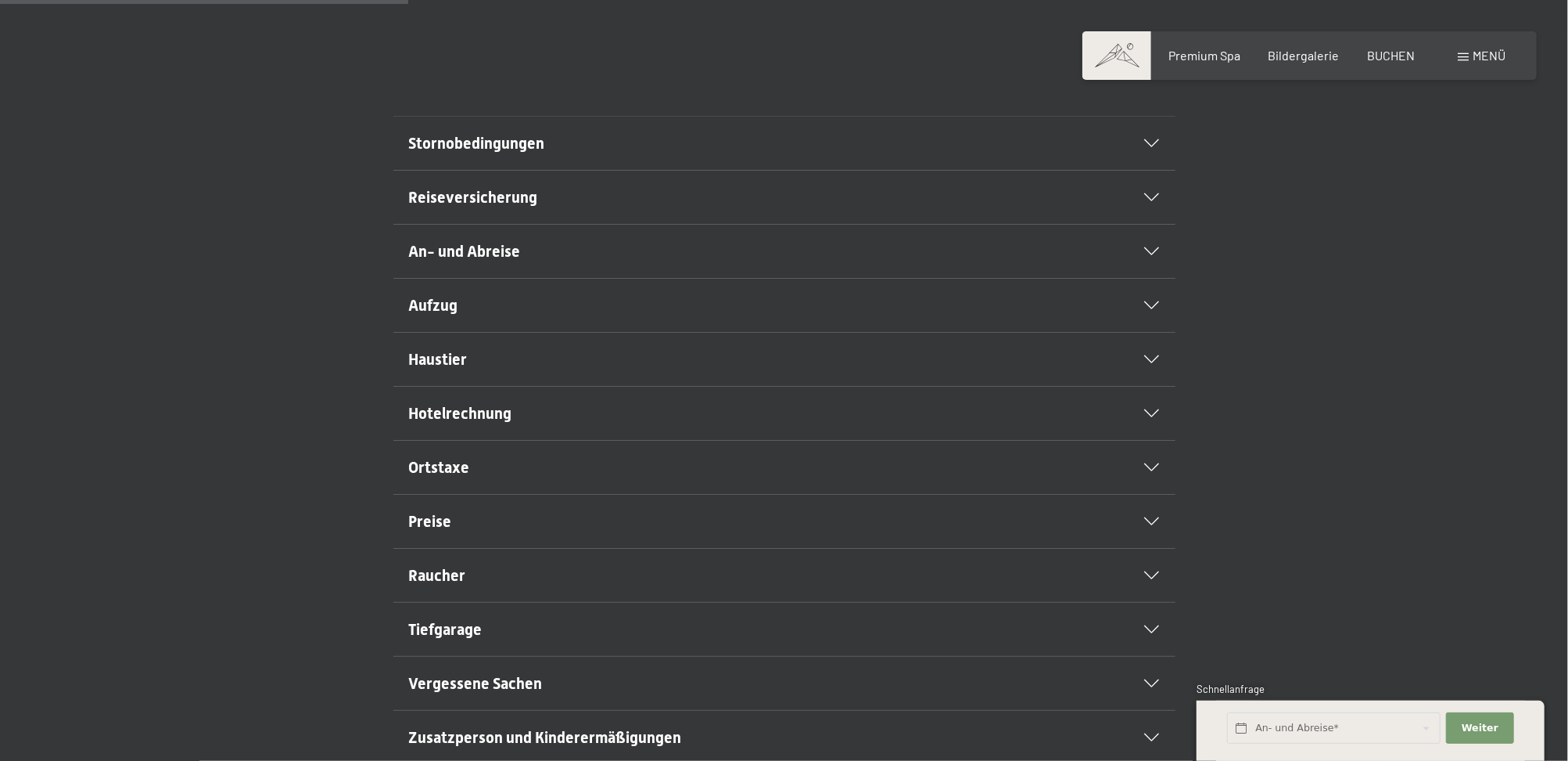
scroll to position [356, 0]
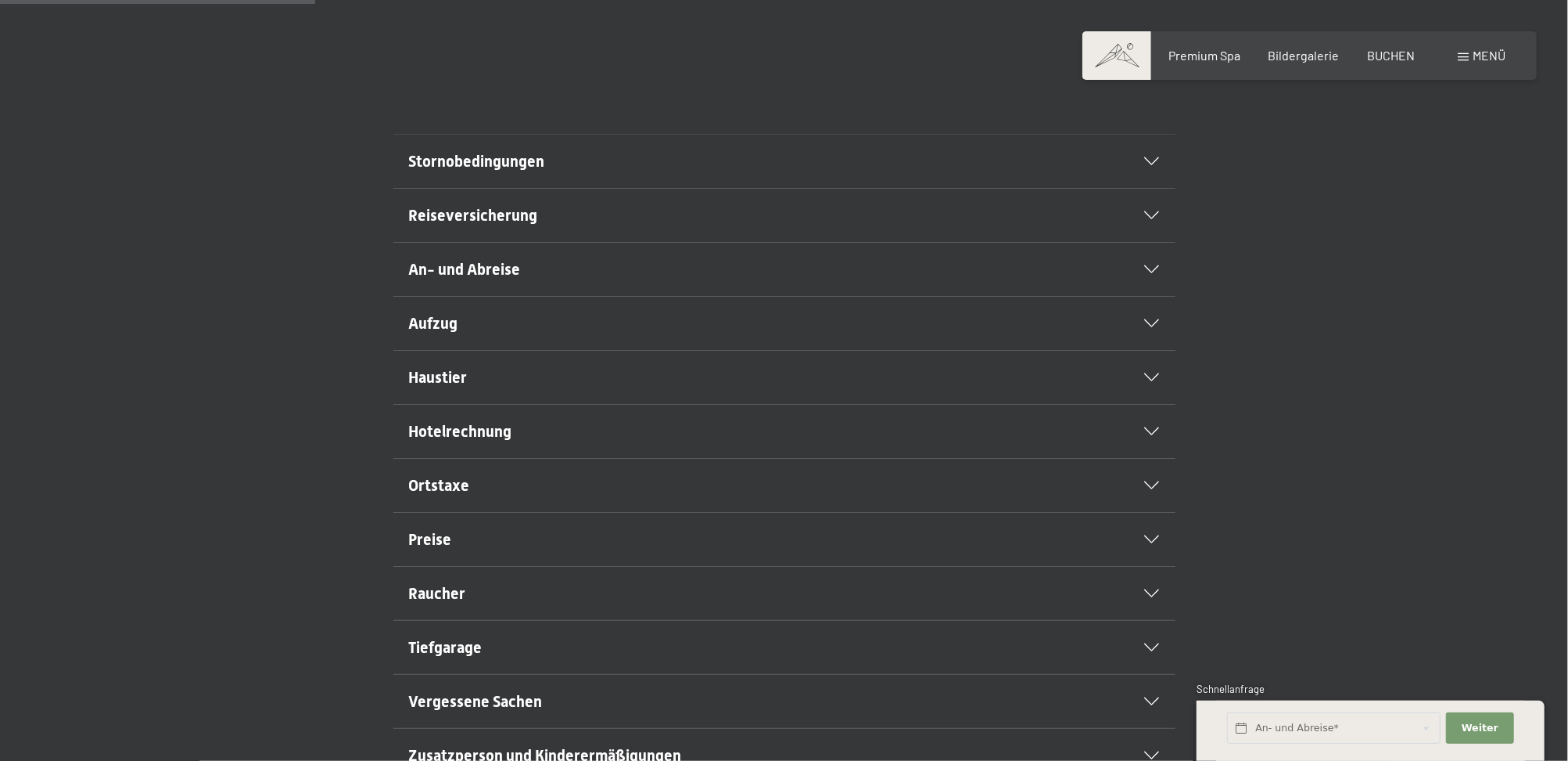
click at [1155, 350] on div "Aufzug" at bounding box center [784, 323] width 751 height 53
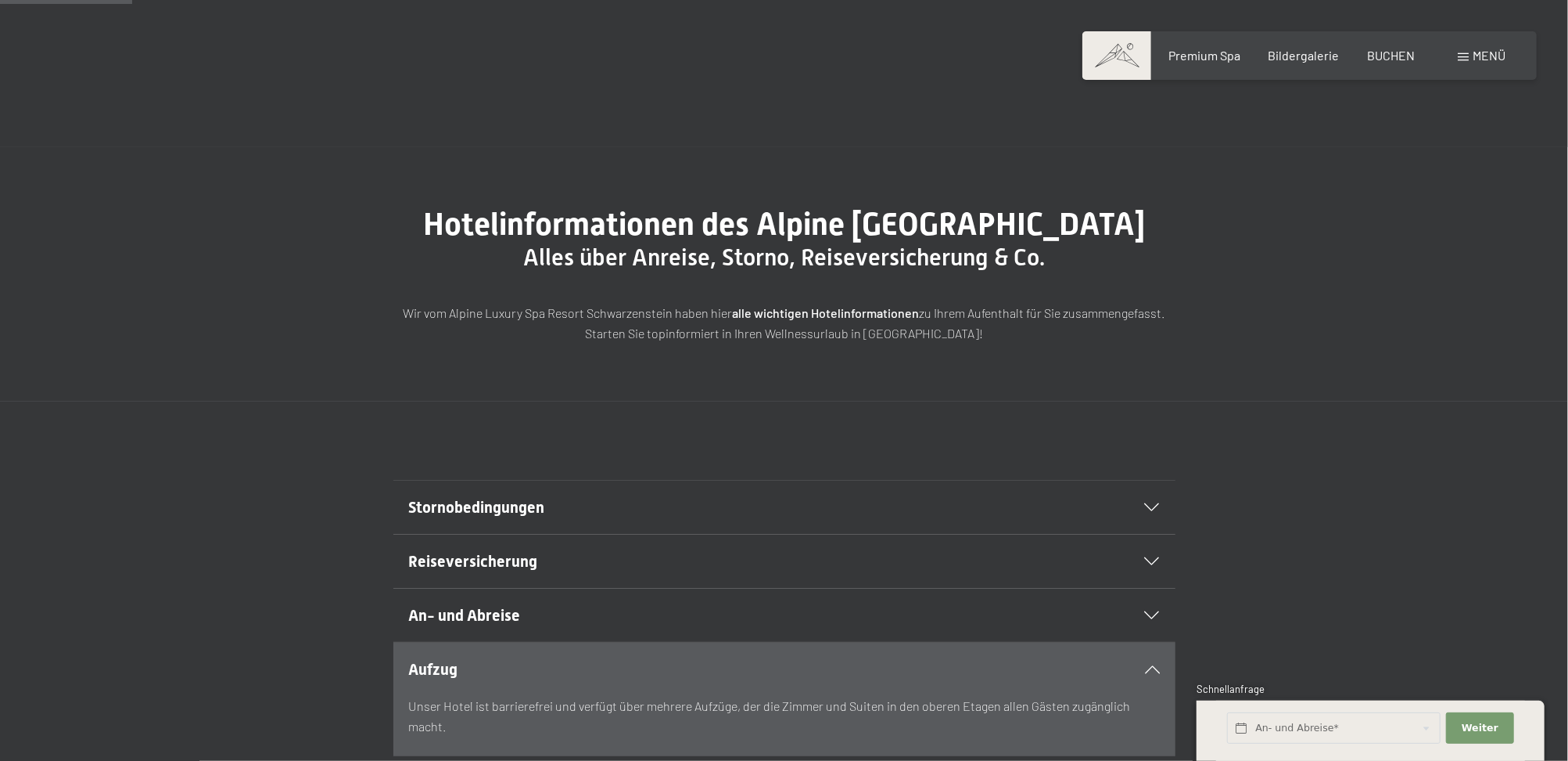
scroll to position [7, 0]
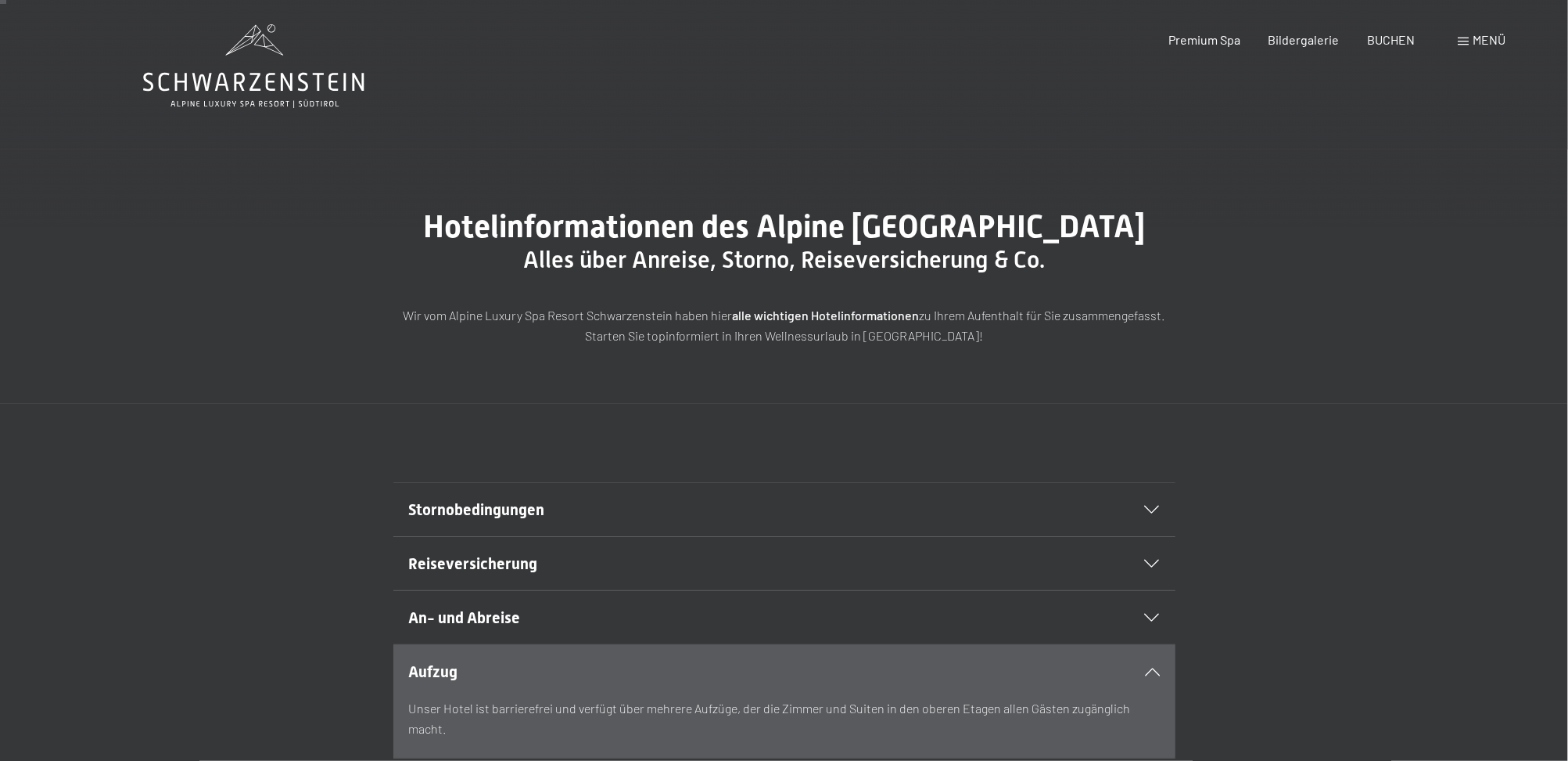
click at [1146, 513] on icon at bounding box center [1152, 509] width 15 height 8
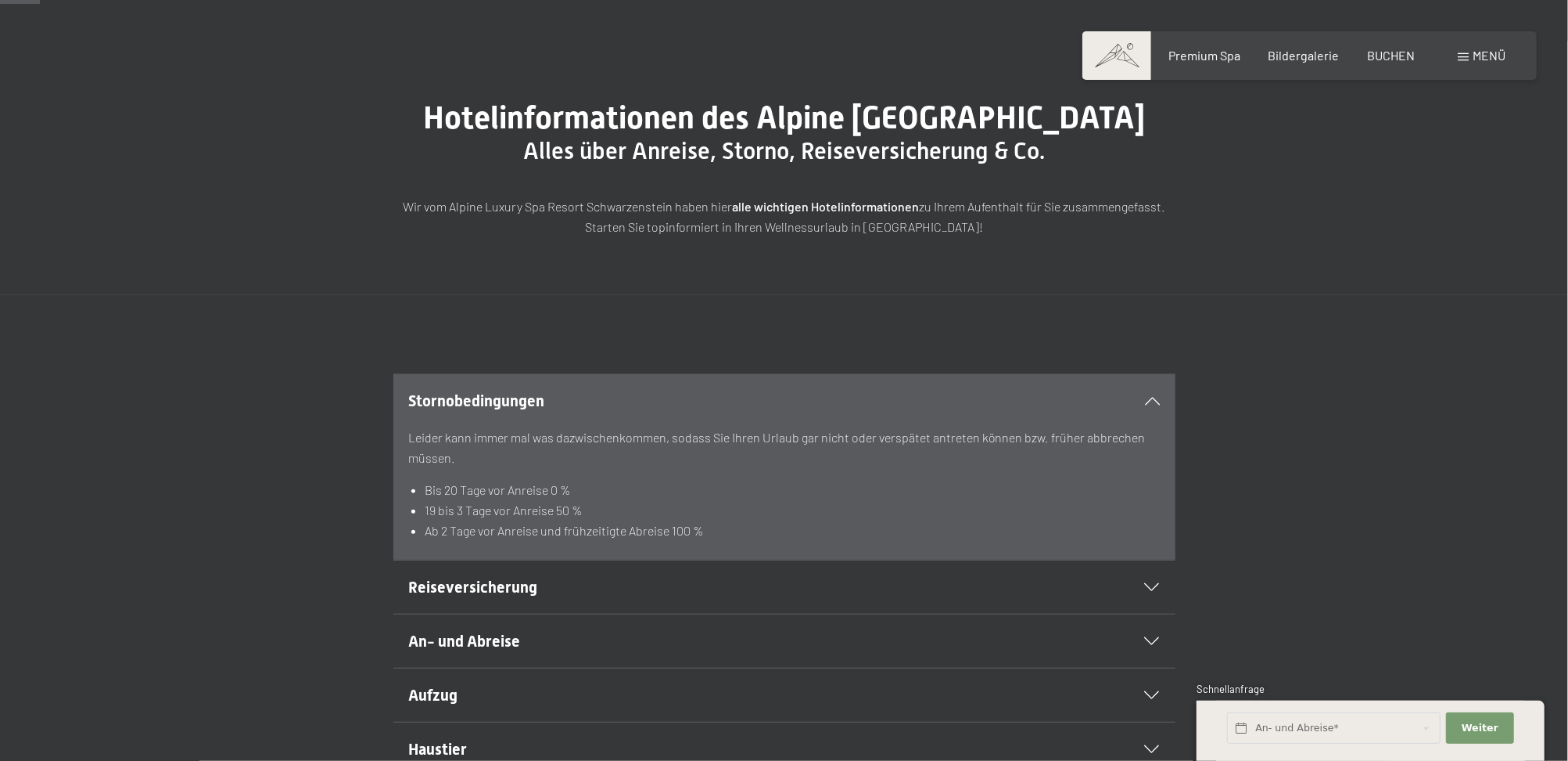
scroll to position [0, 0]
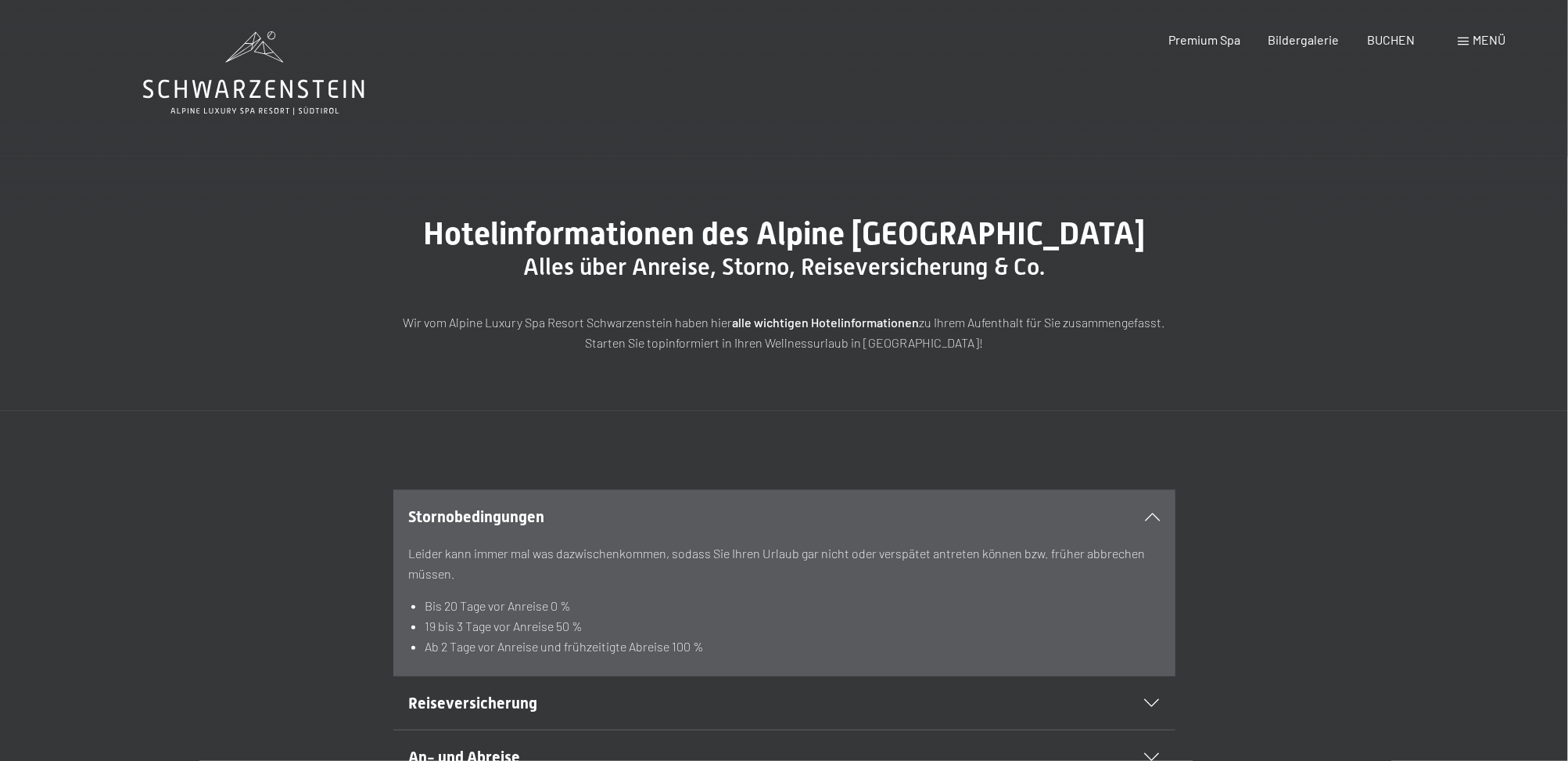
click at [1468, 34] on div "Menü" at bounding box center [1481, 40] width 48 height 18
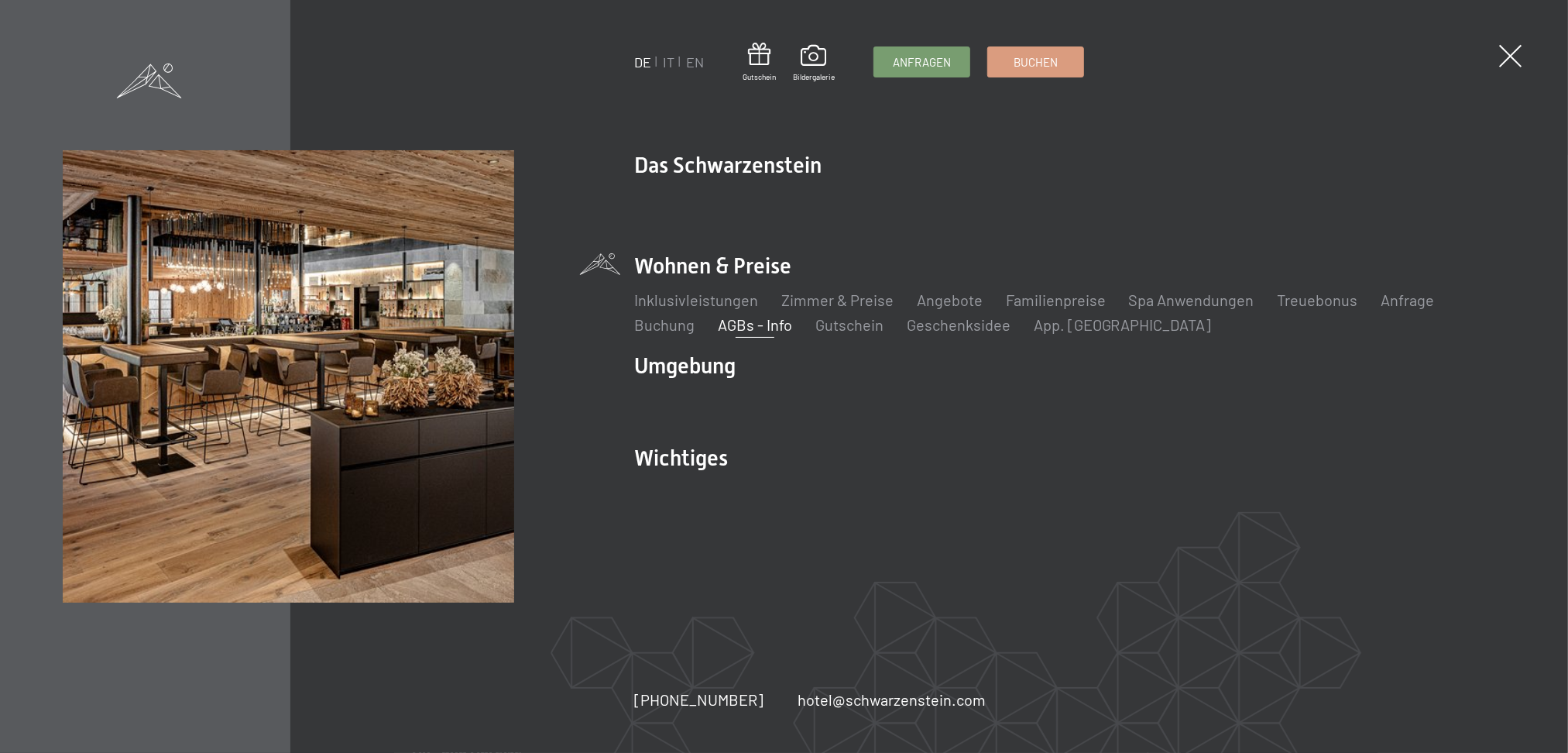
click at [1512, 60] on span at bounding box center [1510, 55] width 22 height 22
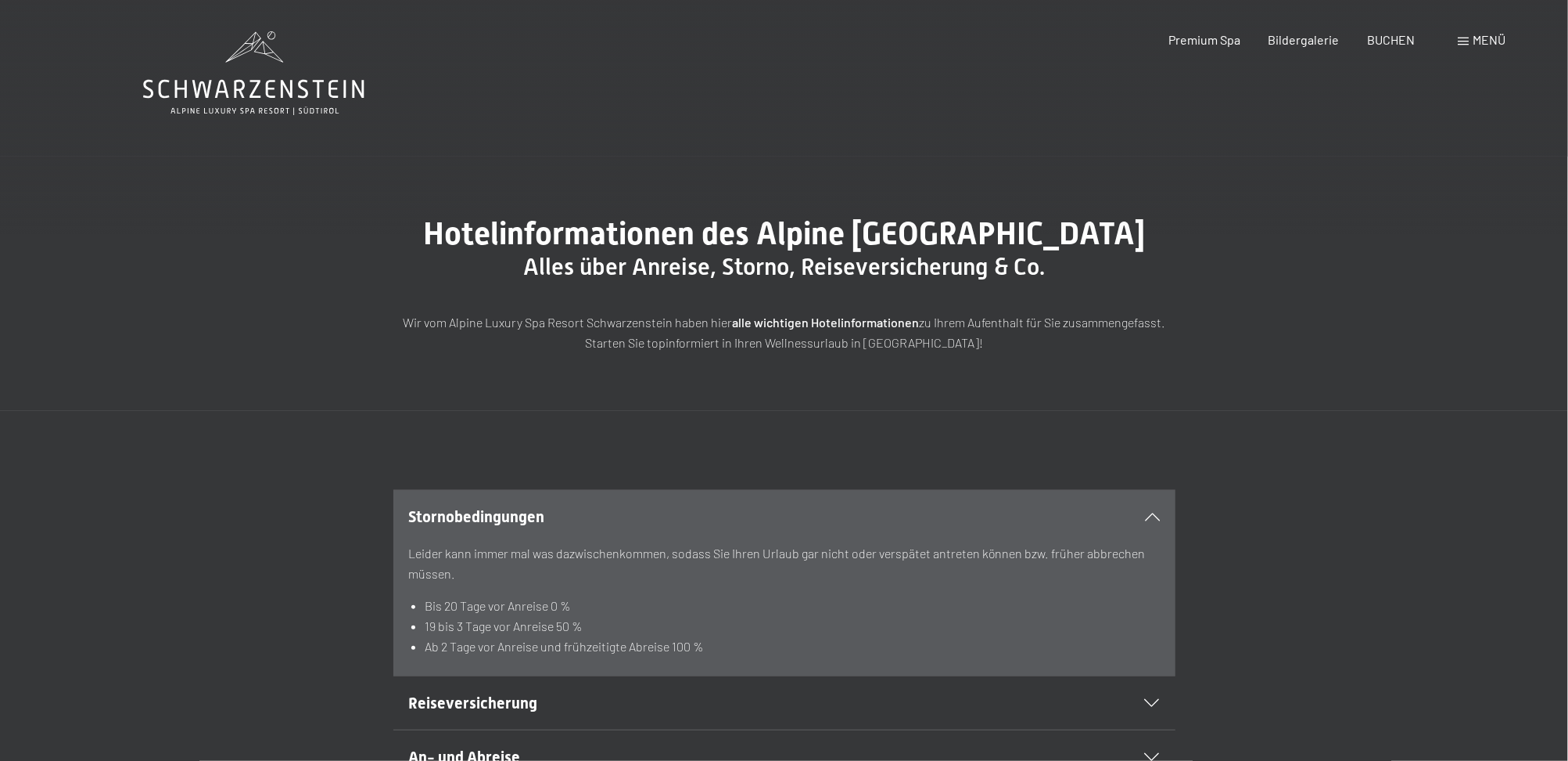
click at [1487, 38] on span "Menü" at bounding box center [1490, 39] width 33 height 15
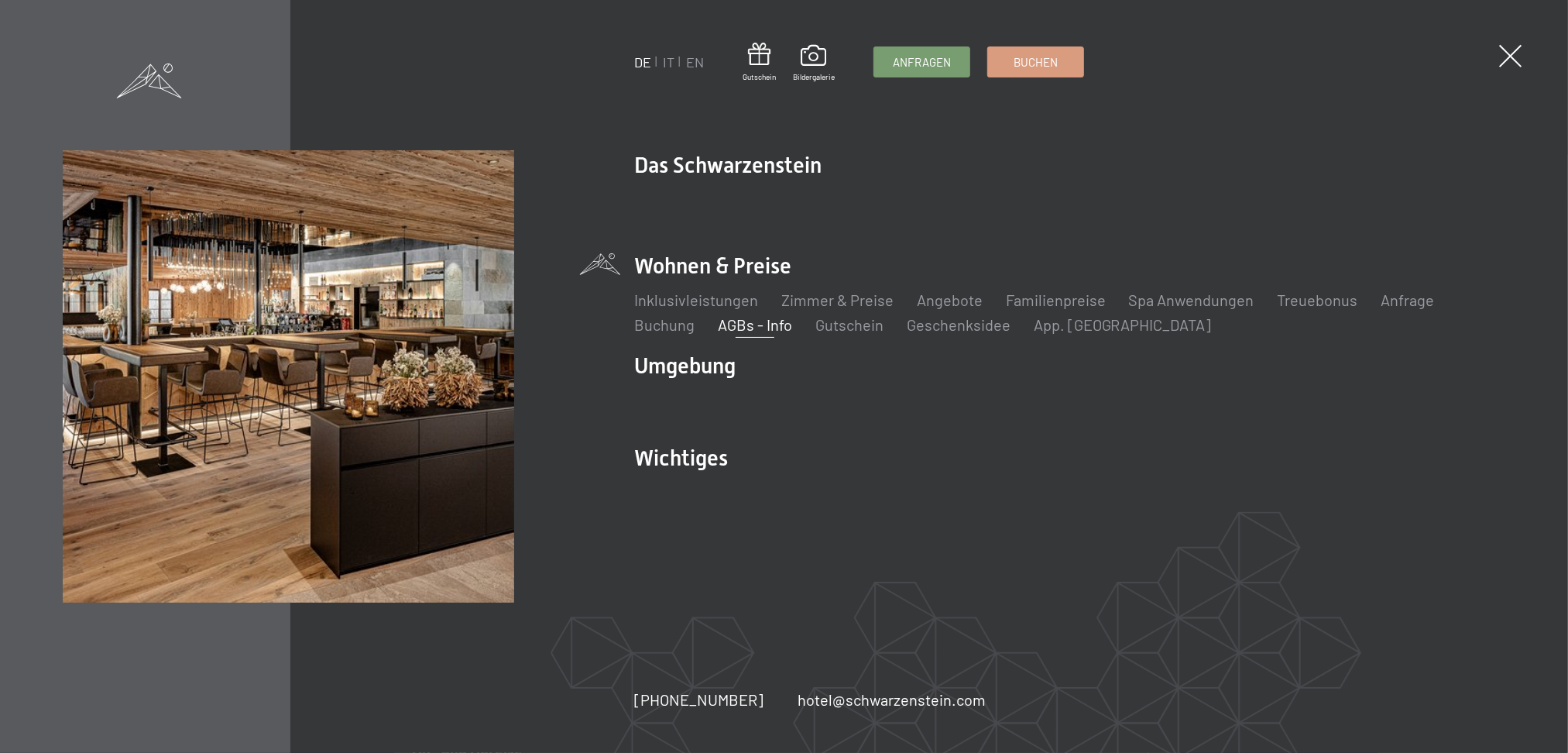
click at [1521, 57] on span at bounding box center [1510, 55] width 22 height 22
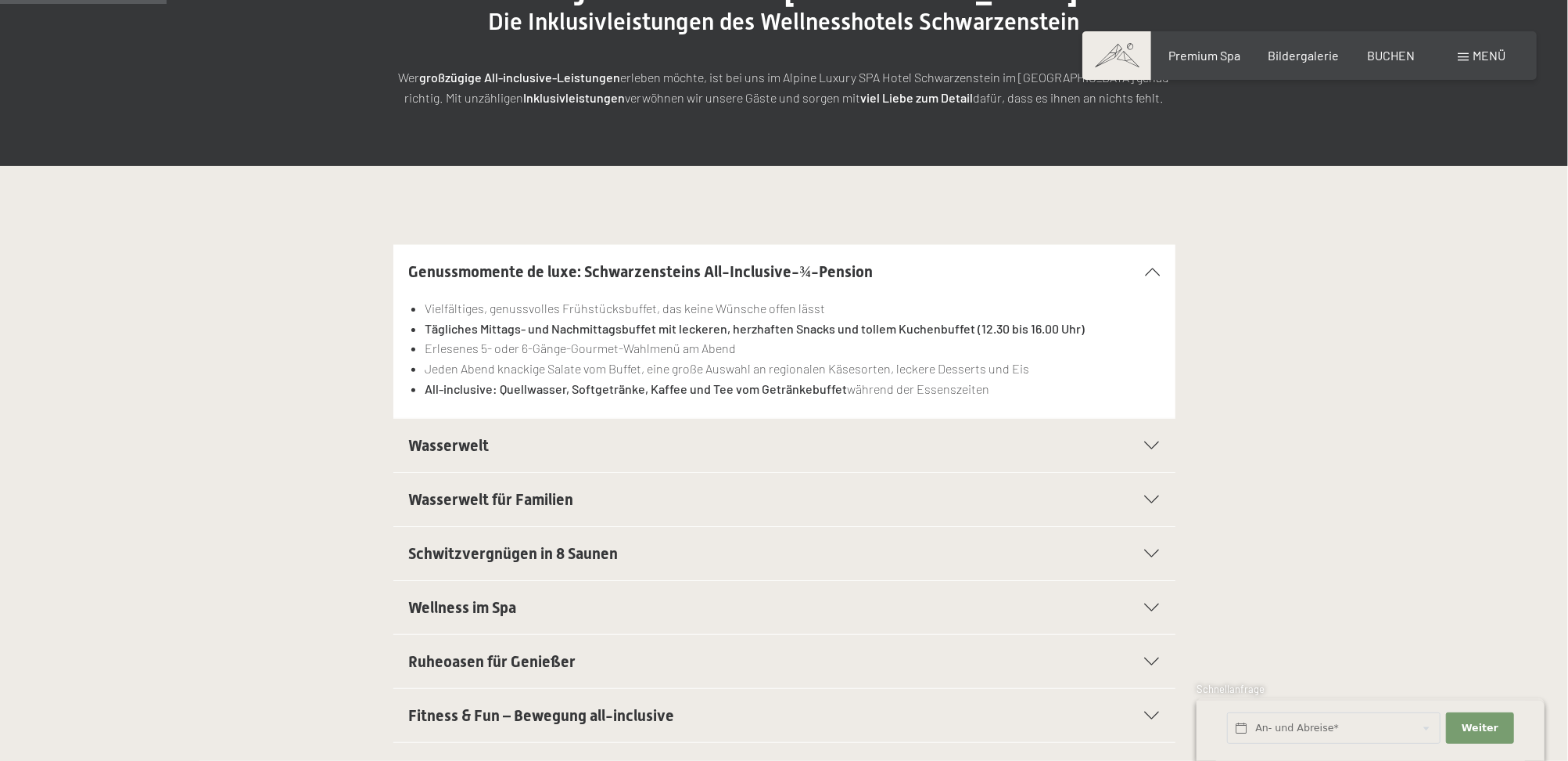
scroll to position [209, 0]
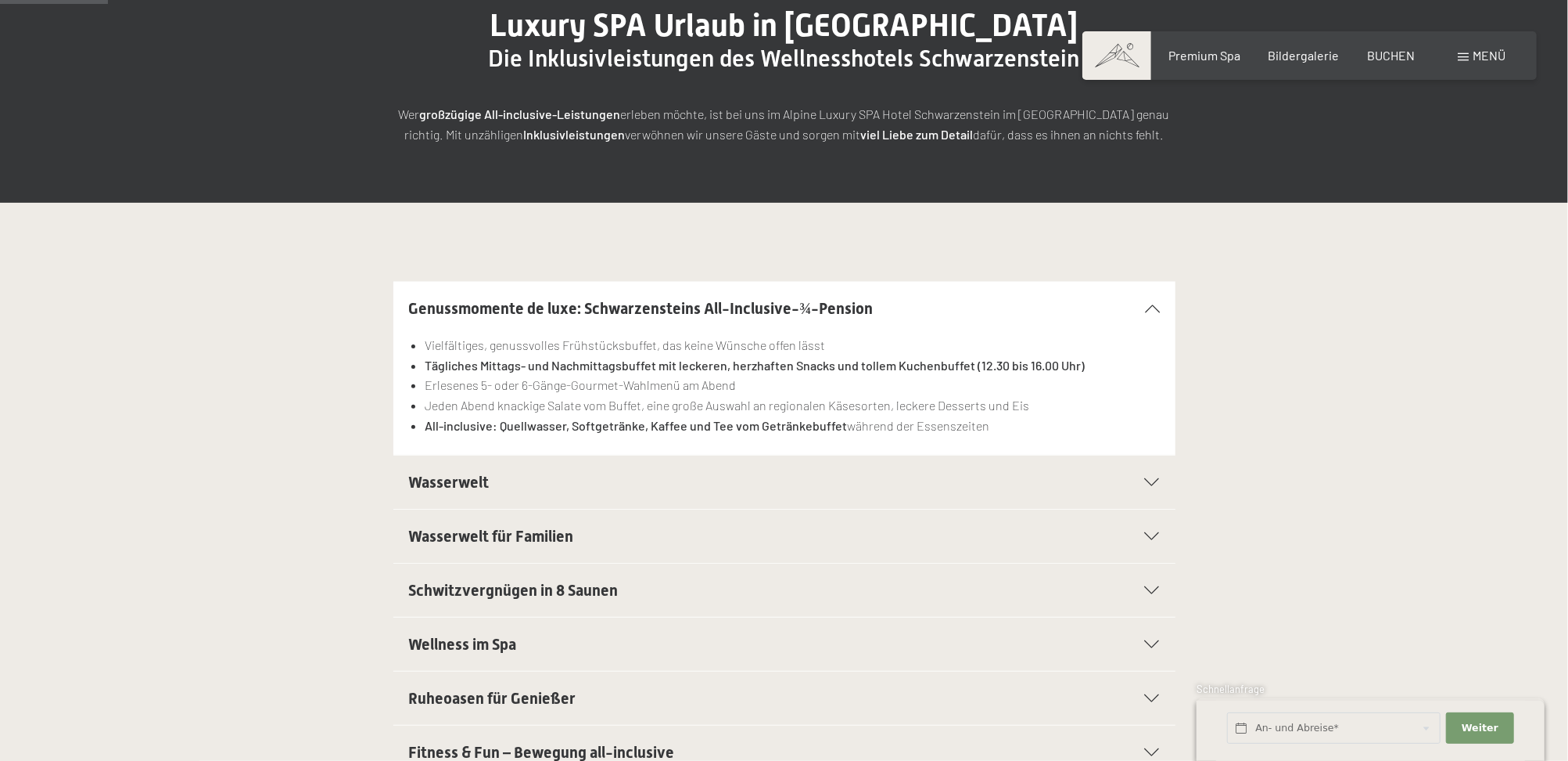
click at [1150, 305] on div at bounding box center [1142, 309] width 34 height 8
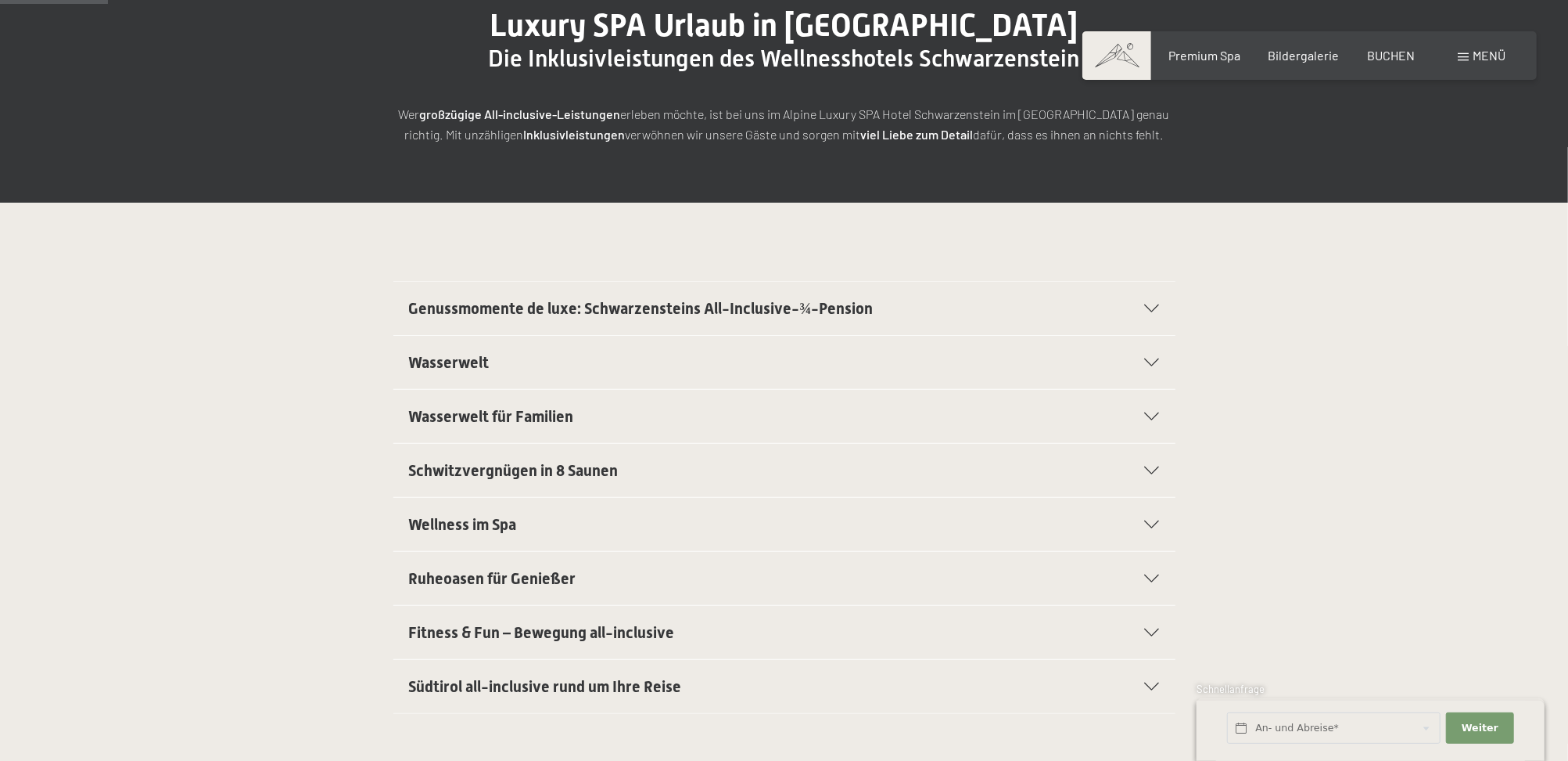
click at [1146, 358] on icon at bounding box center [1152, 362] width 15 height 8
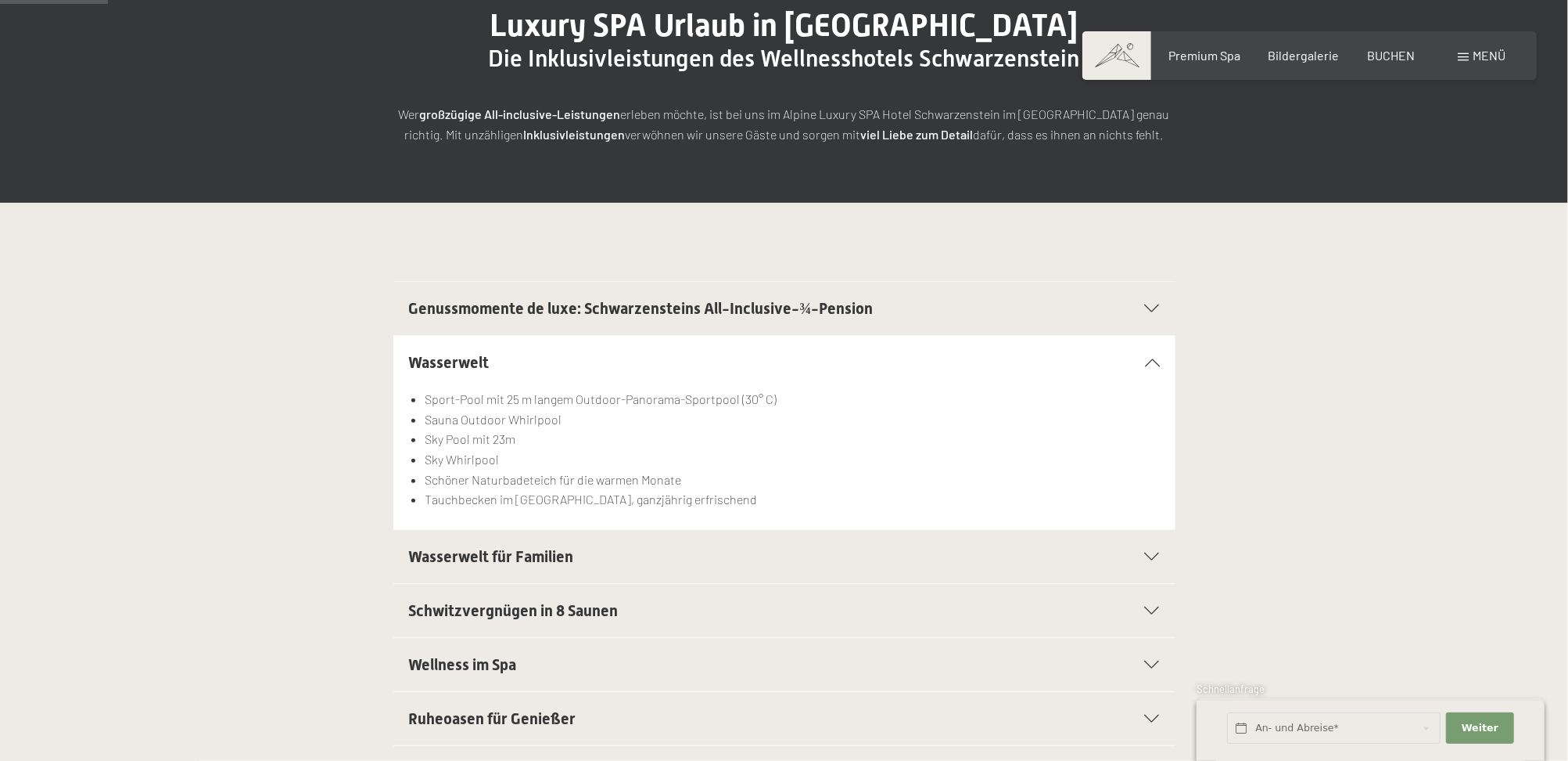
click at [1183, 367] on div "Wasserwelt Sport-Pool mit 25 m langem Outdoor-Panorama-Sportpool (30° C) Sauna …" at bounding box center [784, 432] width 1068 height 195
click at [1150, 360] on icon at bounding box center [1152, 362] width 15 height 8
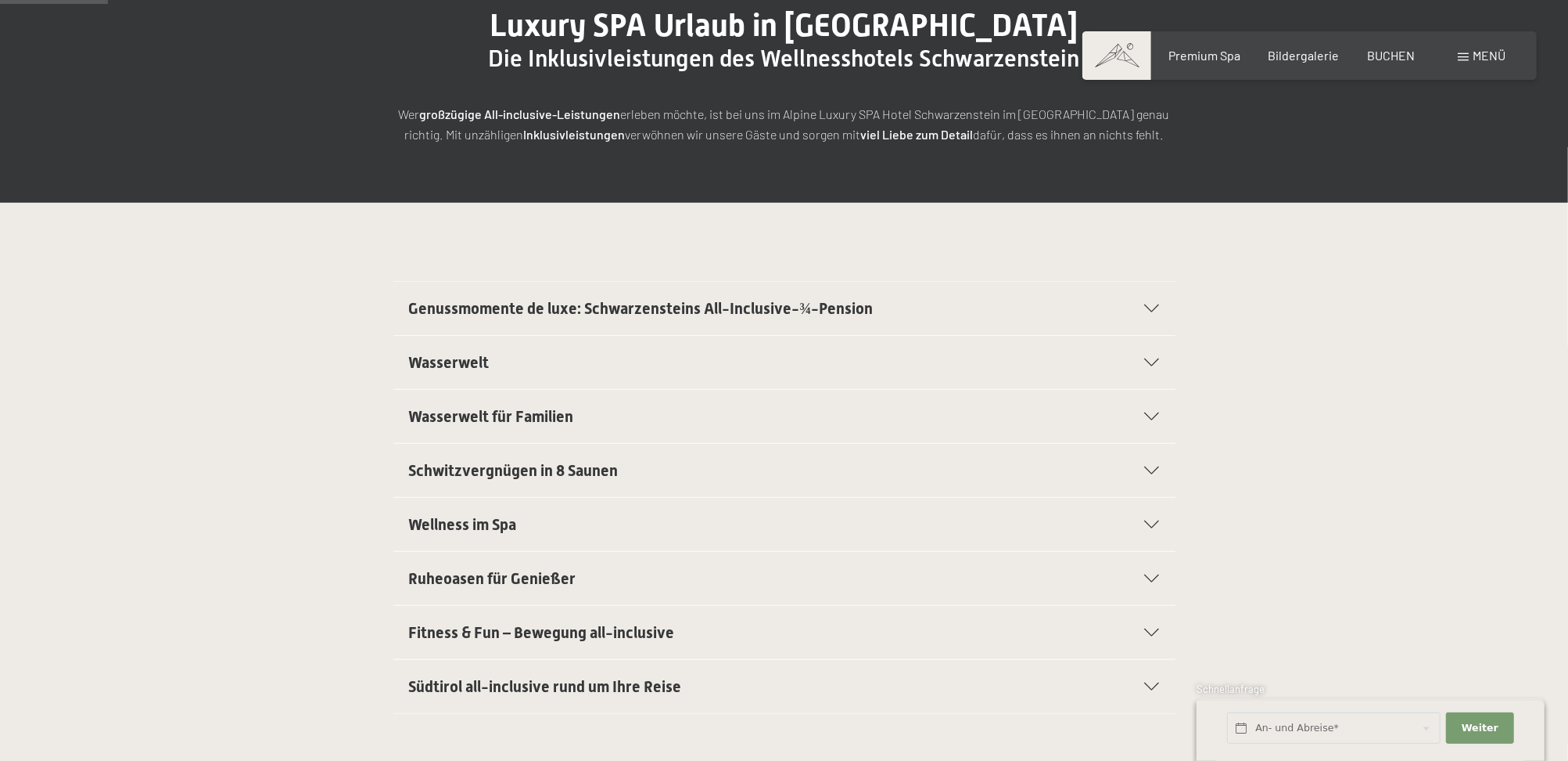
click at [1158, 414] on icon at bounding box center [1152, 416] width 15 height 8
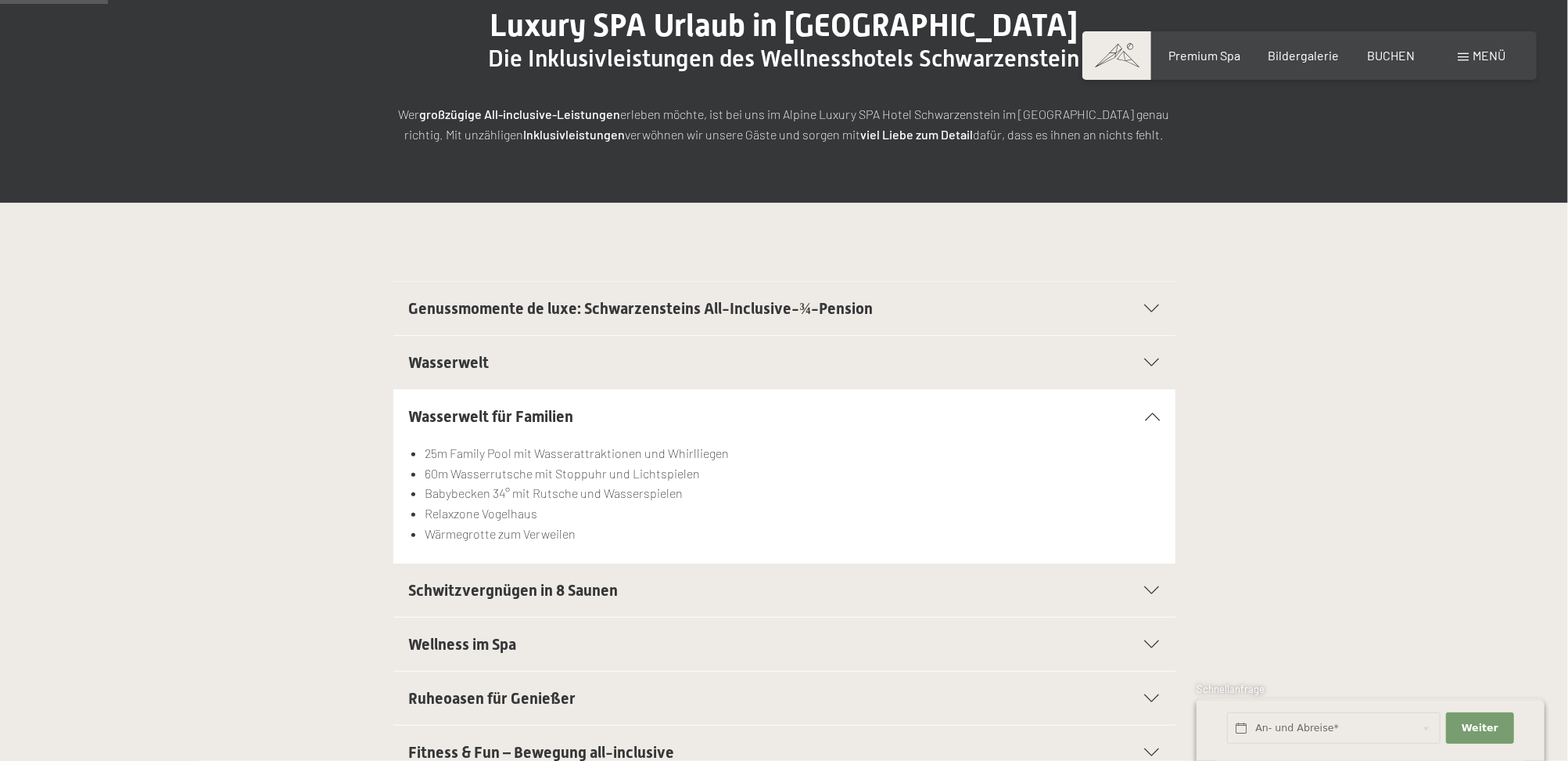
click at [1153, 414] on icon at bounding box center [1152, 416] width 15 height 8
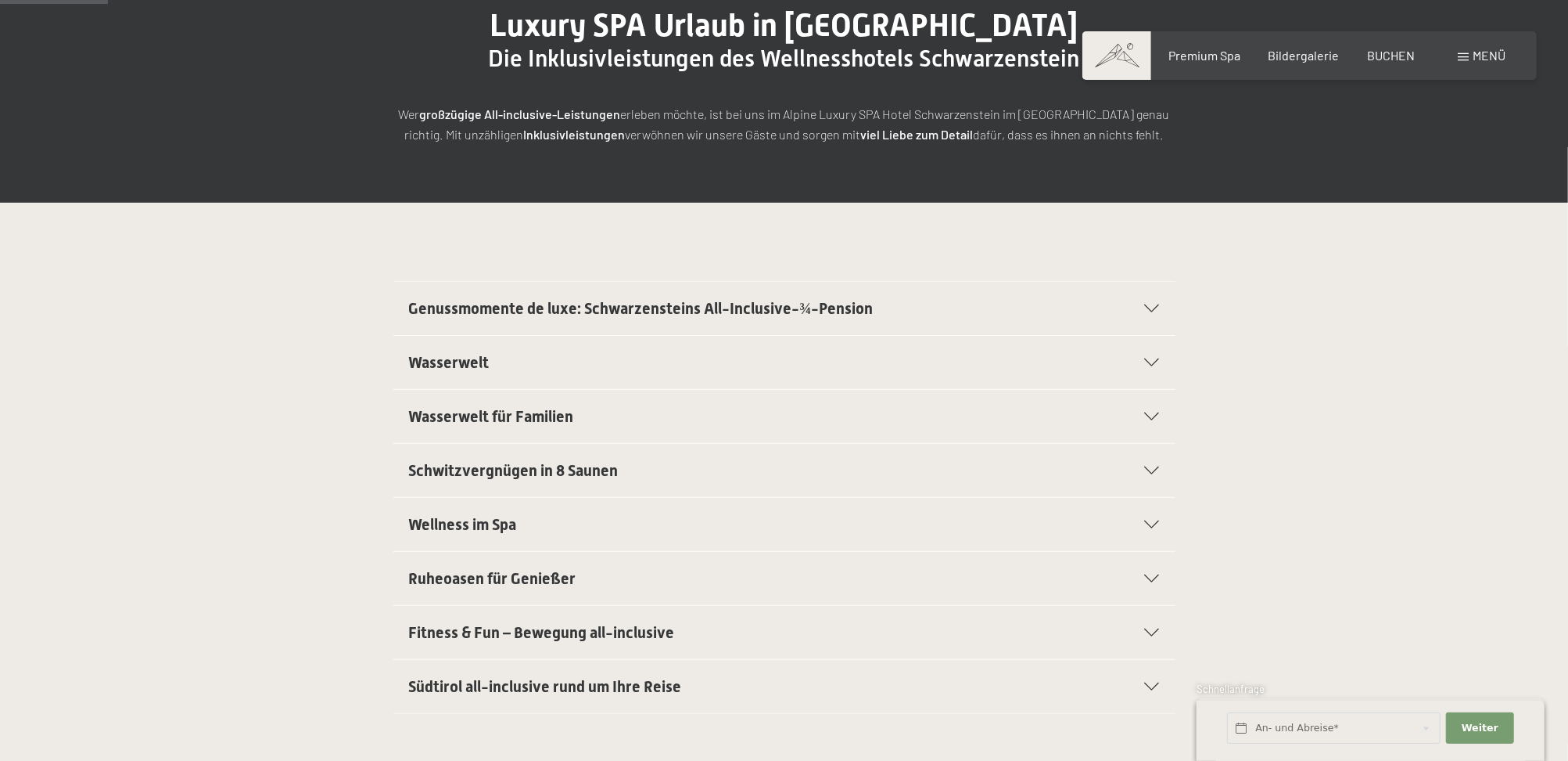
click at [1150, 469] on icon at bounding box center [1152, 470] width 15 height 8
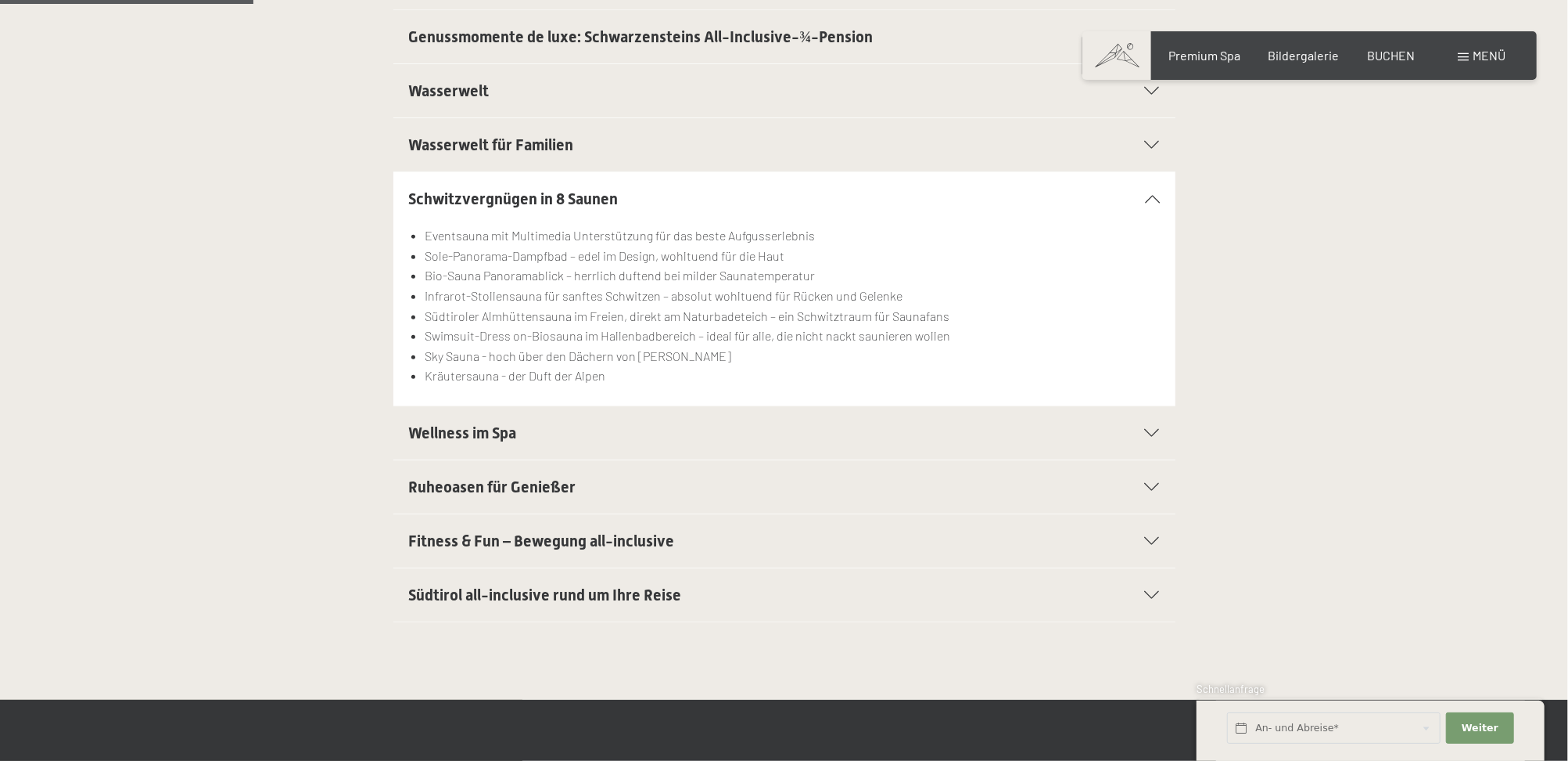
scroll to position [555, 0]
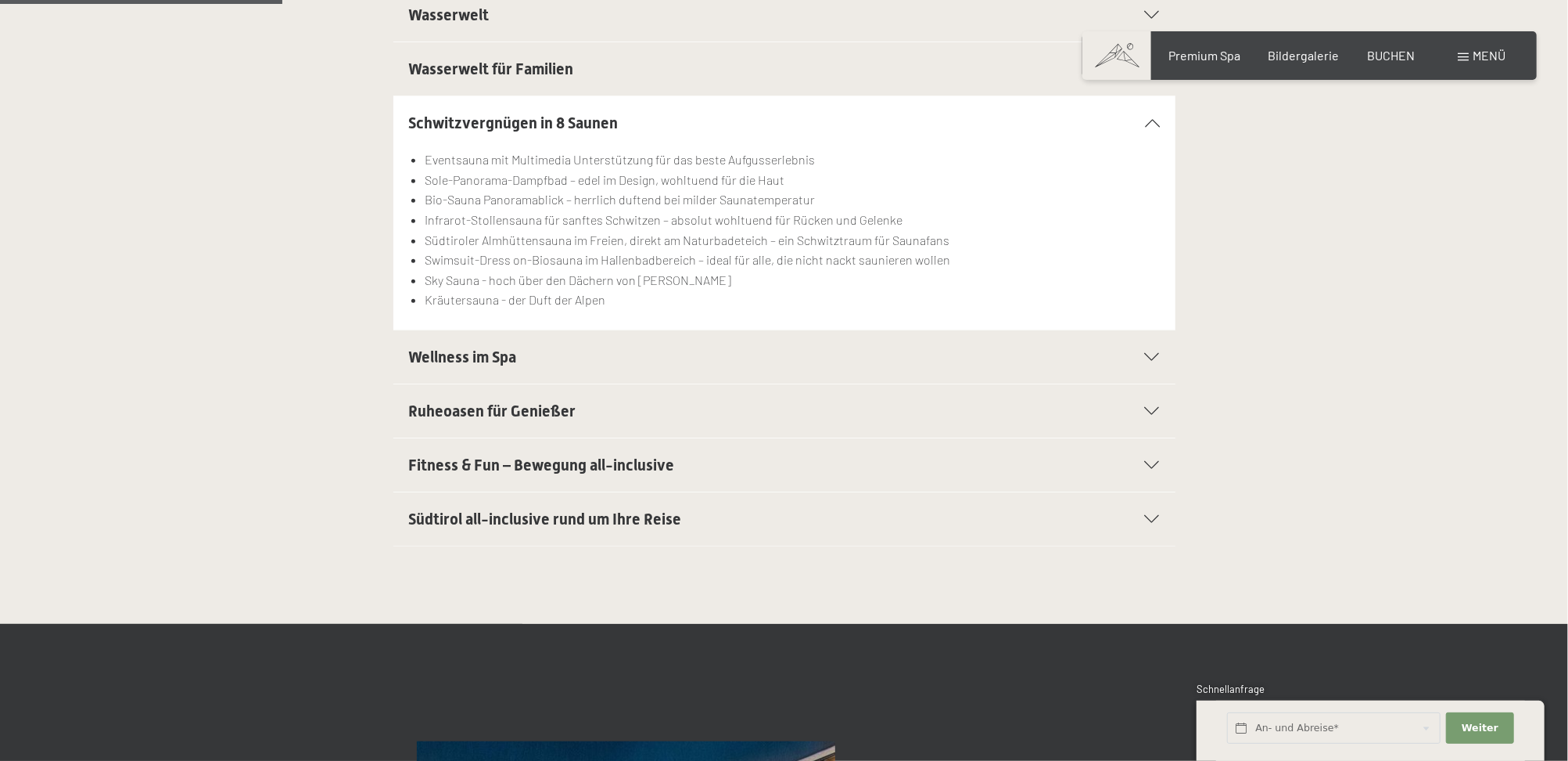
click at [1153, 358] on icon at bounding box center [1152, 357] width 15 height 8
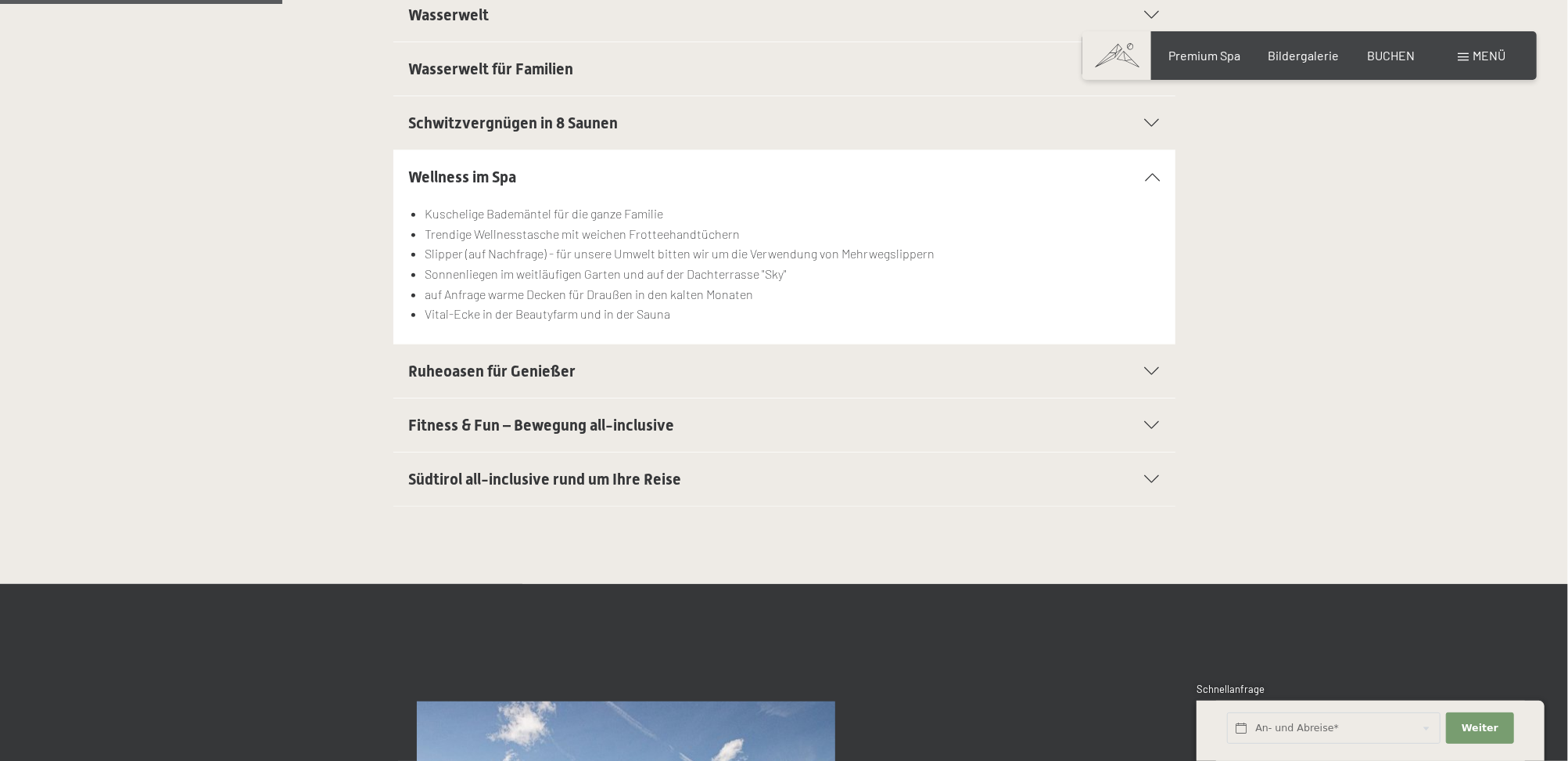
click at [1156, 372] on icon at bounding box center [1152, 371] width 15 height 8
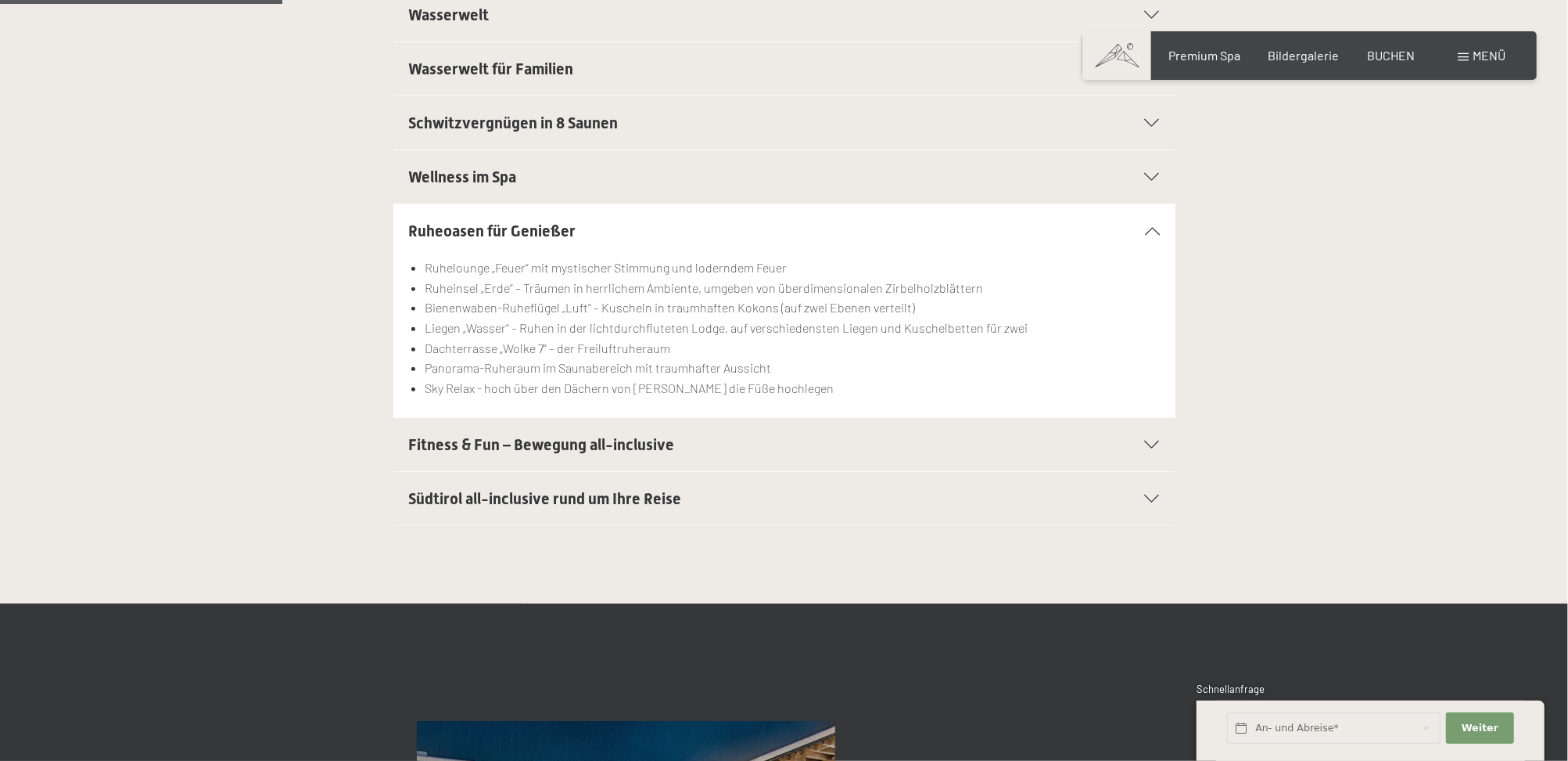
click at [1146, 449] on icon at bounding box center [1152, 445] width 15 height 8
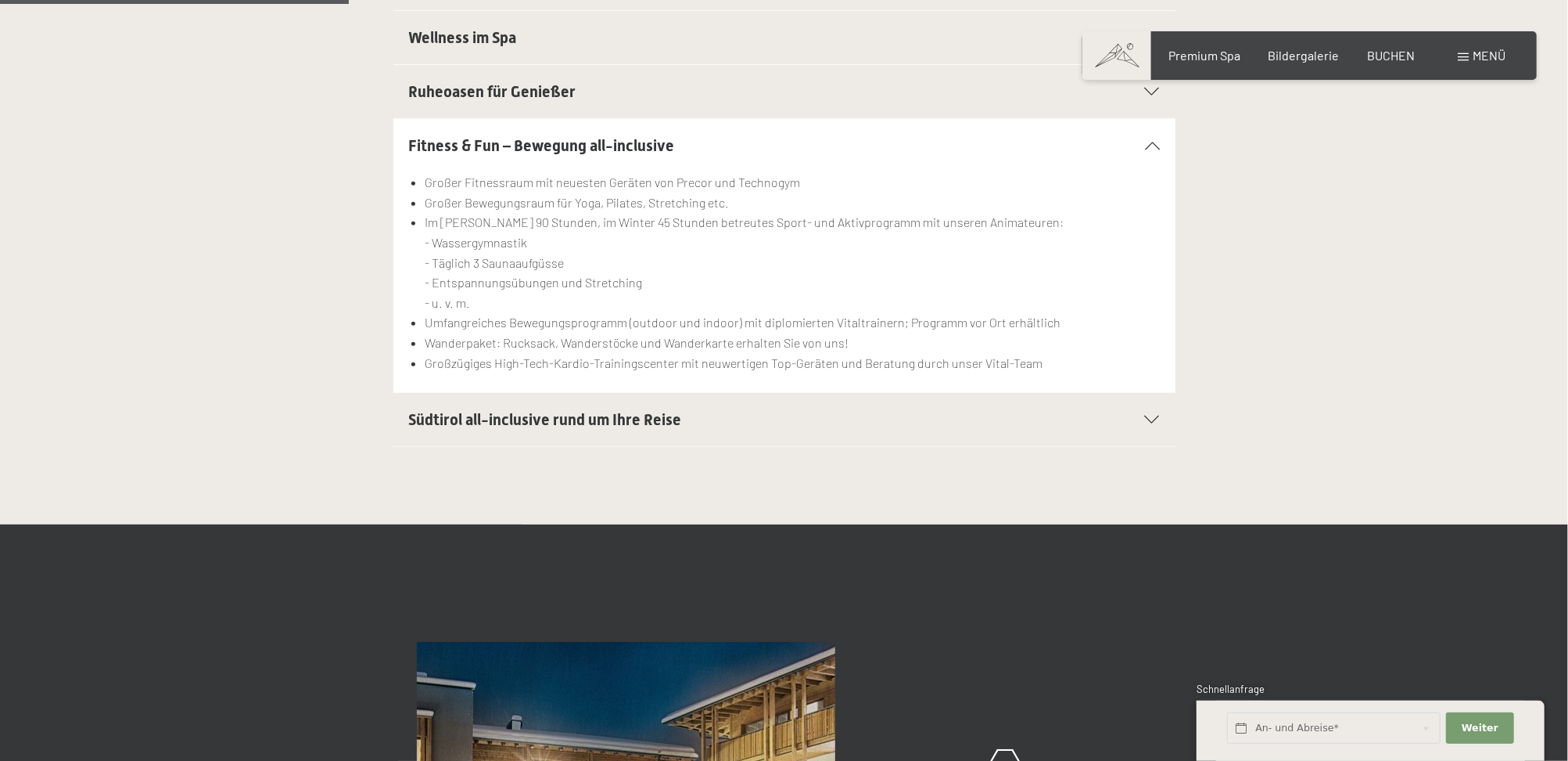
scroll to position [695, 0]
click at [1148, 426] on div "Südtirol all-inclusive rund um Ihre Reise" at bounding box center [784, 418] width 751 height 53
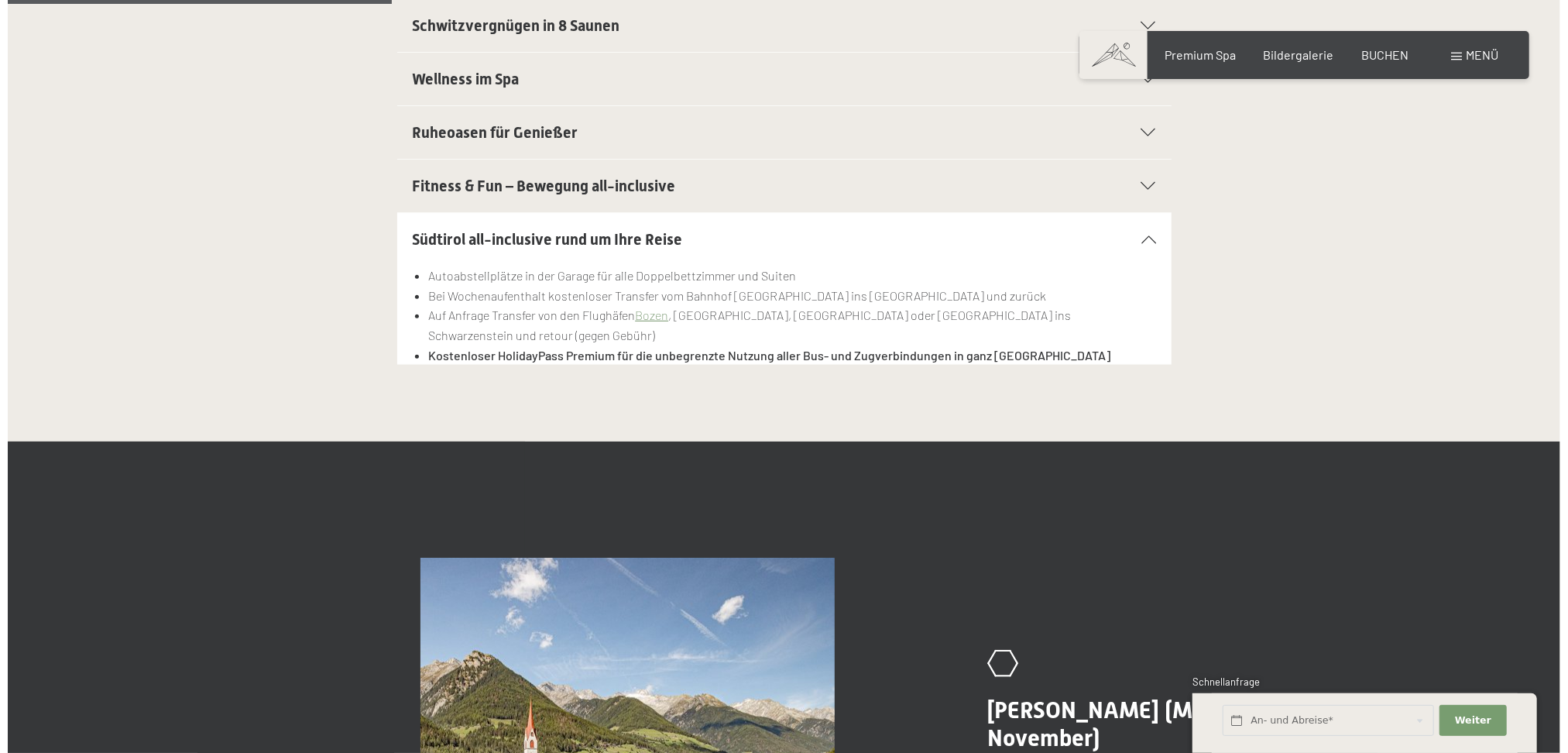
scroll to position [413, 0]
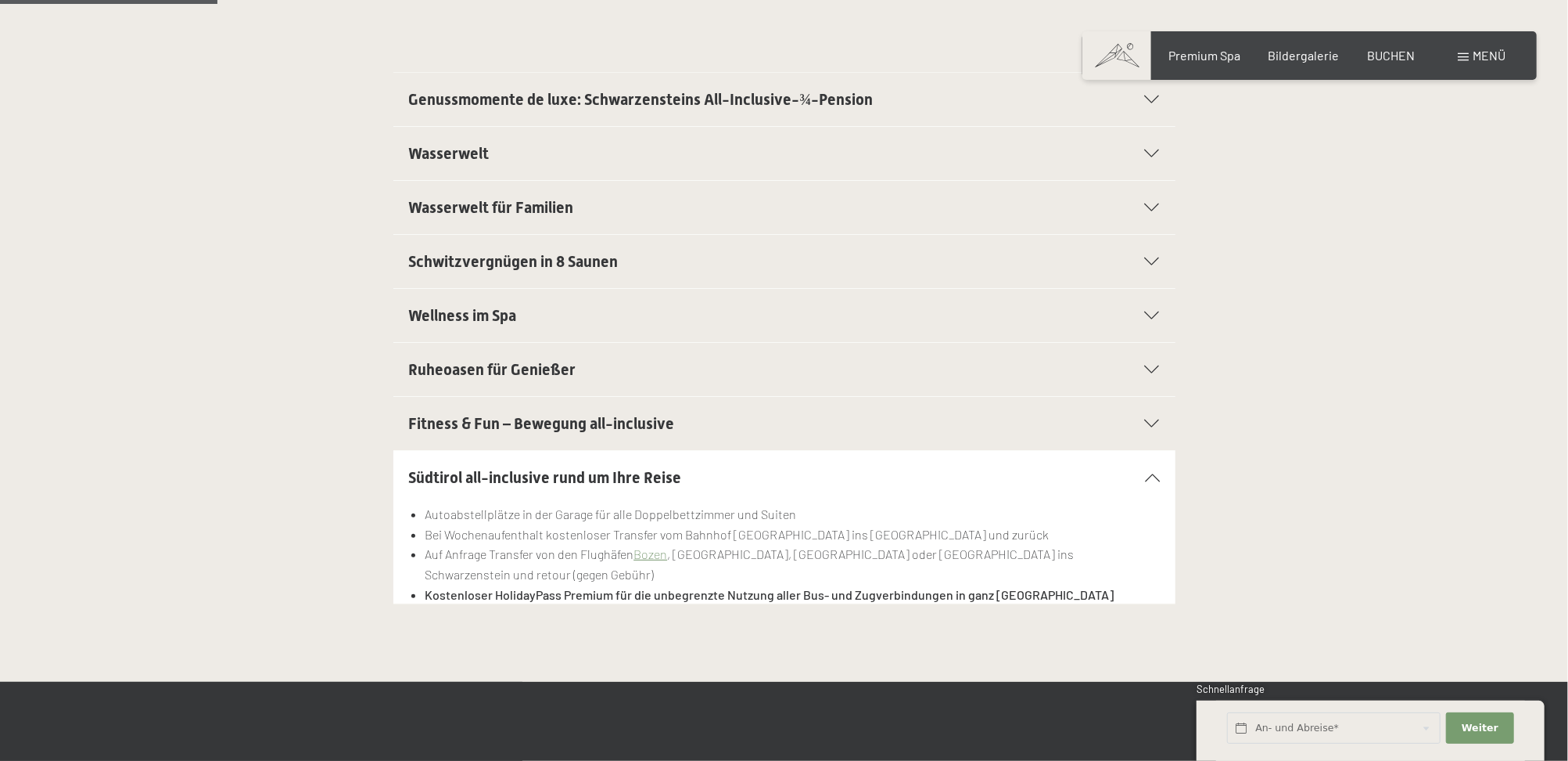
click at [1456, 55] on div "Buchen Anfragen Premium Spa Bildergalerie BUCHEN Menü DE IT EN Gutschein Bilder…" at bounding box center [1310, 56] width 392 height 18
click at [1465, 55] on span at bounding box center [1462, 57] width 11 height 8
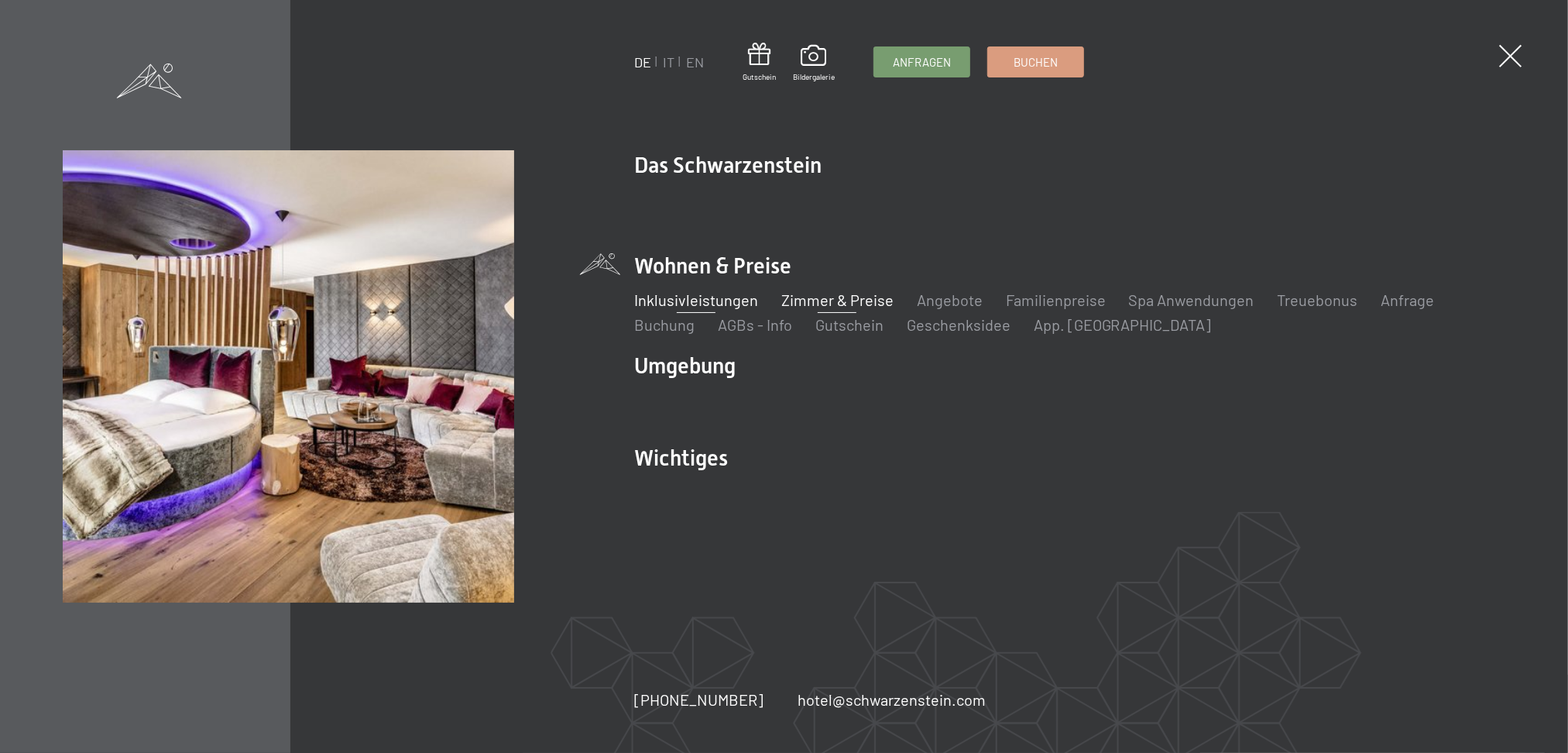
click at [846, 298] on link "Zimmer & Preise" at bounding box center [837, 299] width 112 height 18
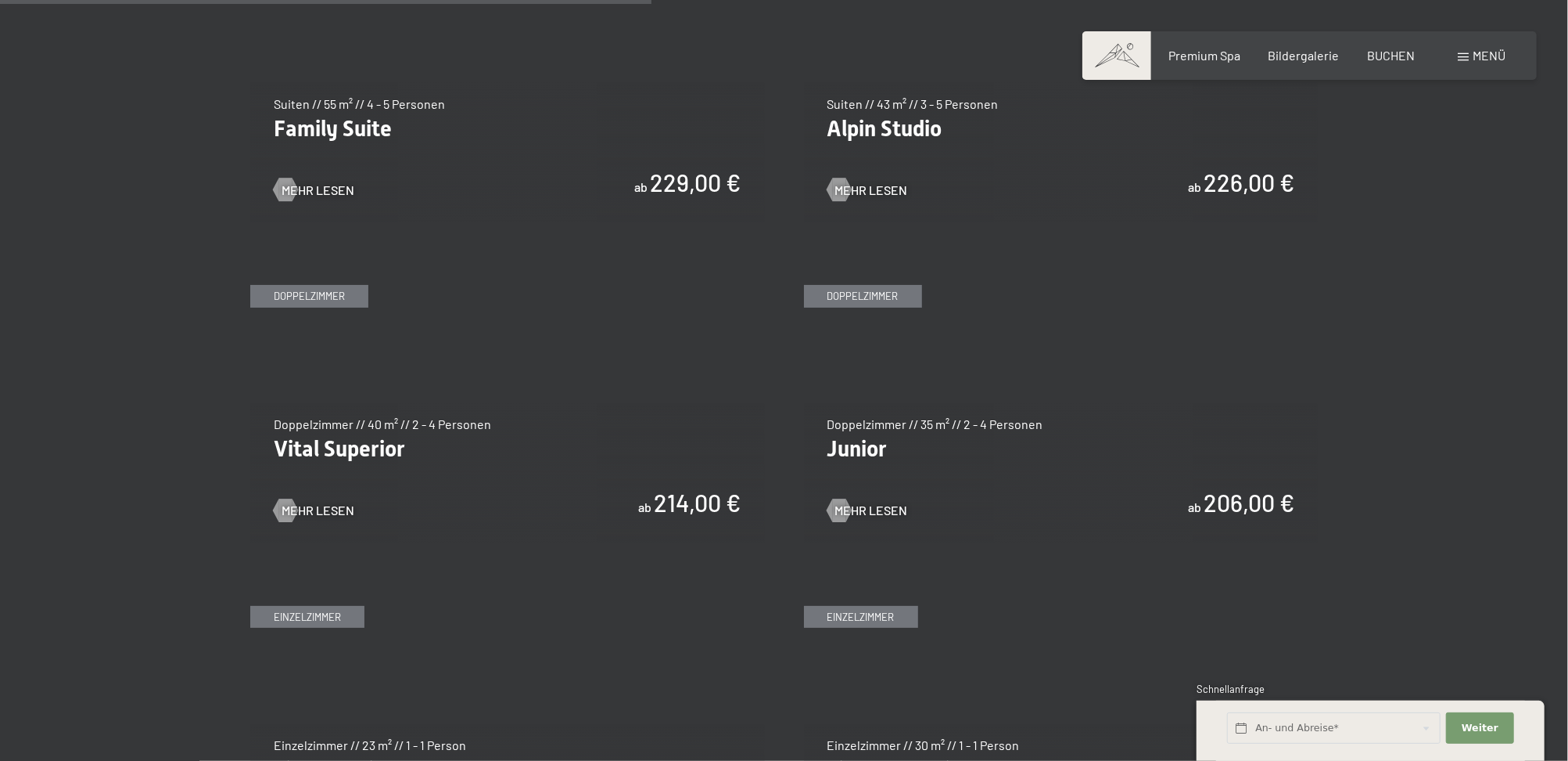
scroll to position [2086, 0]
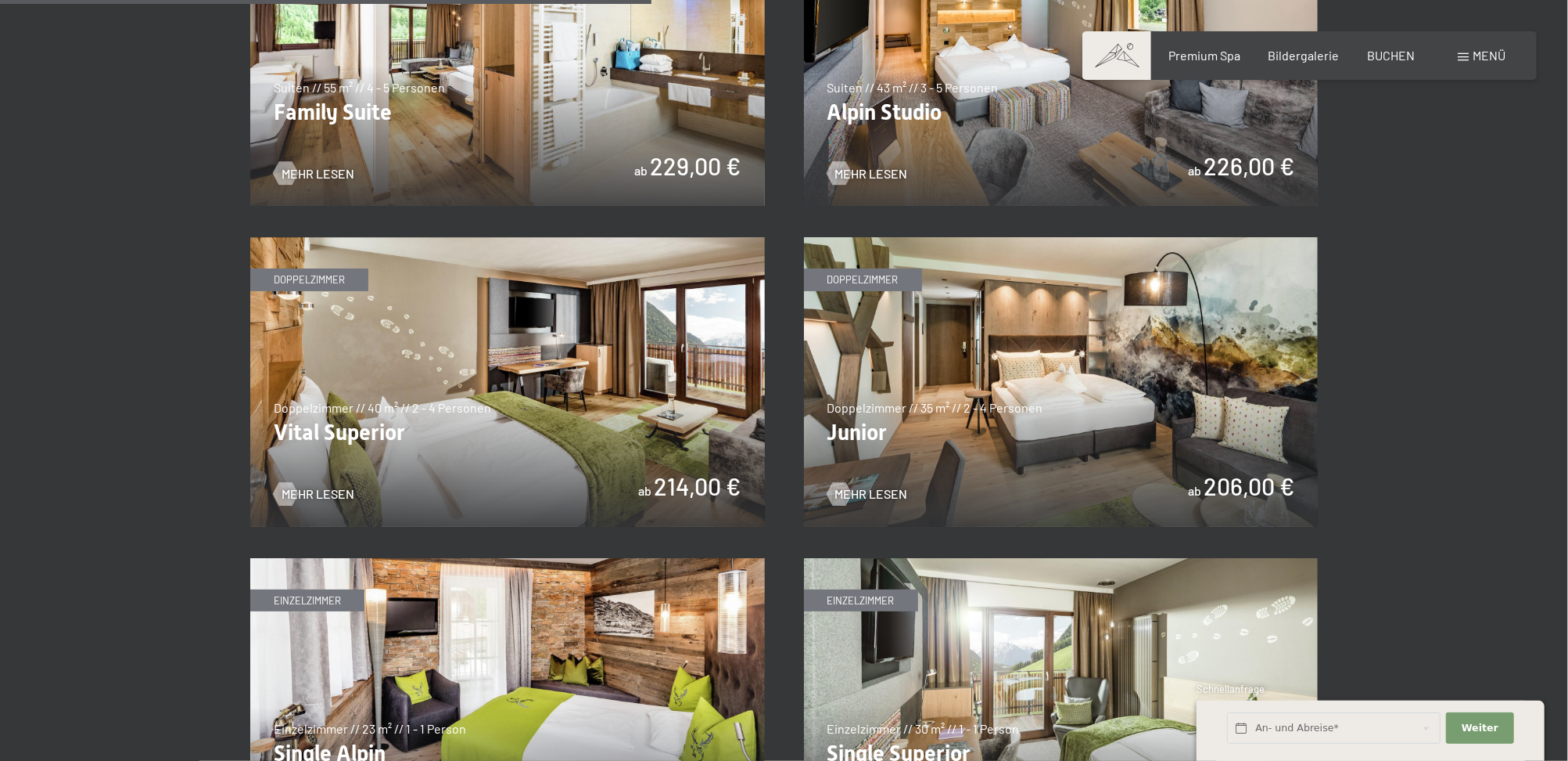
click at [407, 411] on img at bounding box center [508, 382] width 515 height 290
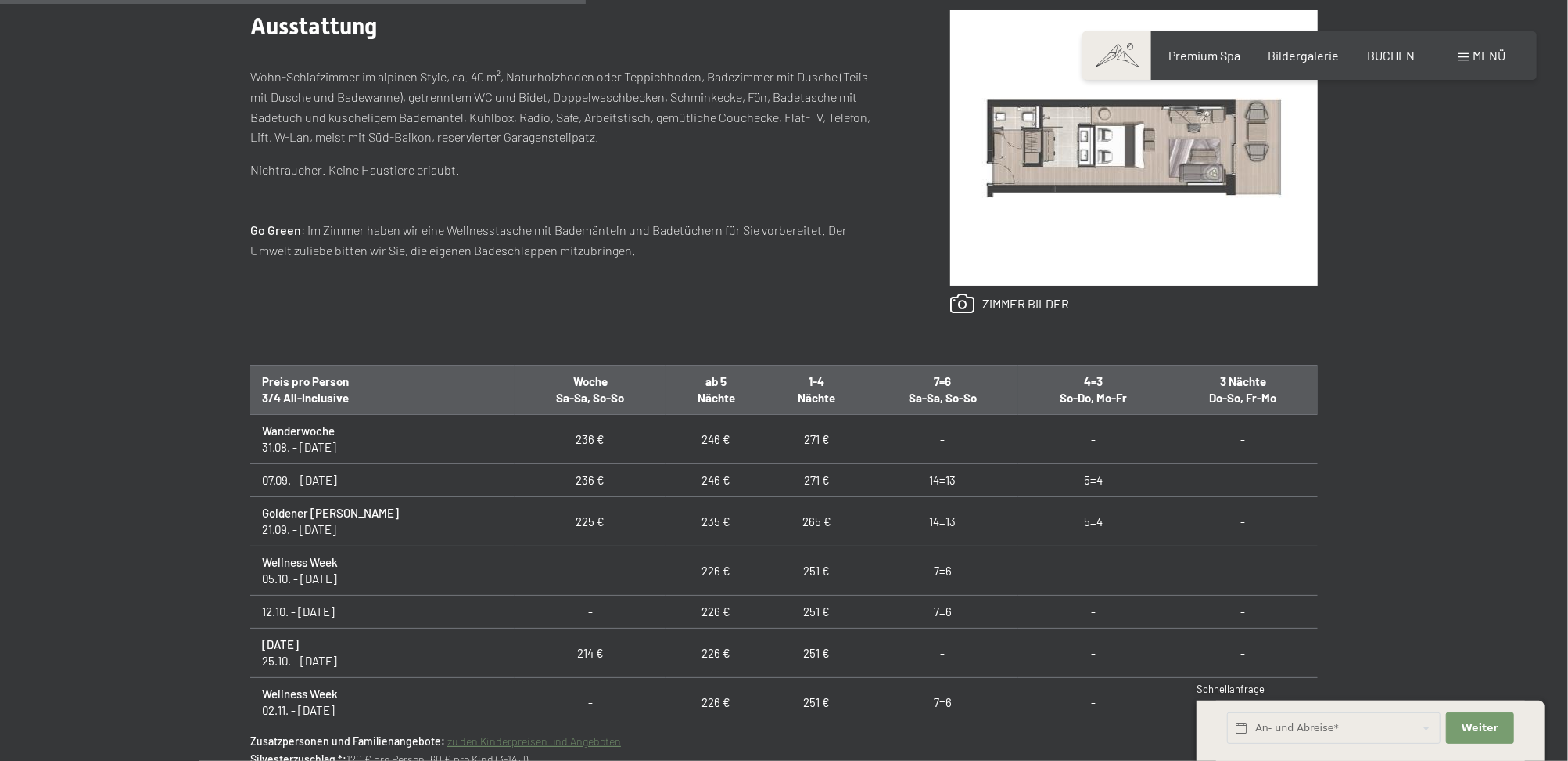
click at [666, 580] on td "226 €" at bounding box center [715, 571] width 101 height 49
